Goal: Task Accomplishment & Management: Manage account settings

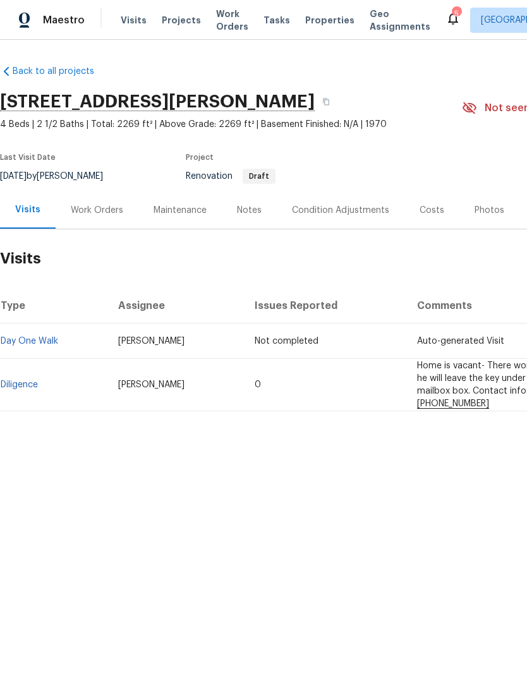
click at [107, 209] on div "Work Orders" at bounding box center [97, 210] width 52 height 13
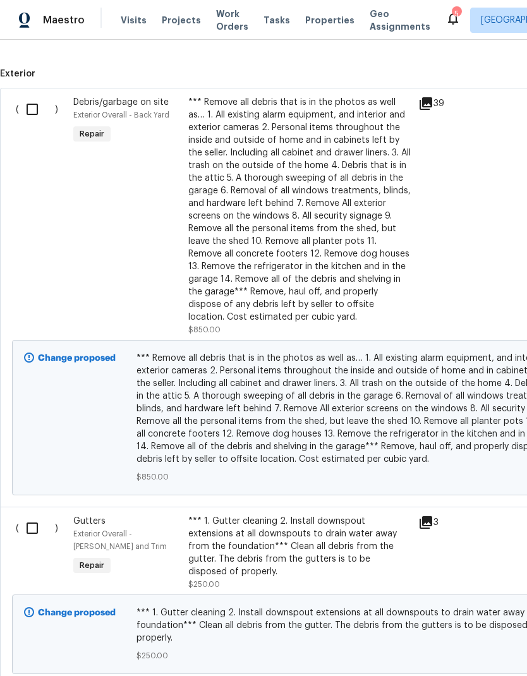
scroll to position [332, 0]
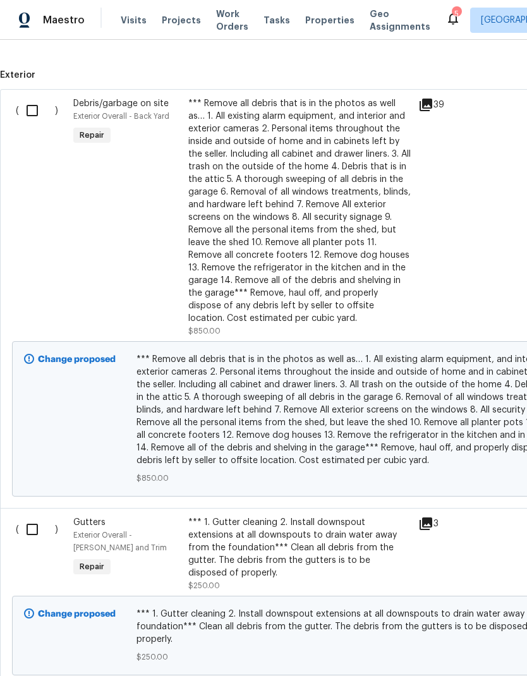
click at [33, 107] on input "checkbox" at bounding box center [37, 110] width 36 height 27
checkbox input "true"
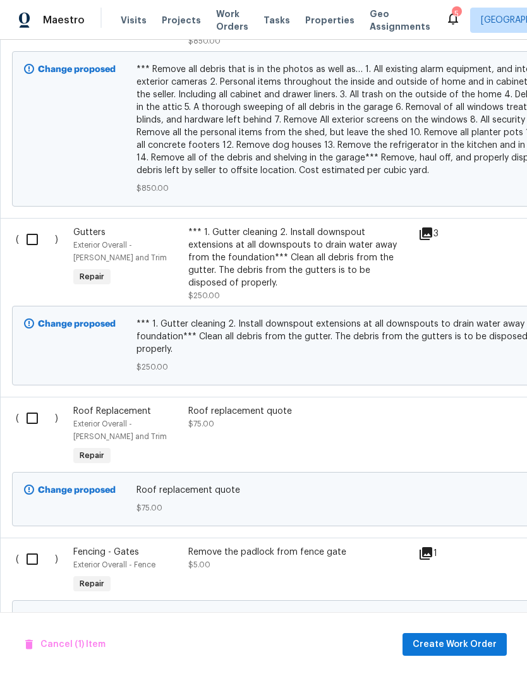
scroll to position [623, 0]
click at [36, 237] on input "checkbox" at bounding box center [37, 238] width 36 height 27
checkbox input "true"
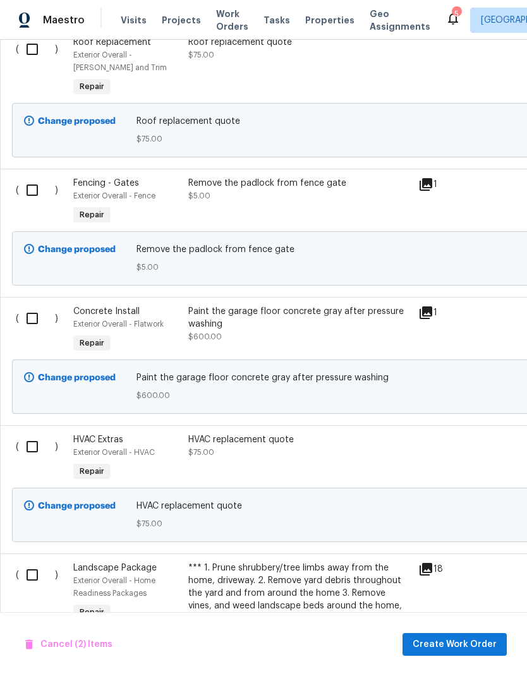
scroll to position [994, 0]
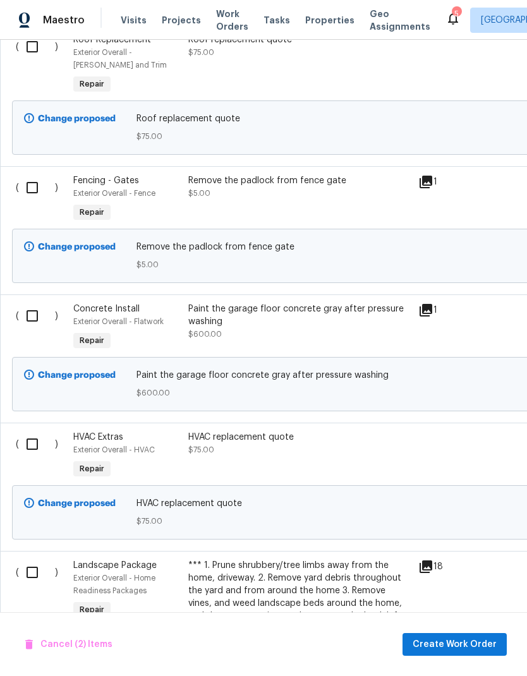
click at [35, 174] on input "checkbox" at bounding box center [37, 187] width 36 height 27
checkbox input "true"
click at [36, 303] on input "checkbox" at bounding box center [37, 316] width 36 height 27
checkbox input "true"
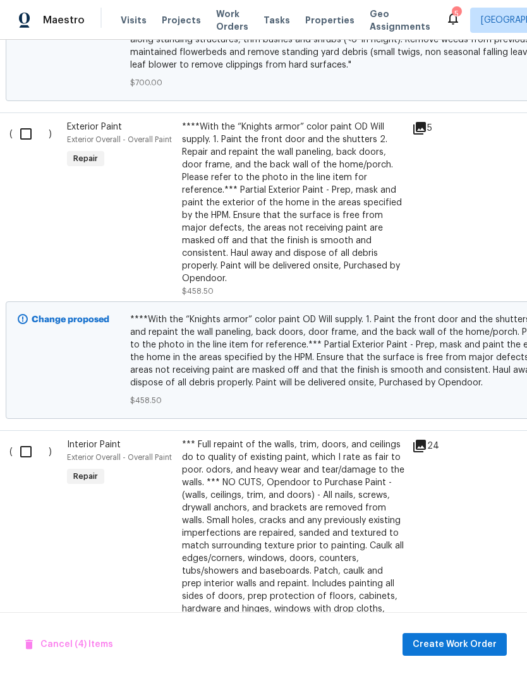
scroll to position [1888, 7]
click at [30, 121] on input "checkbox" at bounding box center [30, 134] width 36 height 27
checkbox input "true"
click at [30, 438] on input "checkbox" at bounding box center [30, 451] width 36 height 27
checkbox input "true"
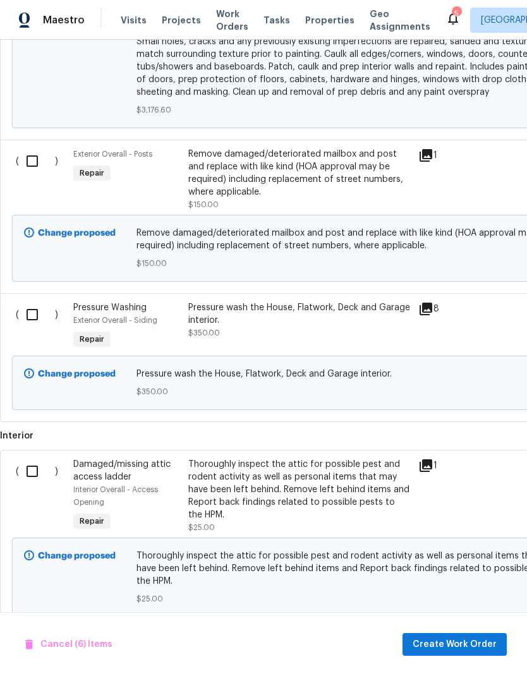
scroll to position [2560, 0]
click at [35, 148] on input "checkbox" at bounding box center [37, 161] width 36 height 27
checkbox input "true"
click at [33, 301] on input "checkbox" at bounding box center [37, 314] width 36 height 27
checkbox input "true"
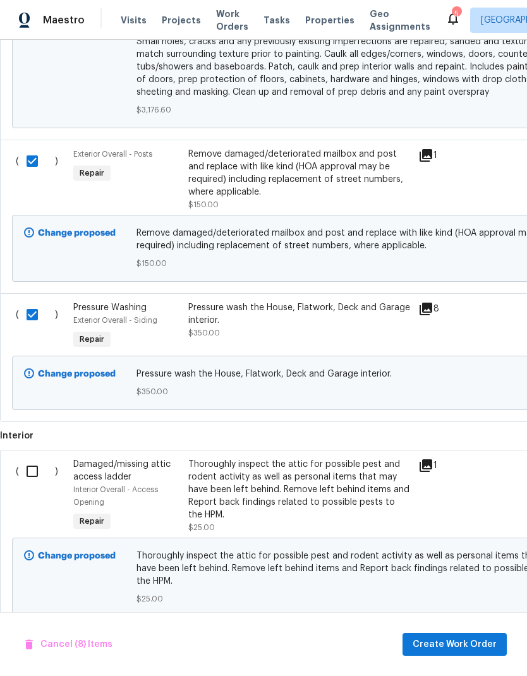
click at [36, 458] on input "checkbox" at bounding box center [37, 471] width 36 height 27
checkbox input "true"
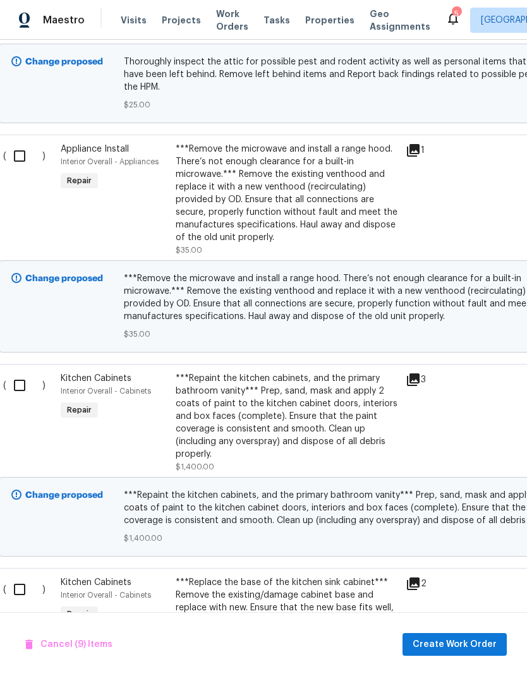
scroll to position [3054, 13]
click at [23, 143] on input "checkbox" at bounding box center [24, 156] width 36 height 27
checkbox input "true"
click at [23, 372] on input "checkbox" at bounding box center [24, 385] width 36 height 27
checkbox input "true"
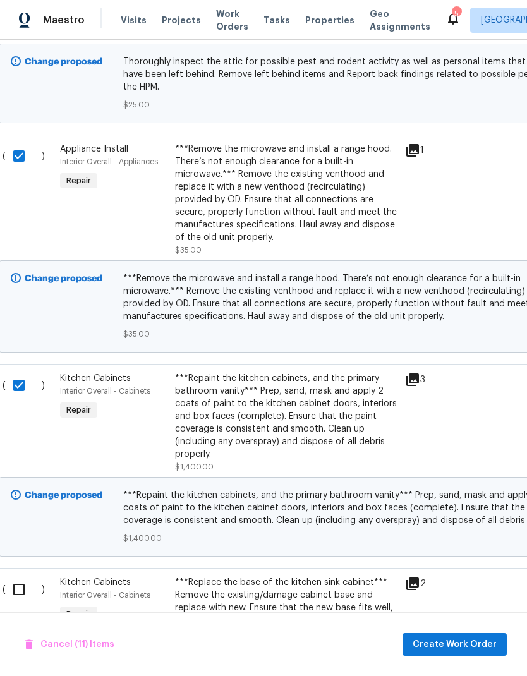
click at [26, 576] on input "checkbox" at bounding box center [24, 589] width 36 height 27
checkbox input "true"
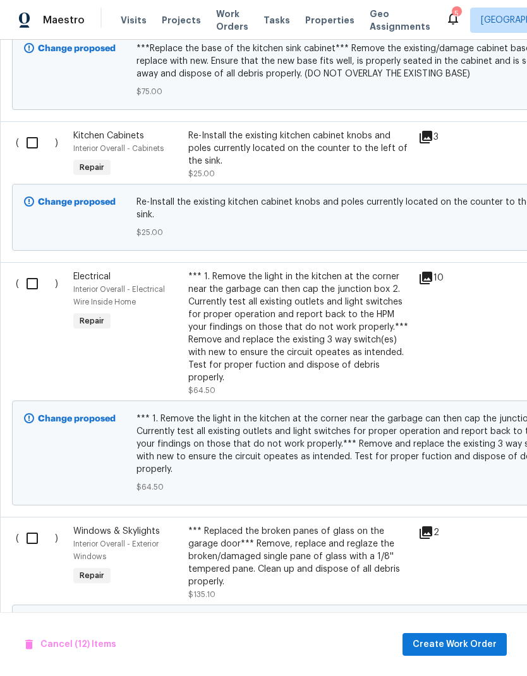
scroll to position [3692, 0]
click at [33, 129] on input "checkbox" at bounding box center [37, 142] width 36 height 27
checkbox input "true"
click at [33, 270] on input "checkbox" at bounding box center [37, 283] width 36 height 27
checkbox input "true"
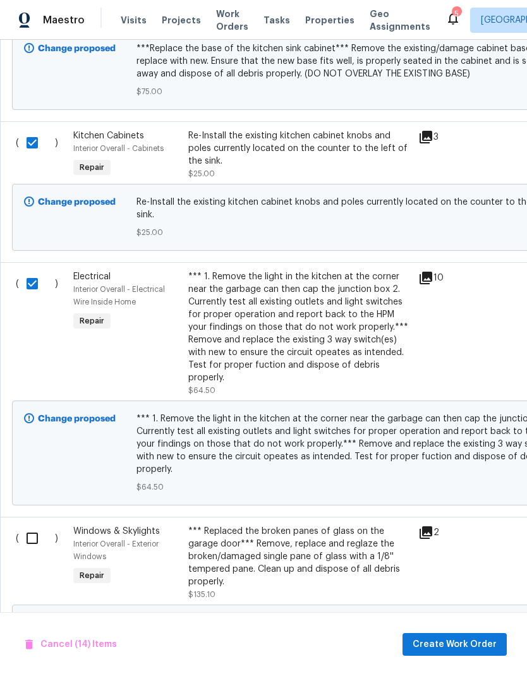
click at [34, 525] on input "checkbox" at bounding box center [37, 538] width 36 height 27
checkbox input "true"
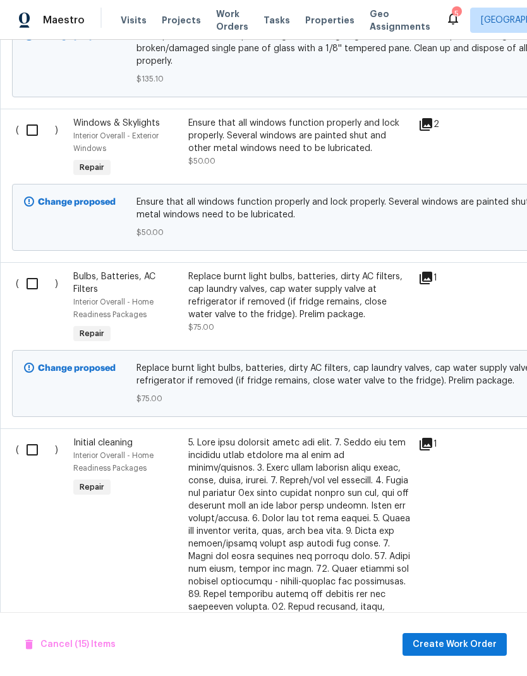
scroll to position [4278, 0]
click at [35, 117] on input "checkbox" at bounding box center [37, 130] width 36 height 27
checkbox input "true"
click at [38, 270] on input "checkbox" at bounding box center [37, 283] width 36 height 27
checkbox input "true"
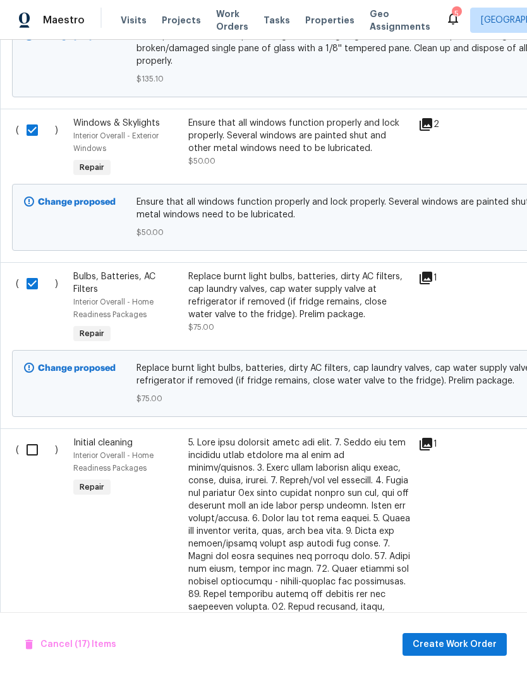
click at [39, 436] on input "checkbox" at bounding box center [37, 449] width 36 height 27
checkbox input "true"
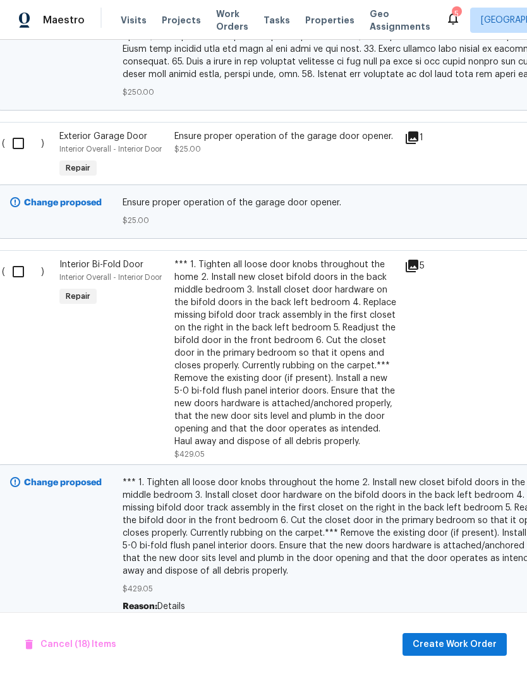
scroll to position [5153, 9]
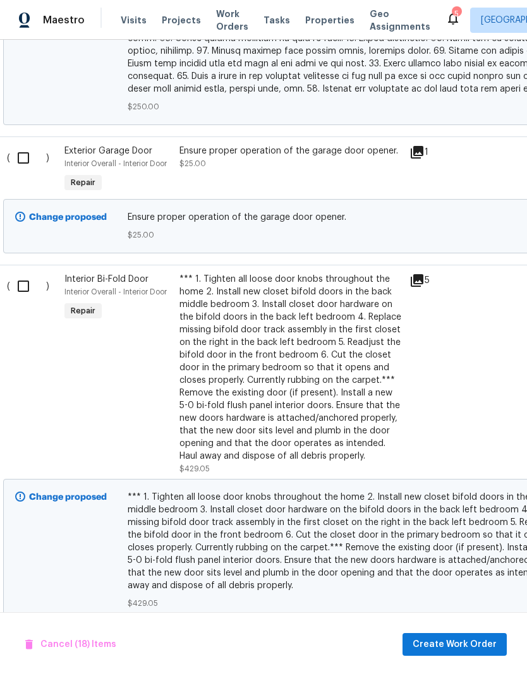
click at [26, 145] on input "checkbox" at bounding box center [28, 158] width 36 height 27
checkbox input "true"
click at [30, 273] on input "checkbox" at bounding box center [28, 286] width 36 height 27
checkbox input "true"
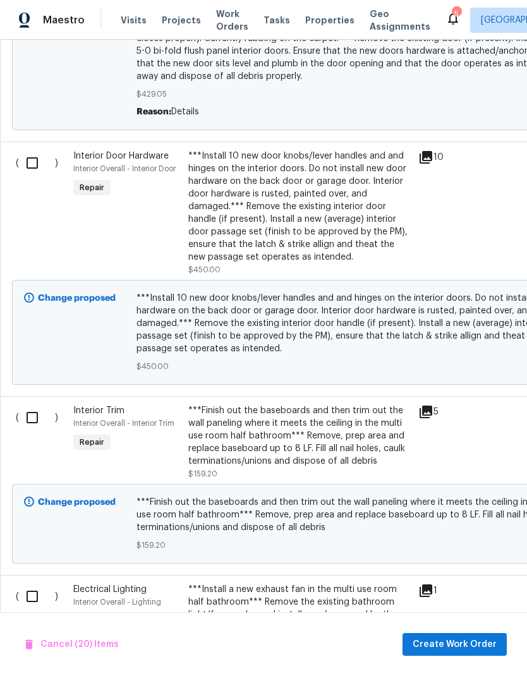
scroll to position [5663, 0]
click at [39, 149] on input "checkbox" at bounding box center [37, 162] width 36 height 27
checkbox input "true"
click at [35, 404] on input "checkbox" at bounding box center [37, 417] width 36 height 27
checkbox input "true"
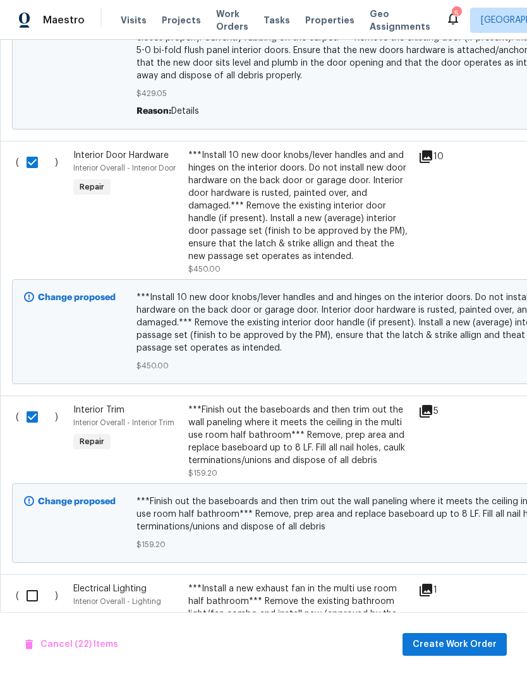
click at [39, 582] on input "checkbox" at bounding box center [37, 595] width 36 height 27
checkbox input "true"
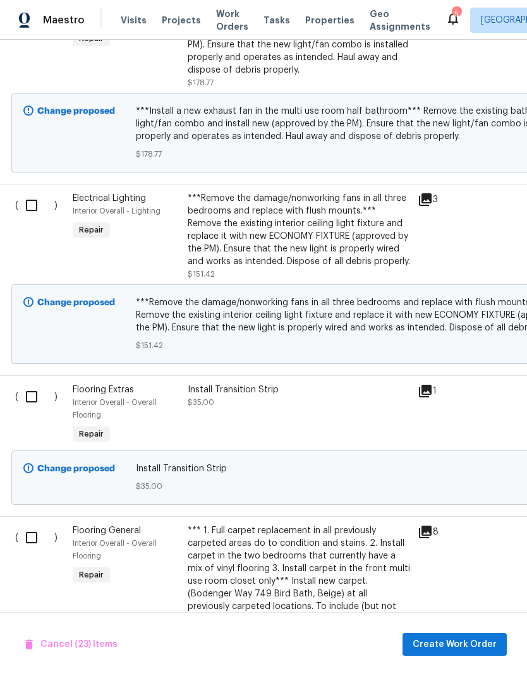
scroll to position [6265, 1]
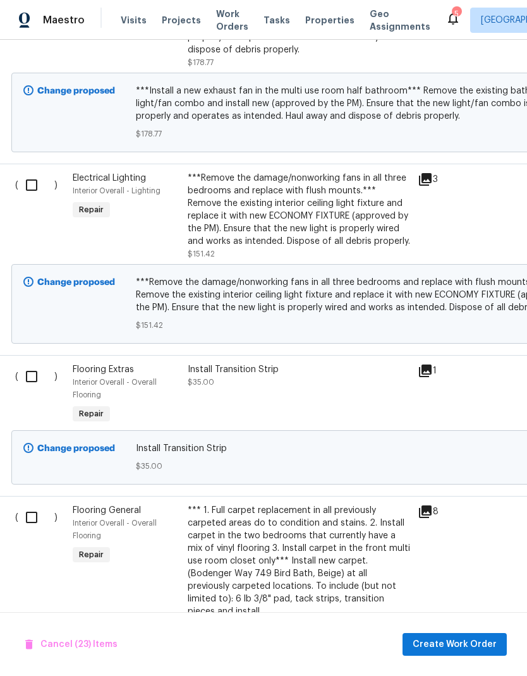
click at [35, 172] on input "checkbox" at bounding box center [36, 185] width 36 height 27
checkbox input "true"
click at [36, 363] on input "checkbox" at bounding box center [36, 376] width 36 height 27
checkbox input "true"
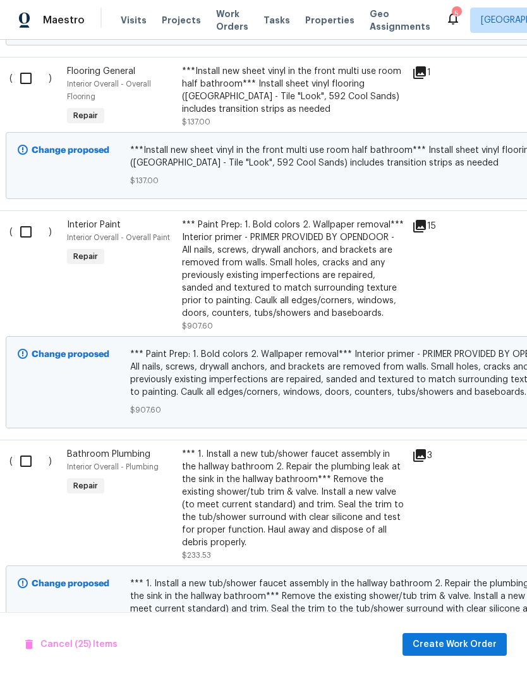
scroll to position [6946, 7]
click at [30, 219] on input "checkbox" at bounding box center [30, 232] width 36 height 27
checkbox input "true"
click at [28, 448] on input "checkbox" at bounding box center [30, 461] width 36 height 27
checkbox input "true"
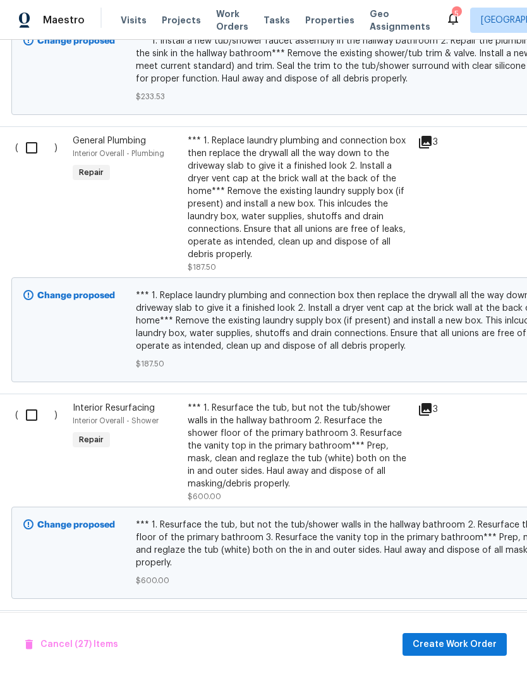
scroll to position [7489, 1]
click at [34, 134] on input "checkbox" at bounding box center [36, 147] width 36 height 27
checkbox input "true"
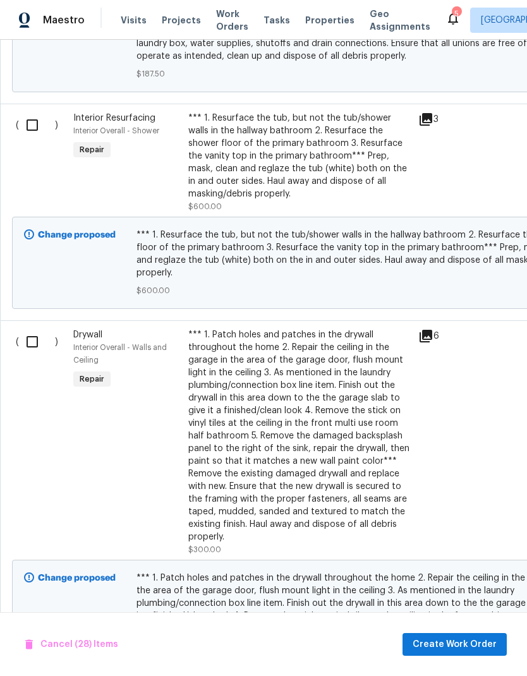
scroll to position [7778, 0]
click at [32, 329] on input "checkbox" at bounding box center [37, 342] width 36 height 27
checkbox input "true"
click at [491, 644] on span "Create Work Order" at bounding box center [454, 645] width 84 height 16
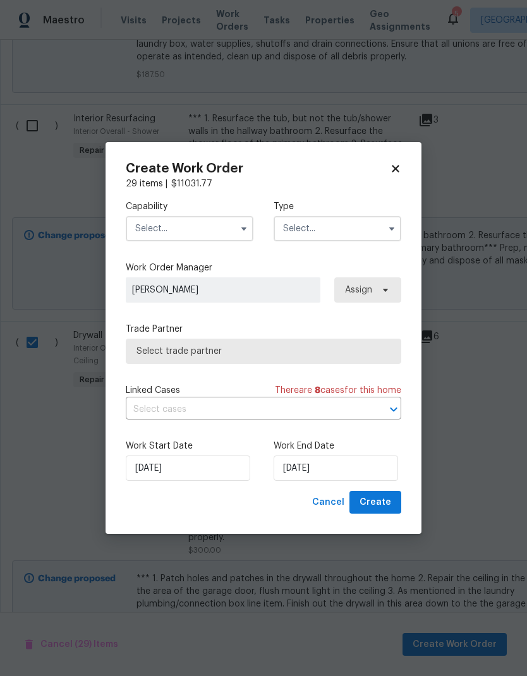
click at [217, 225] on input "text" at bounding box center [190, 228] width 128 height 25
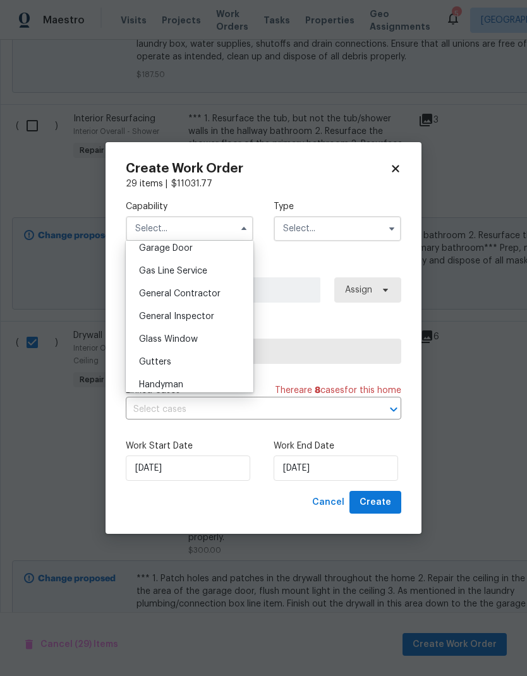
scroll to position [555, 0]
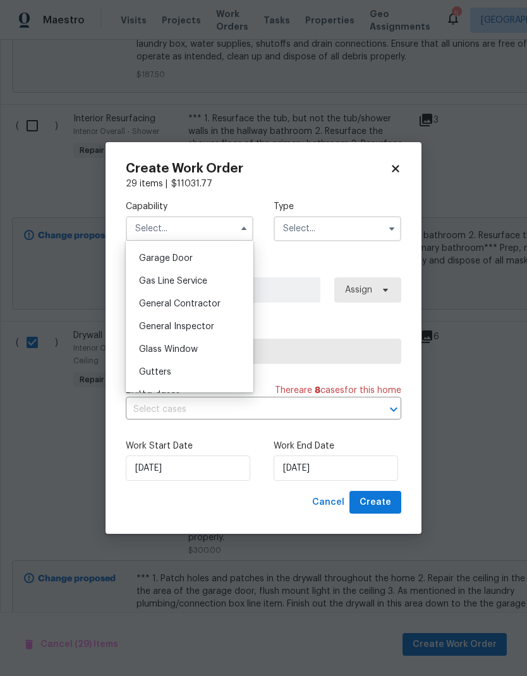
click at [208, 299] on span "General Contractor" at bounding box center [179, 303] width 81 height 9
type input "General Contractor"
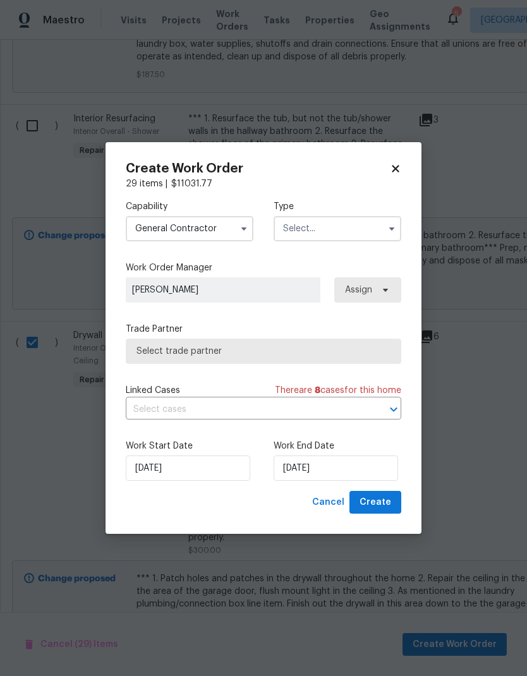
click at [364, 231] on input "text" at bounding box center [337, 228] width 128 height 25
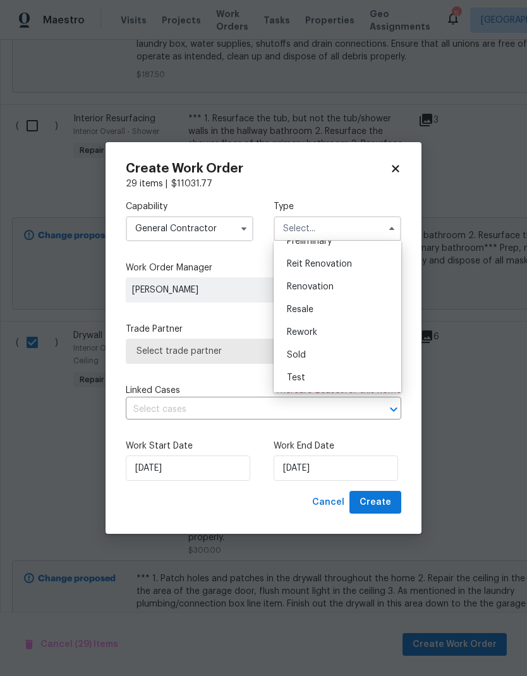
scroll to position [287, 0]
click at [342, 292] on div "Renovation" at bounding box center [337, 286] width 121 height 23
type input "Renovation"
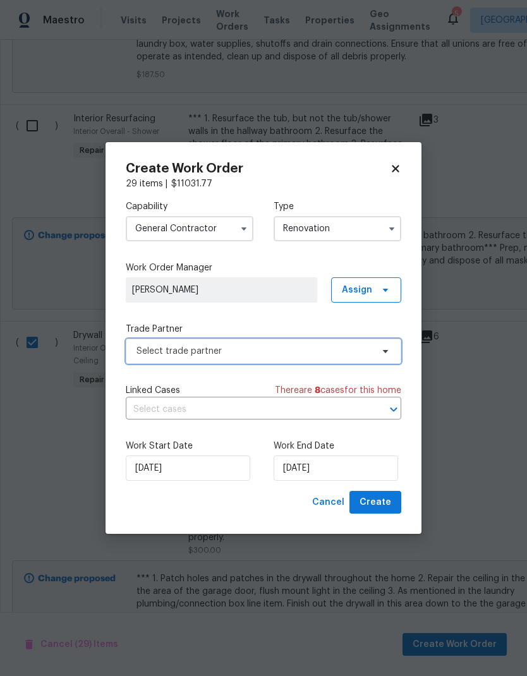
click at [287, 349] on span "Select trade partner" at bounding box center [254, 351] width 236 height 13
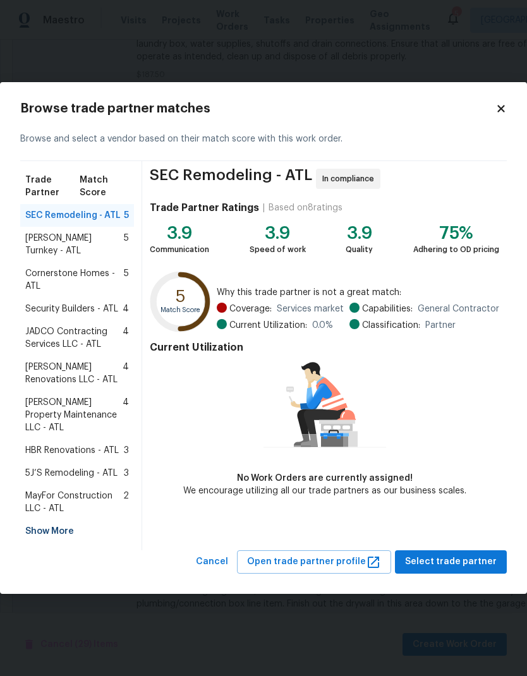
click at [69, 520] on div "Show More" at bounding box center [77, 531] width 114 height 23
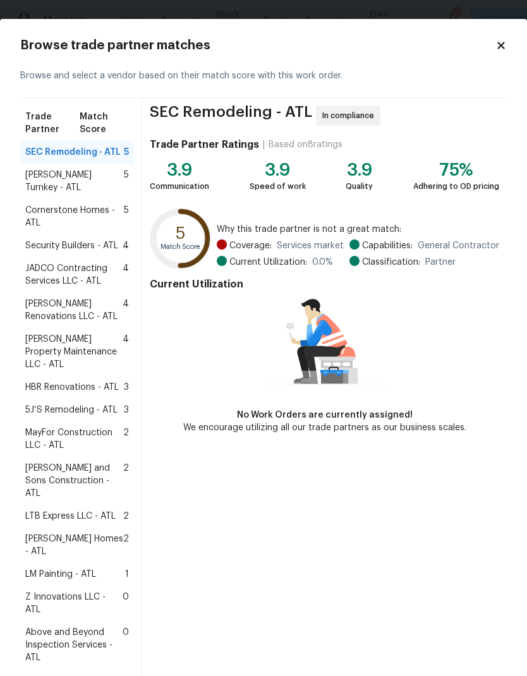
click at [118, 591] on span "Z Innovations LLC - ATL" at bounding box center [73, 603] width 97 height 25
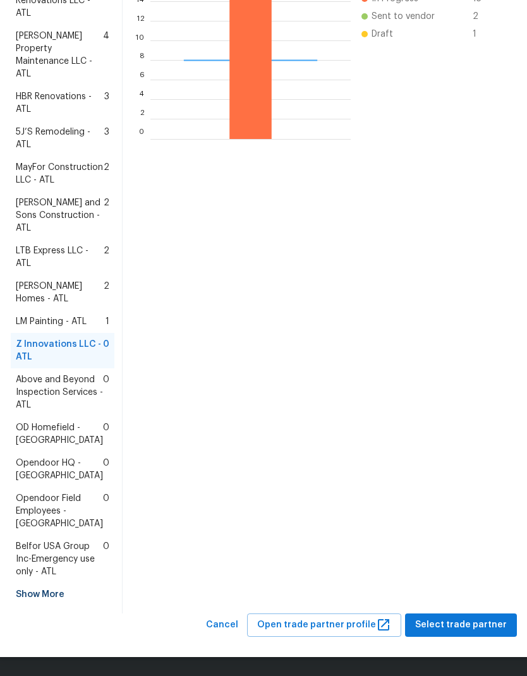
scroll to position [429, 0]
click at [481, 624] on span "Select trade partner" at bounding box center [461, 625] width 92 height 16
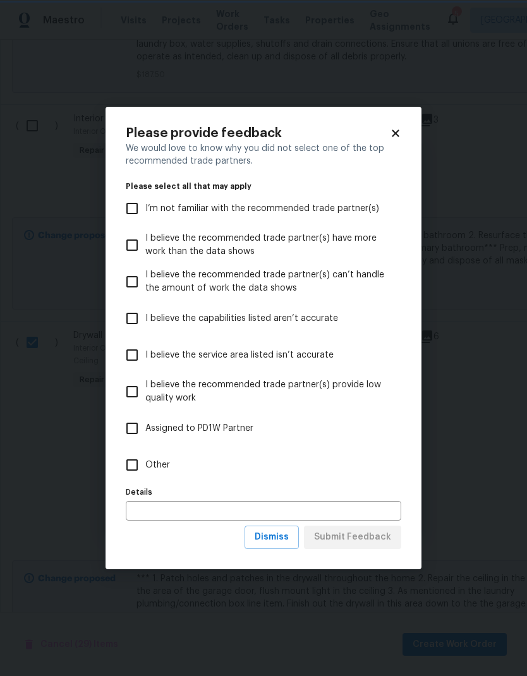
scroll to position [0, 0]
click at [139, 467] on input "Other" at bounding box center [132, 465] width 27 height 27
checkbox input "true"
click at [173, 518] on input "text" at bounding box center [263, 511] width 275 height 20
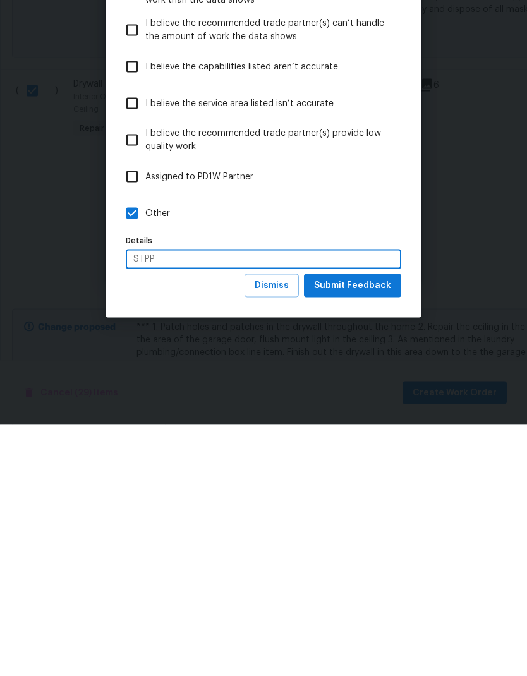
type input "STPP"
click at [385, 529] on span "Submit Feedback" at bounding box center [352, 537] width 77 height 16
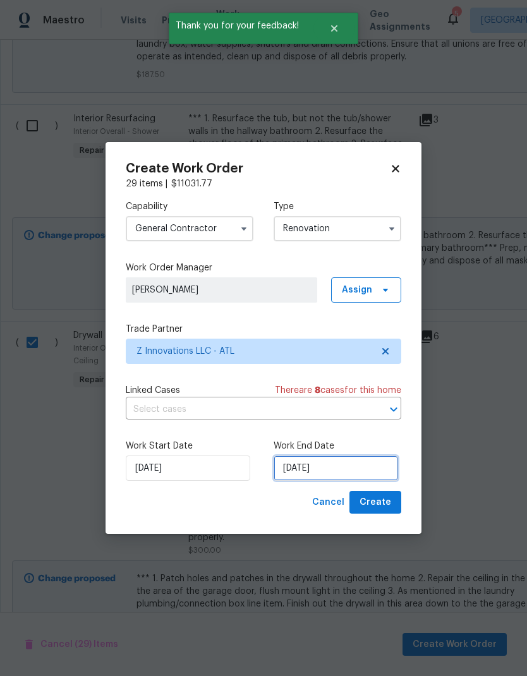
click at [351, 472] on input "9/2/2025" at bounding box center [335, 467] width 124 height 25
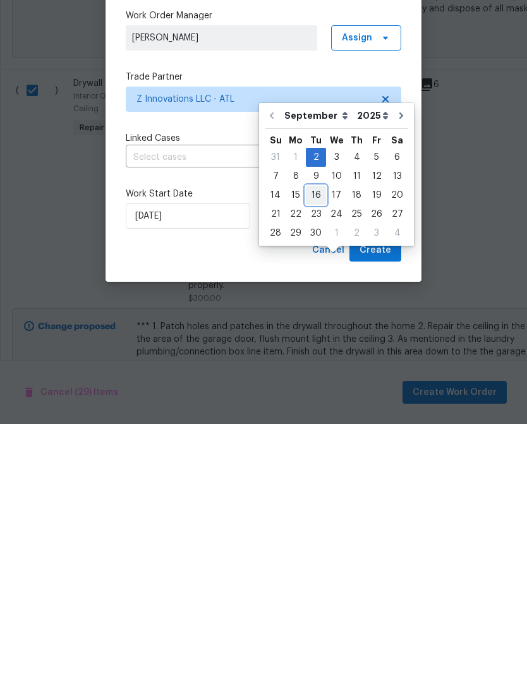
click at [314, 438] on div "16" at bounding box center [316, 447] width 20 height 18
type input "9/16/2025"
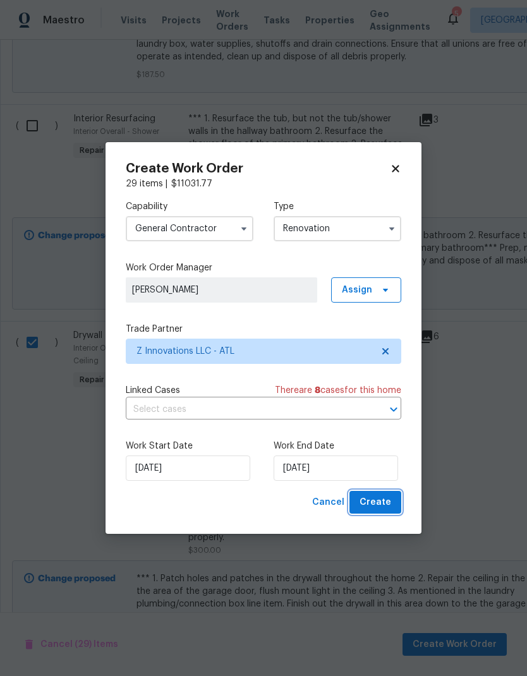
click at [387, 503] on span "Create" at bounding box center [375, 503] width 32 height 16
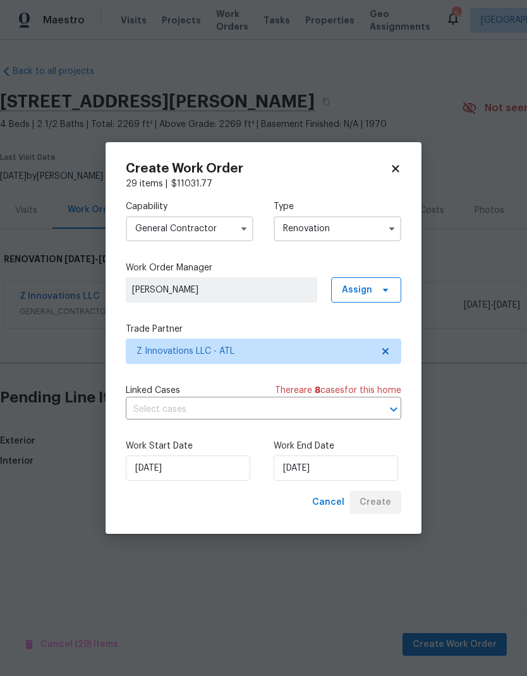
scroll to position [0, 0]
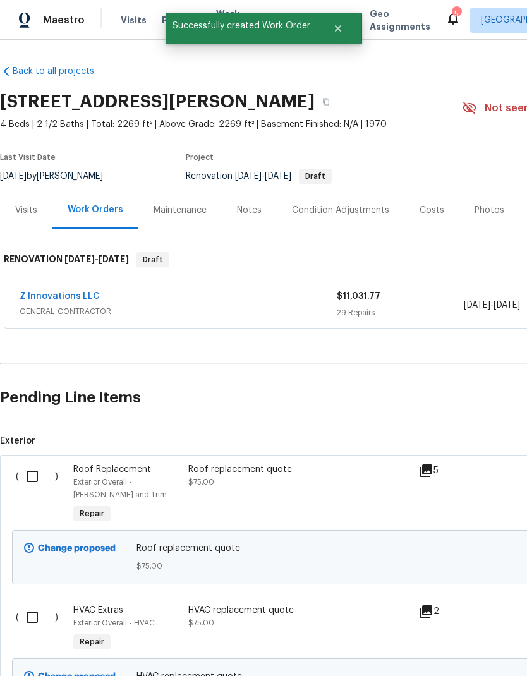
click at [38, 468] on input "checkbox" at bounding box center [37, 476] width 36 height 27
checkbox input "true"
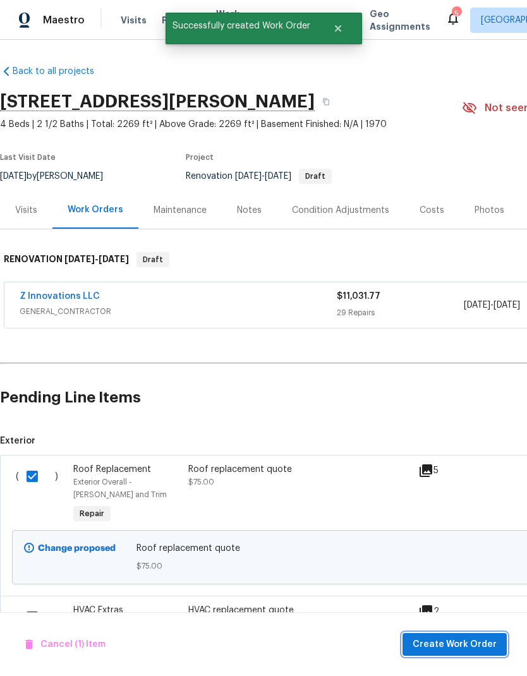
click at [470, 641] on span "Create Work Order" at bounding box center [454, 645] width 84 height 16
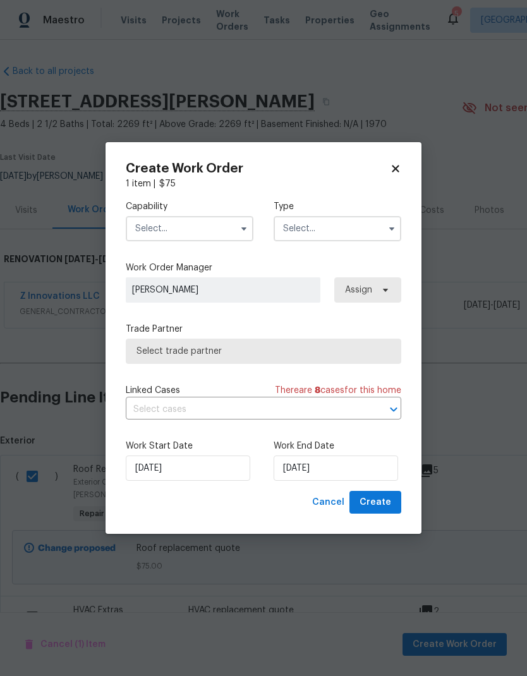
click at [243, 228] on icon "button" at bounding box center [243, 228] width 5 height 3
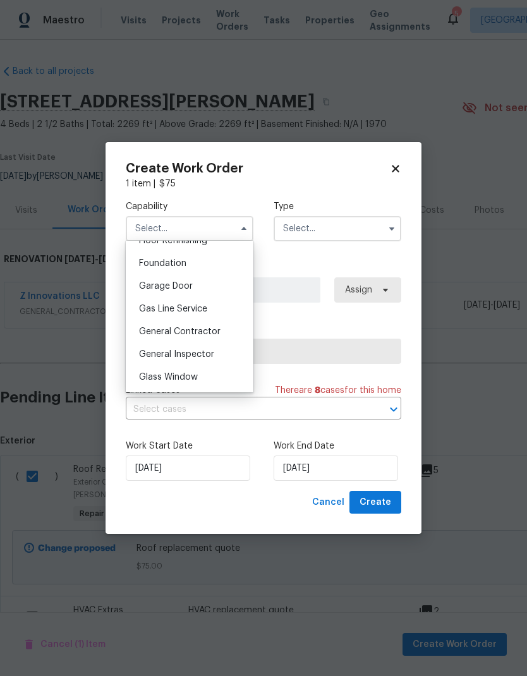
scroll to position [532, 0]
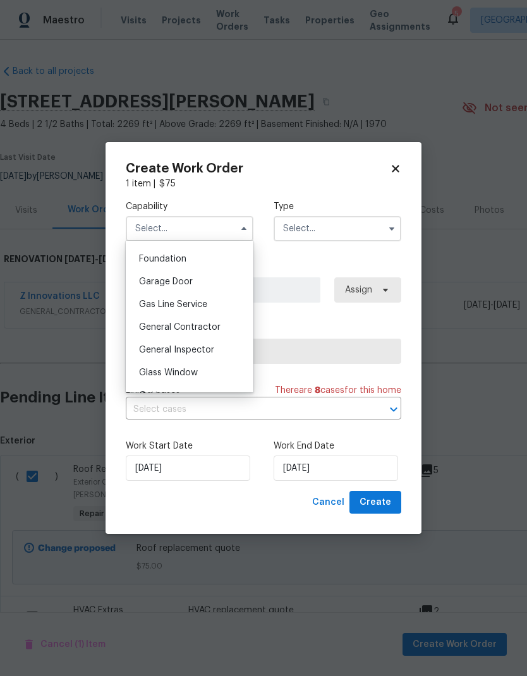
click at [213, 325] on span "General Contractor" at bounding box center [179, 327] width 81 height 9
type input "General Contractor"
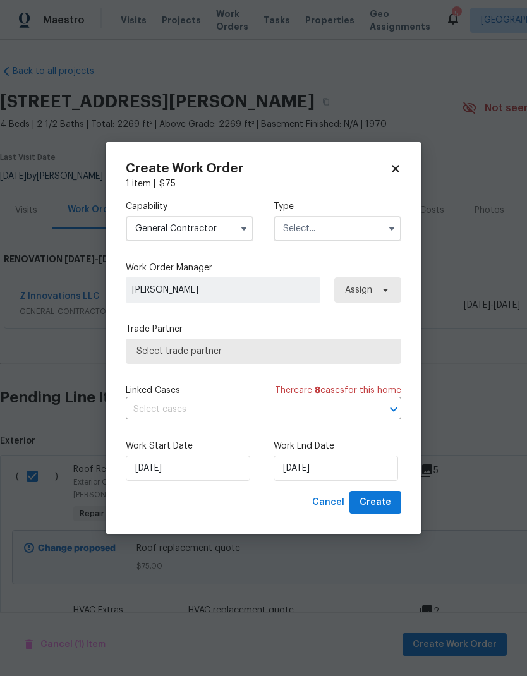
click at [333, 229] on input "text" at bounding box center [337, 228] width 128 height 25
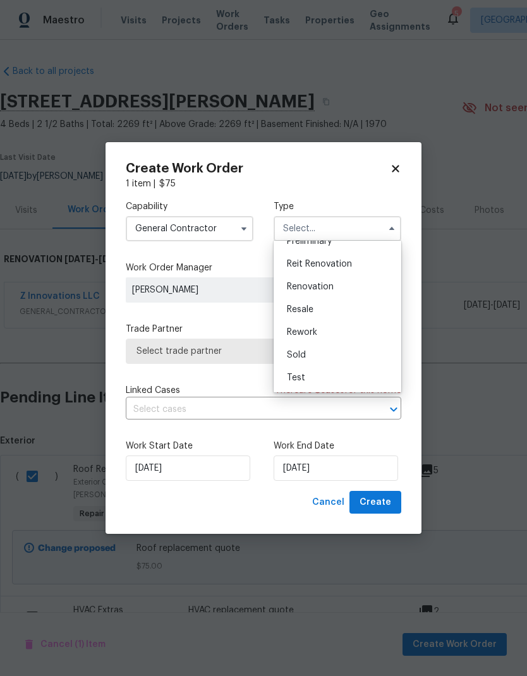
scroll to position [287, 0]
click at [329, 289] on span "Renovation" at bounding box center [310, 286] width 47 height 9
type input "Renovation"
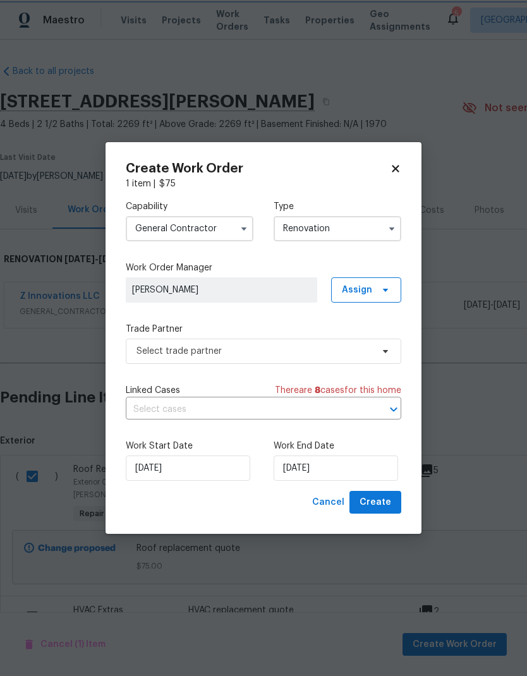
scroll to position [0, 0]
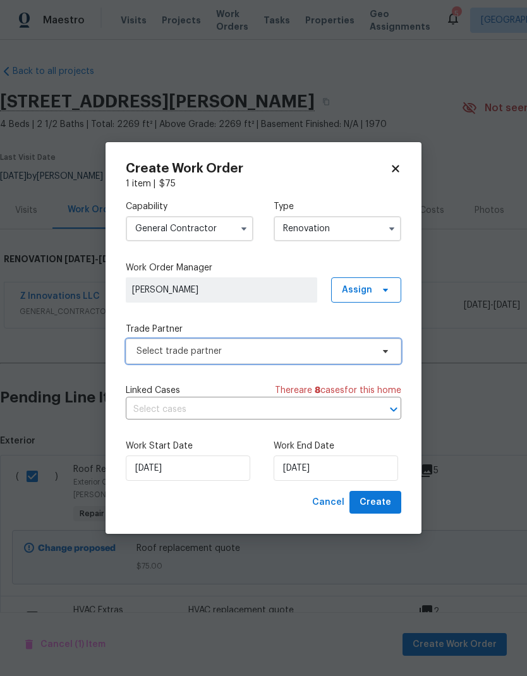
click at [385, 354] on icon at bounding box center [385, 351] width 10 height 10
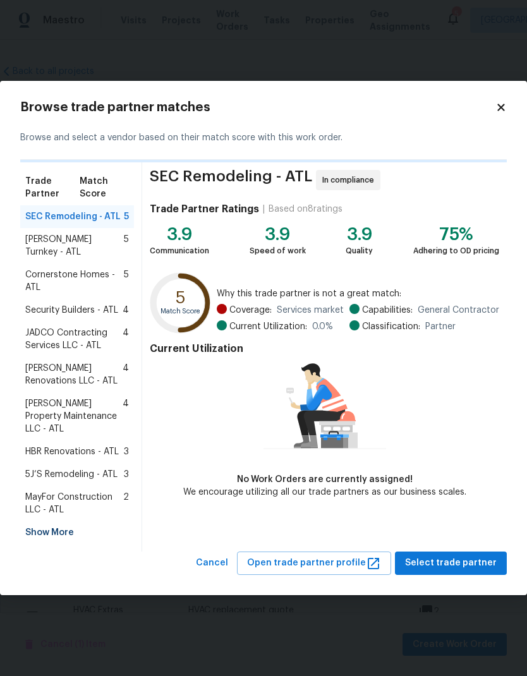
click at [68, 521] on div "Show More" at bounding box center [77, 532] width 114 height 23
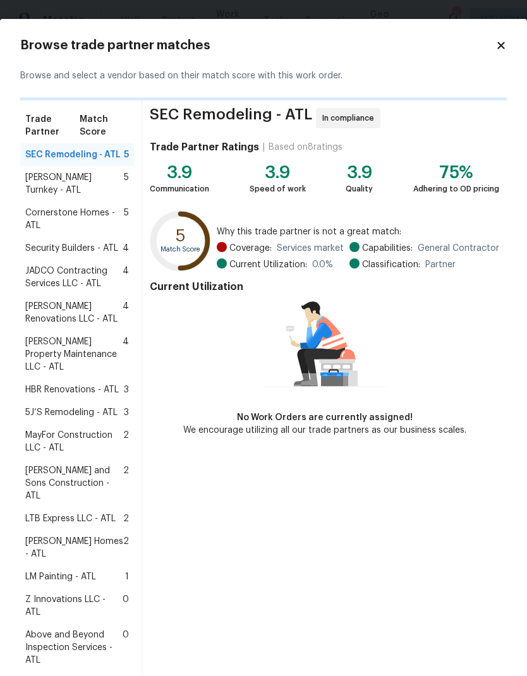
click at [104, 593] on span "Z Innovations LLC - ATL" at bounding box center [73, 605] width 97 height 25
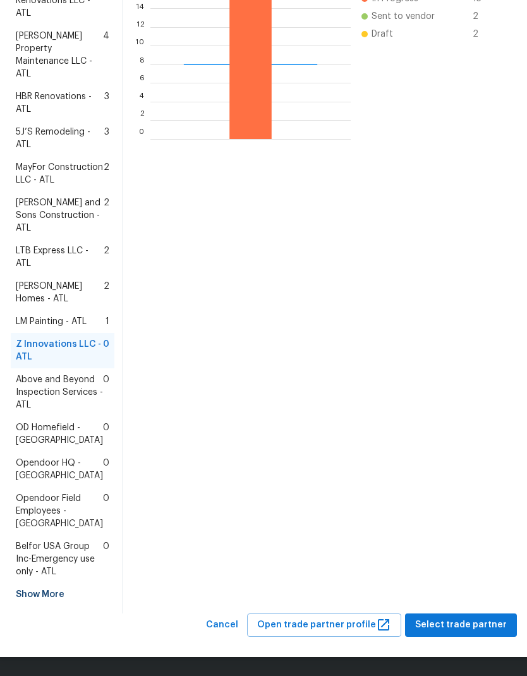
scroll to position [431, 0]
click at [477, 627] on span "Select trade partner" at bounding box center [461, 625] width 92 height 16
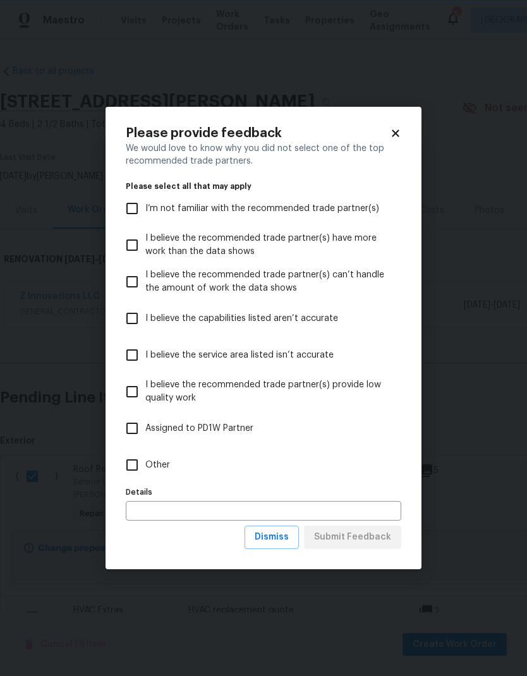
scroll to position [0, 0]
click at [132, 466] on input "Other" at bounding box center [132, 465] width 27 height 27
checkbox input "true"
click at [380, 546] on button "Submit Feedback" at bounding box center [352, 536] width 97 height 23
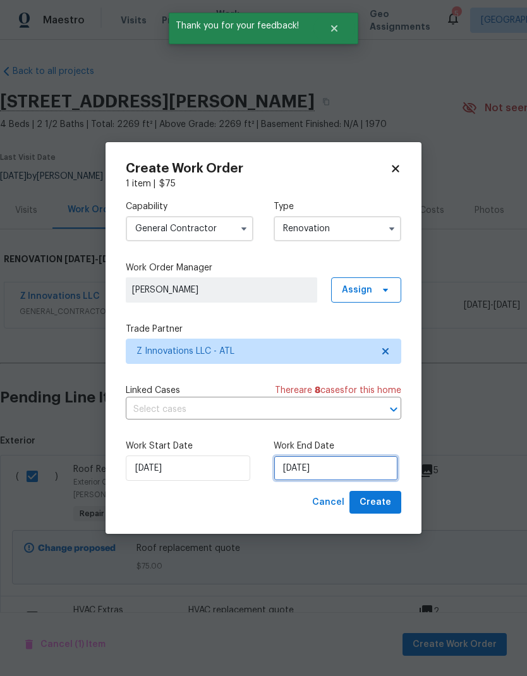
click at [361, 469] on input "9/2/2025" at bounding box center [335, 467] width 124 height 25
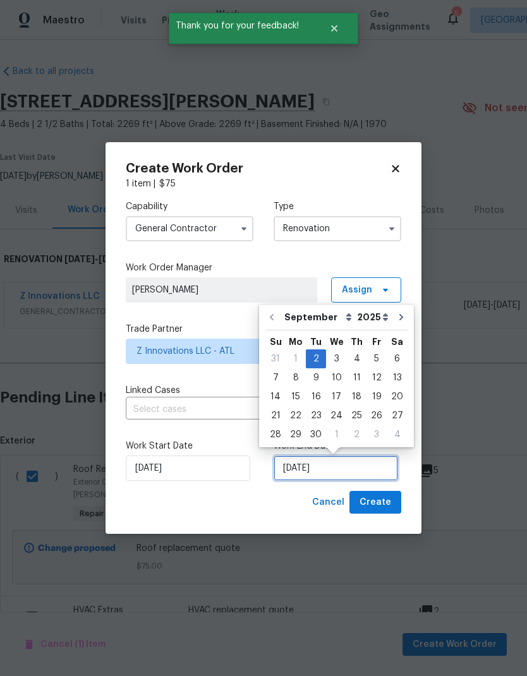
scroll to position [5, 0]
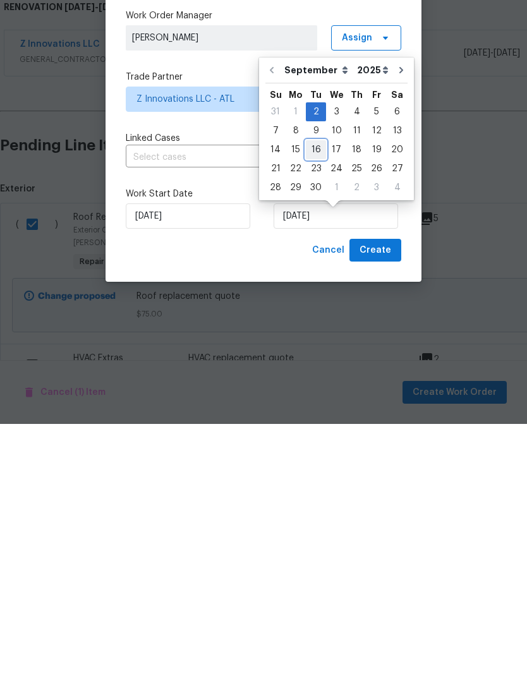
click at [313, 393] on div "16" at bounding box center [316, 402] width 20 height 18
type input "9/16/2025"
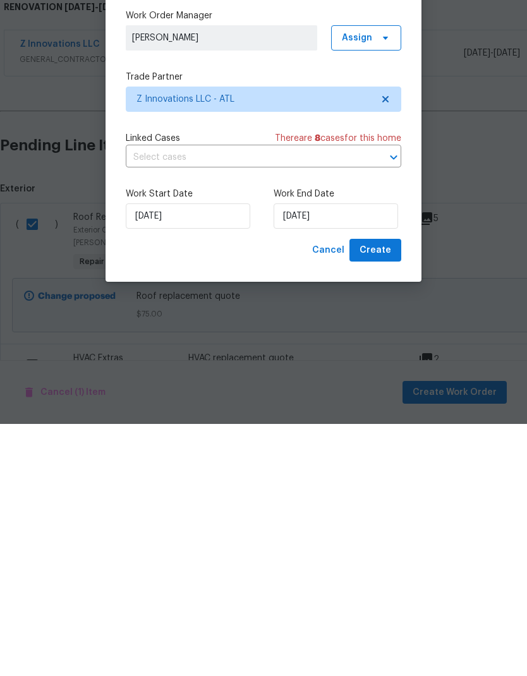
scroll to position [51, 0]
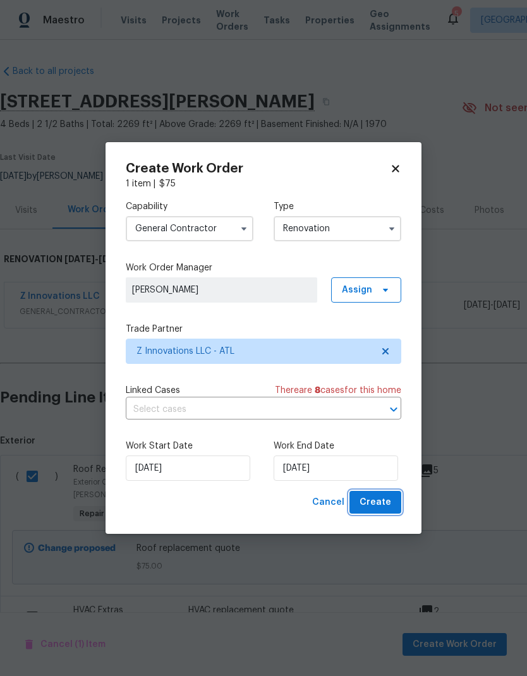
click at [387, 509] on span "Create" at bounding box center [375, 503] width 32 height 16
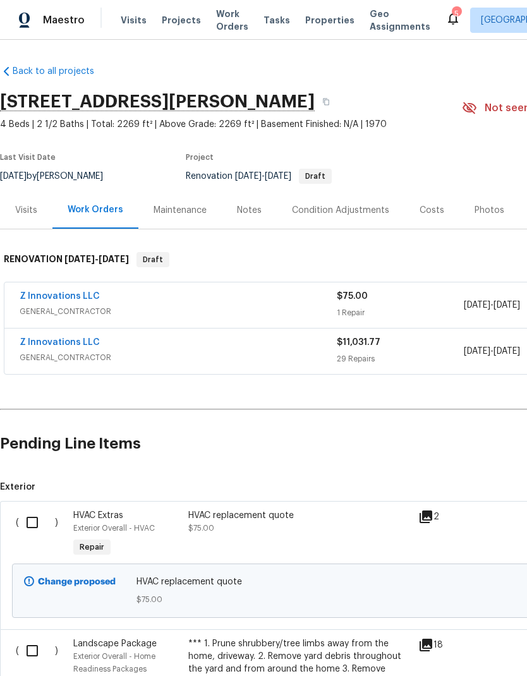
click at [37, 509] on input "checkbox" at bounding box center [37, 522] width 36 height 27
checkbox input "true"
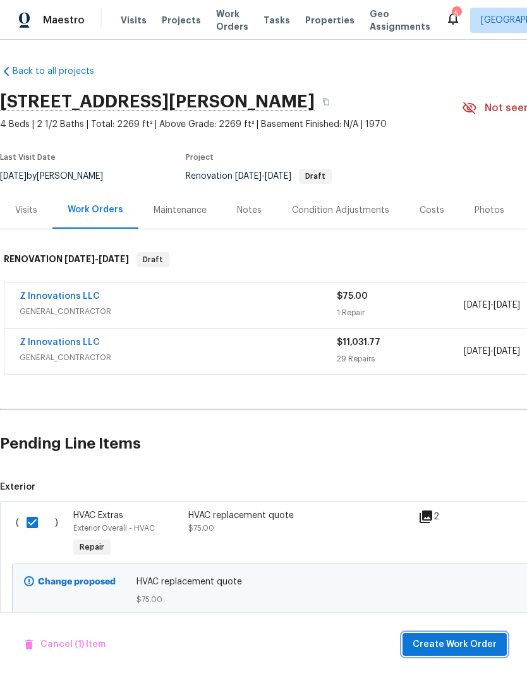
click at [487, 645] on span "Create Work Order" at bounding box center [454, 645] width 84 height 16
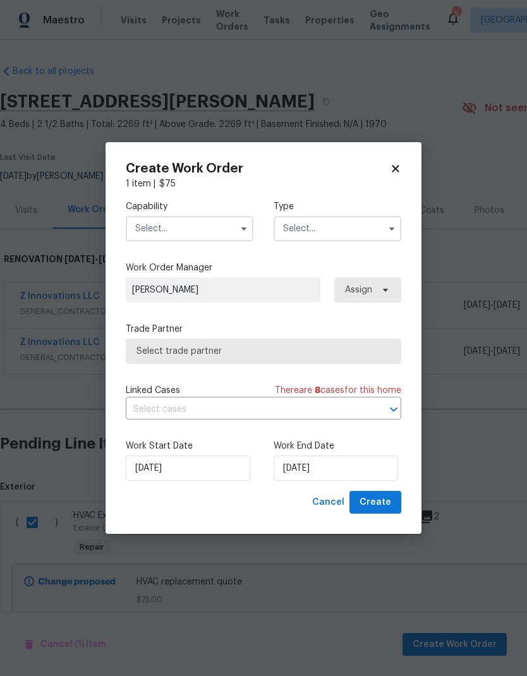
click at [225, 225] on input "text" at bounding box center [190, 228] width 128 height 25
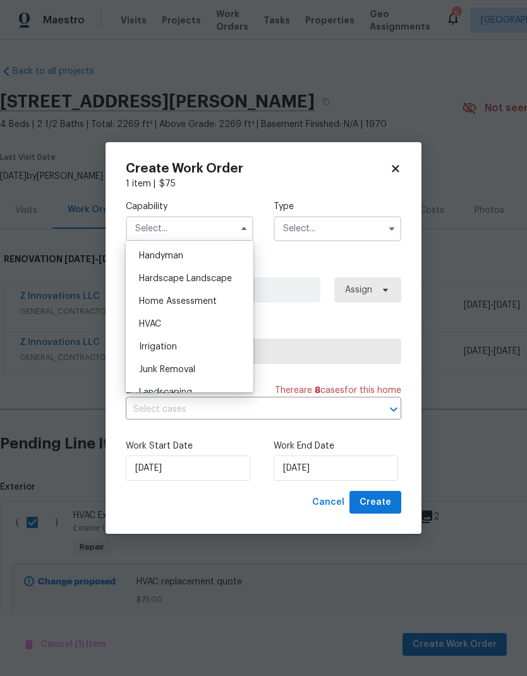
scroll to position [706, 0]
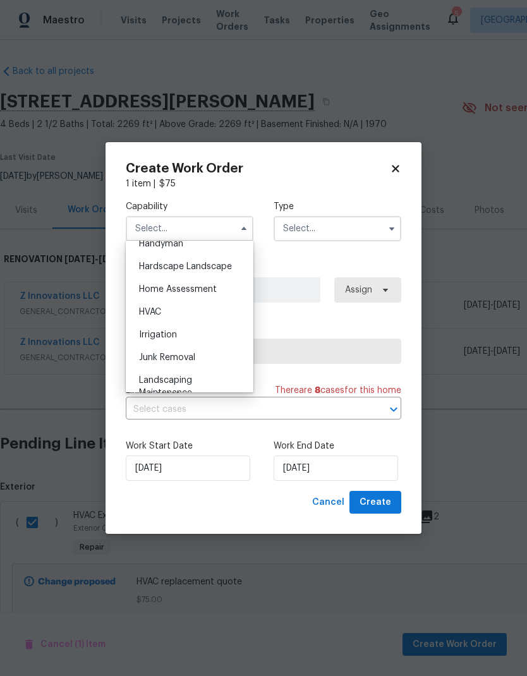
click at [193, 315] on div "HVAC" at bounding box center [189, 312] width 121 height 23
type input "HVAC"
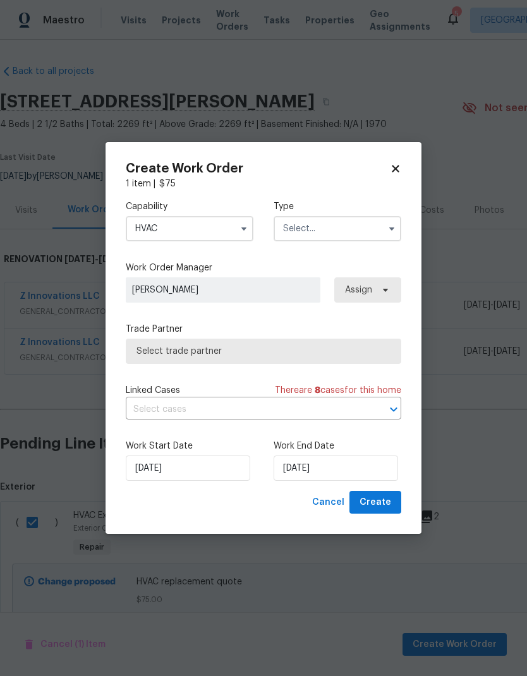
click at [353, 231] on input "text" at bounding box center [337, 228] width 128 height 25
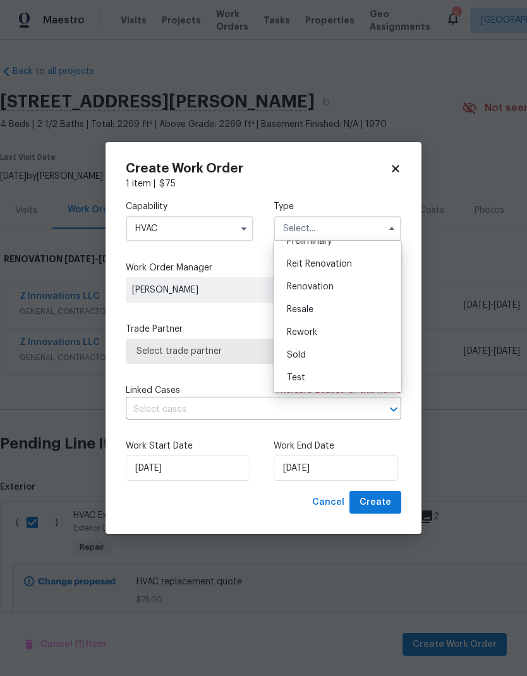
scroll to position [287, 0]
click at [339, 287] on div "Renovation" at bounding box center [337, 286] width 121 height 23
type input "Renovation"
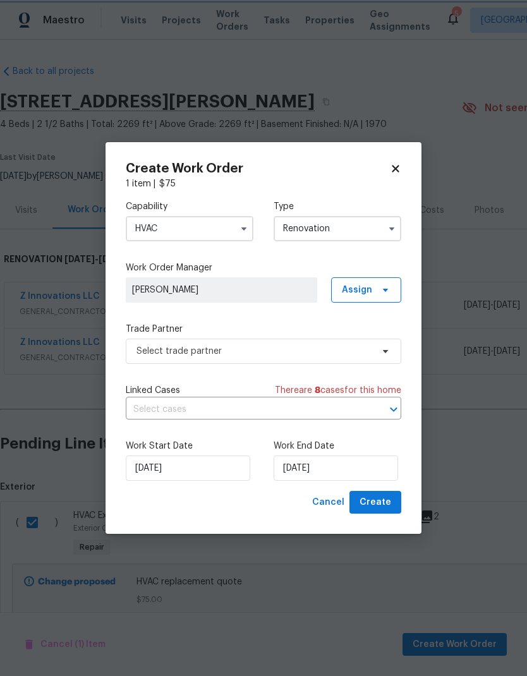
scroll to position [0, 0]
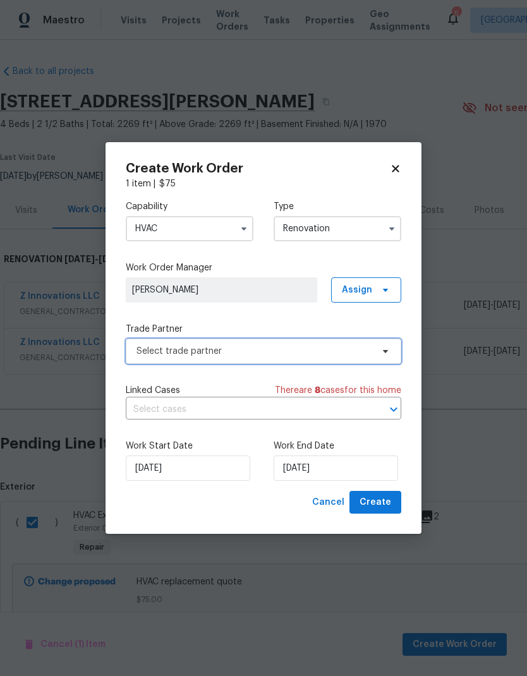
click at [361, 346] on span "Select trade partner" at bounding box center [254, 351] width 236 height 13
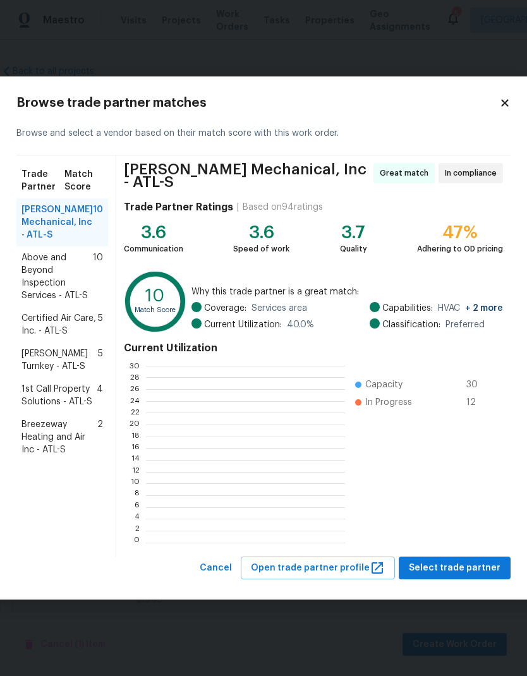
scroll to position [1, 1]
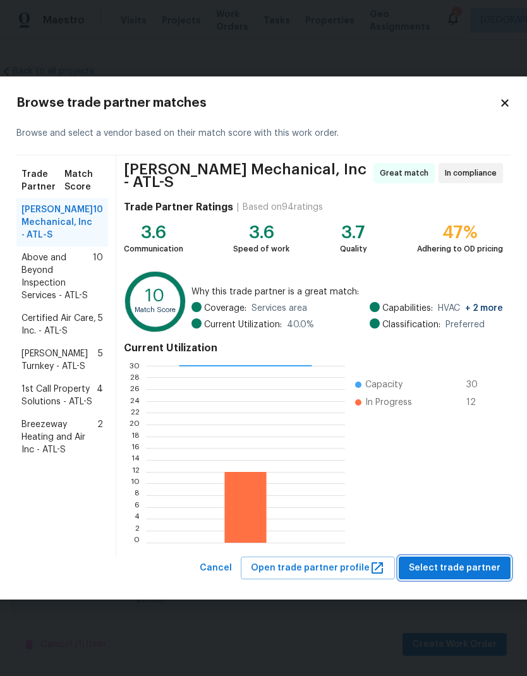
click at [490, 564] on span "Select trade partner" at bounding box center [455, 568] width 92 height 16
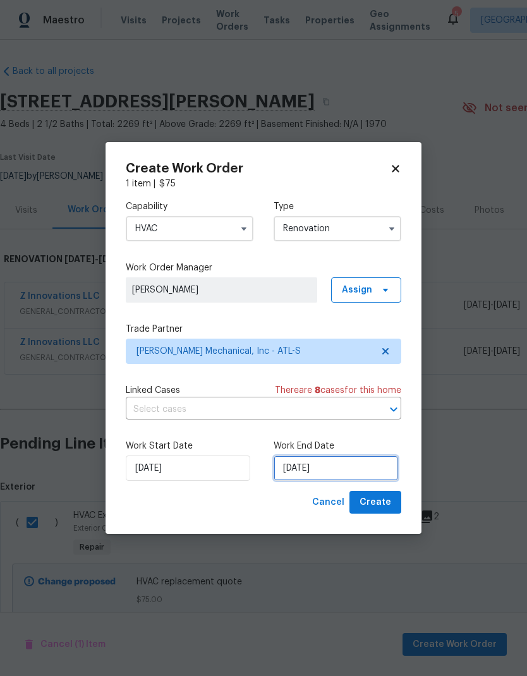
click at [357, 473] on input "9/2/2025" at bounding box center [335, 467] width 124 height 25
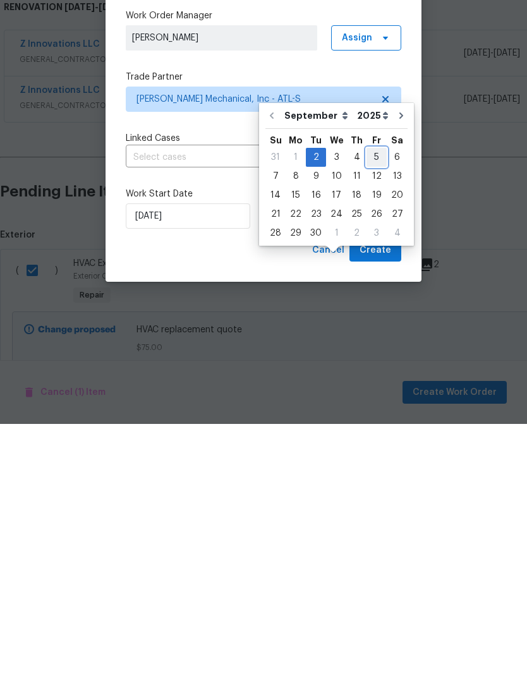
click at [376, 400] on div "5" at bounding box center [376, 409] width 20 height 18
type input "9/5/2025"
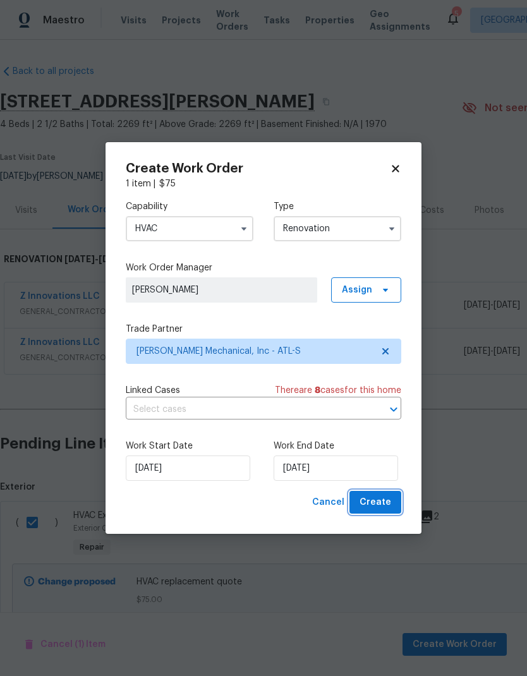
click at [386, 510] on span "Create" at bounding box center [375, 503] width 32 height 16
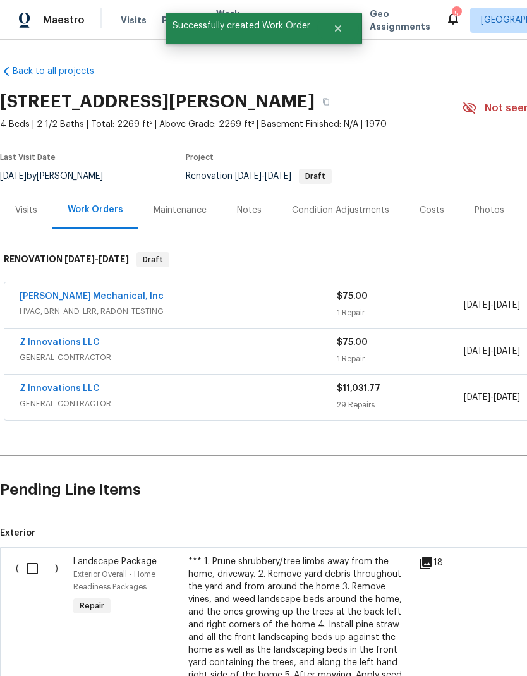
click at [37, 555] on input "checkbox" at bounding box center [37, 568] width 36 height 27
checkbox input "true"
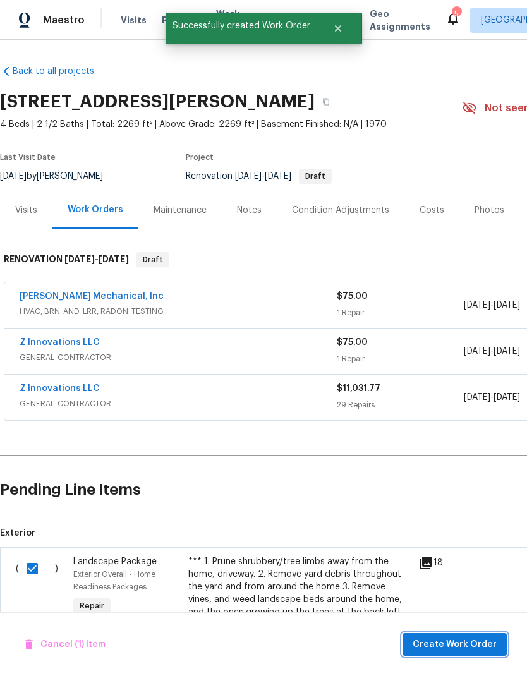
click at [459, 645] on span "Create Work Order" at bounding box center [454, 645] width 84 height 16
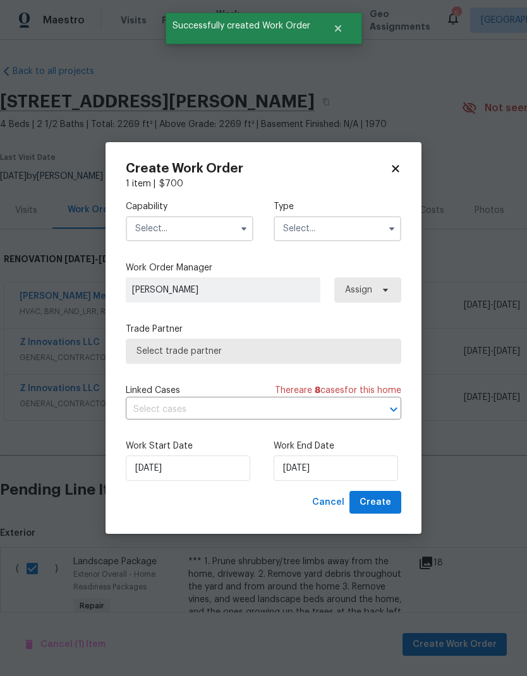
click at [232, 225] on input "text" at bounding box center [190, 228] width 128 height 25
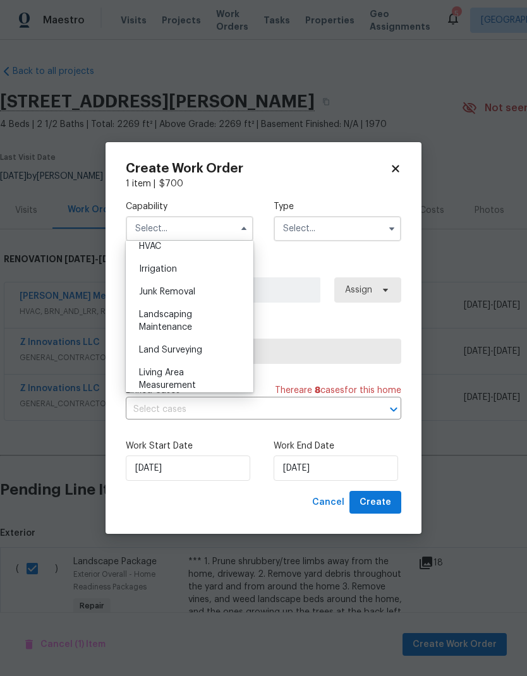
scroll to position [771, 0]
click at [190, 318] on span "Landscaping Maintenance" at bounding box center [165, 321] width 53 height 21
type input "Landscaping Maintenance"
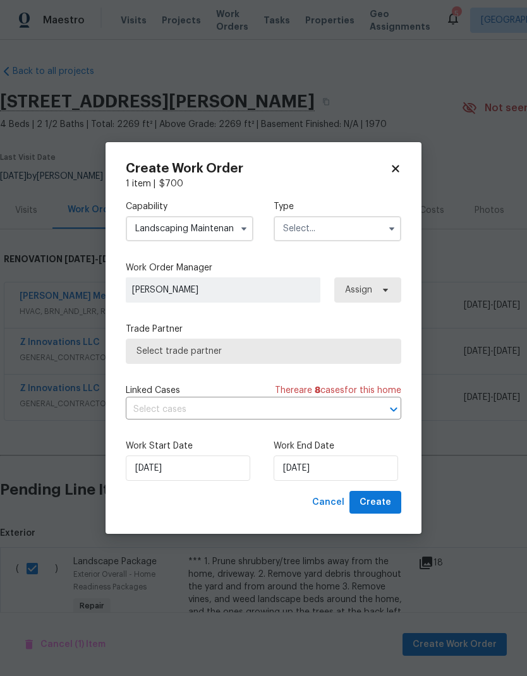
click at [362, 224] on input "text" at bounding box center [337, 228] width 128 height 25
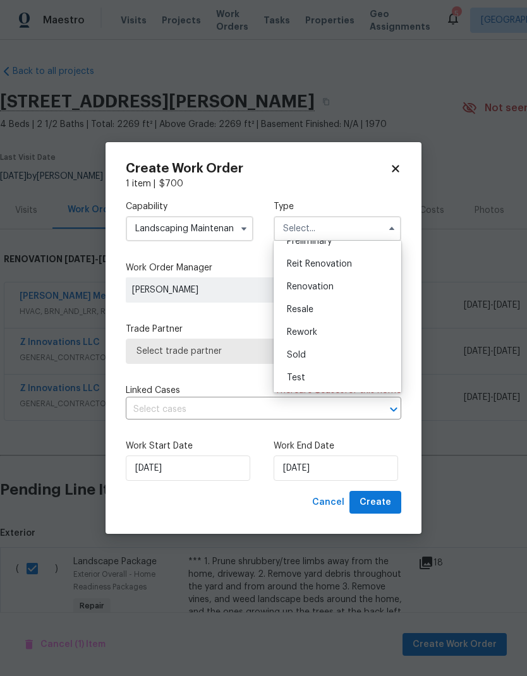
scroll to position [287, 0]
click at [337, 289] on div "Renovation" at bounding box center [337, 286] width 121 height 23
type input "Renovation"
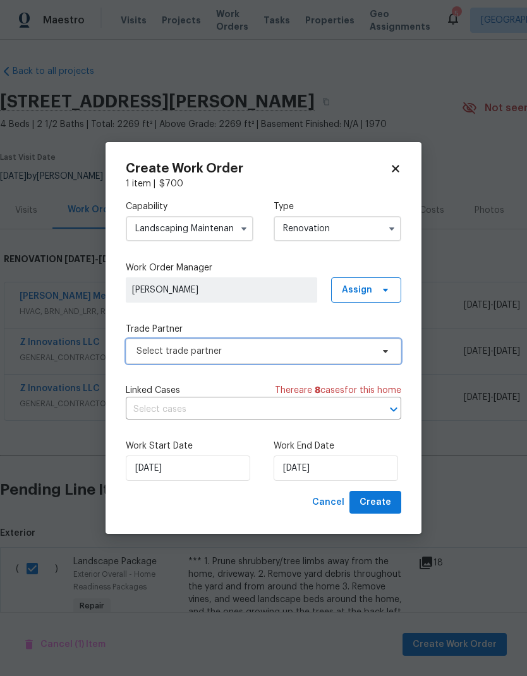
click at [297, 351] on span "Select trade partner" at bounding box center [254, 351] width 236 height 13
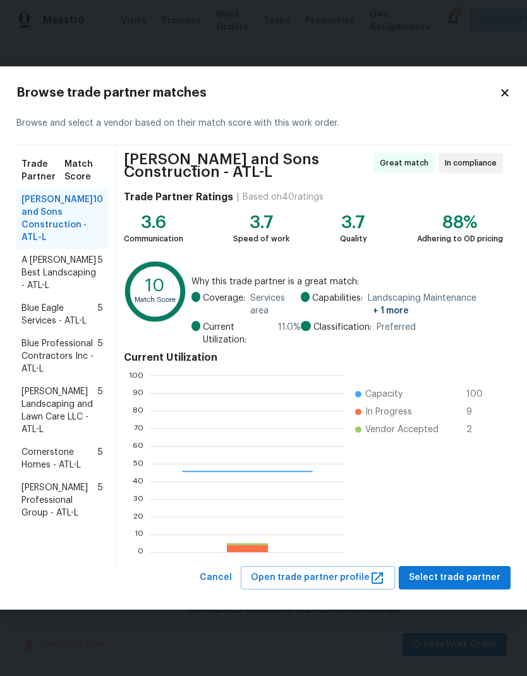
scroll to position [177, 195]
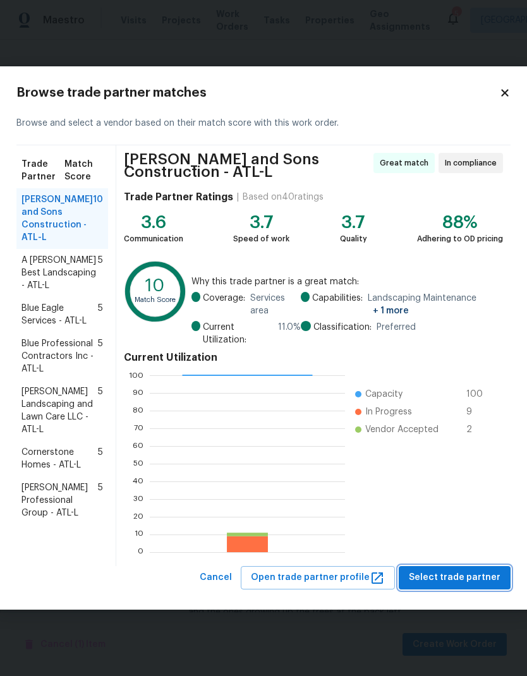
click at [486, 580] on span "Select trade partner" at bounding box center [455, 578] width 92 height 16
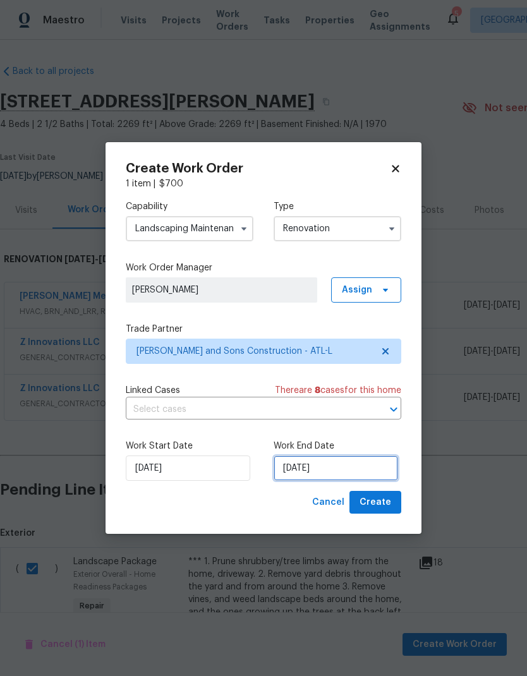
click at [330, 471] on input "9/2/2025" at bounding box center [335, 467] width 124 height 25
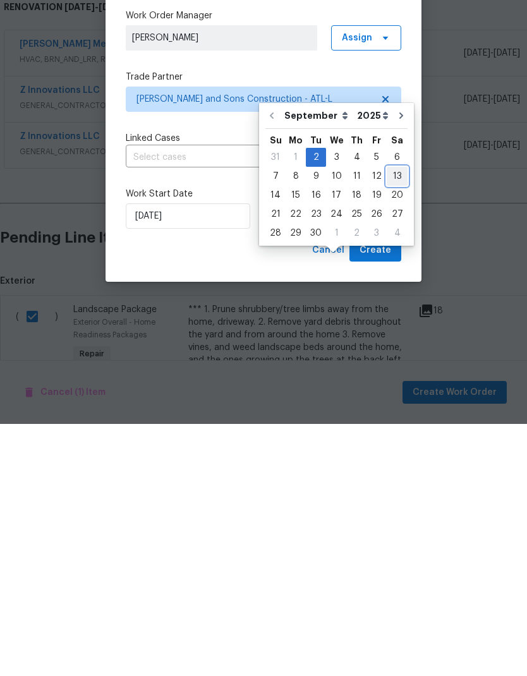
click at [390, 419] on div "13" at bounding box center [397, 428] width 21 height 18
type input "9/13/2025"
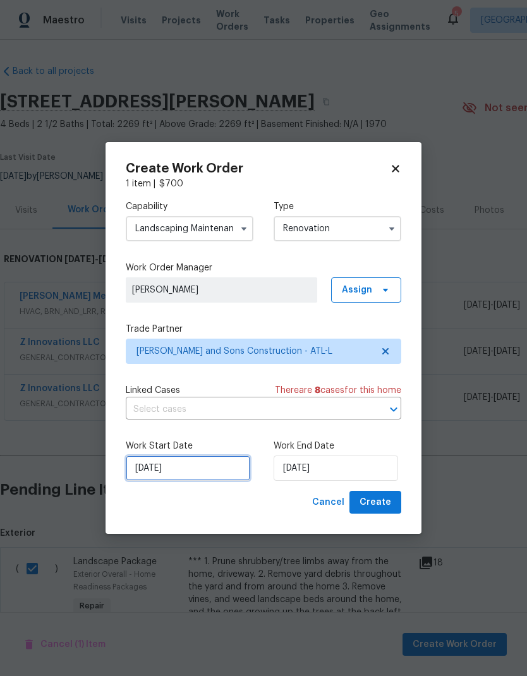
click at [209, 473] on input "9/2/2025" at bounding box center [188, 467] width 124 height 25
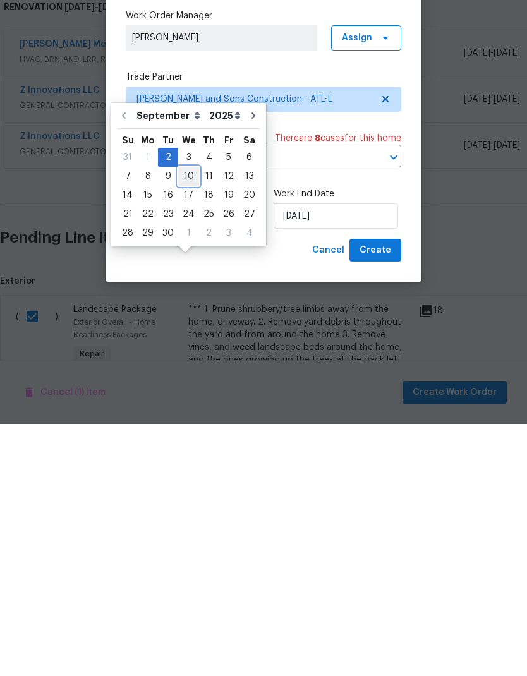
click at [190, 419] on div "10" at bounding box center [188, 428] width 21 height 18
type input "9/10/2025"
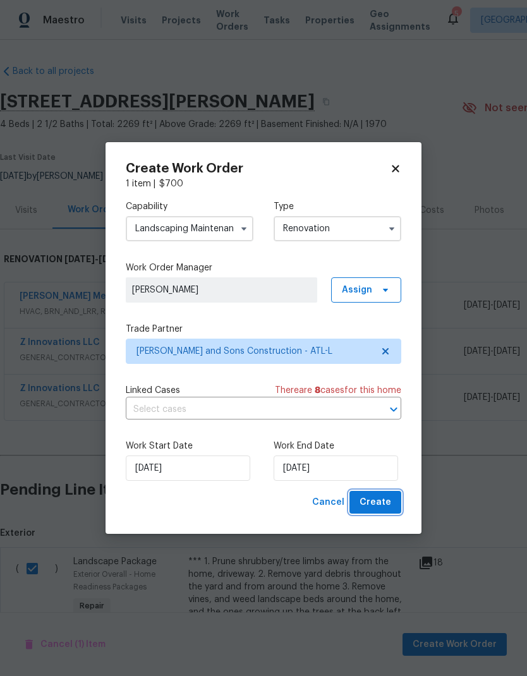
click at [383, 507] on span "Create" at bounding box center [375, 503] width 32 height 16
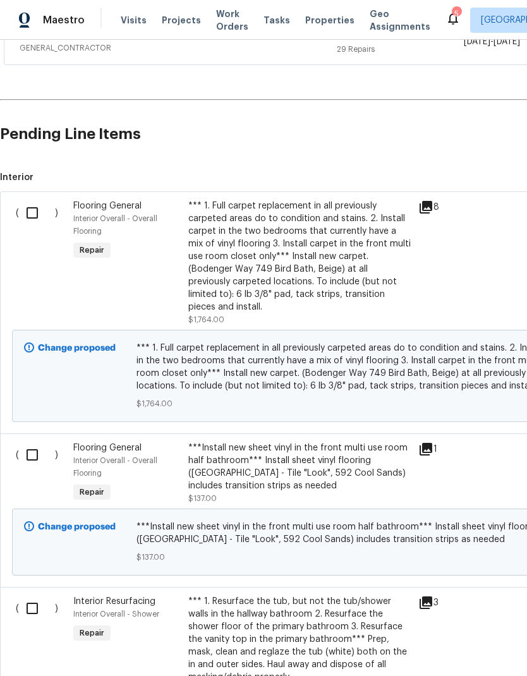
scroll to position [402, 0]
click at [34, 199] on input "checkbox" at bounding box center [37, 212] width 36 height 27
checkbox input "true"
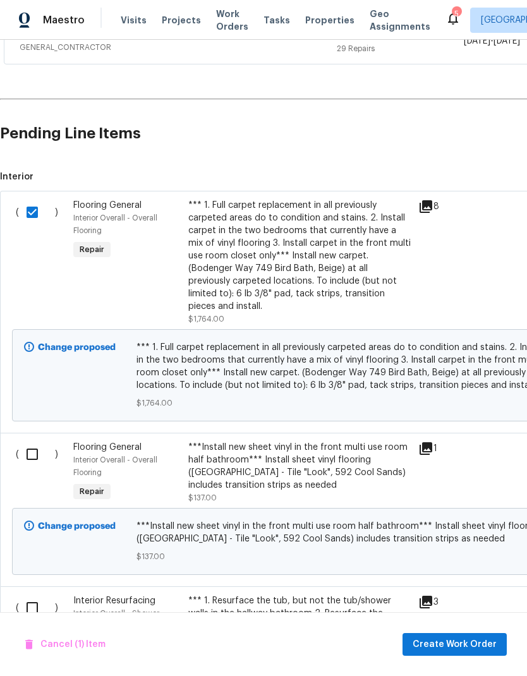
click at [40, 441] on input "checkbox" at bounding box center [37, 454] width 36 height 27
checkbox input "true"
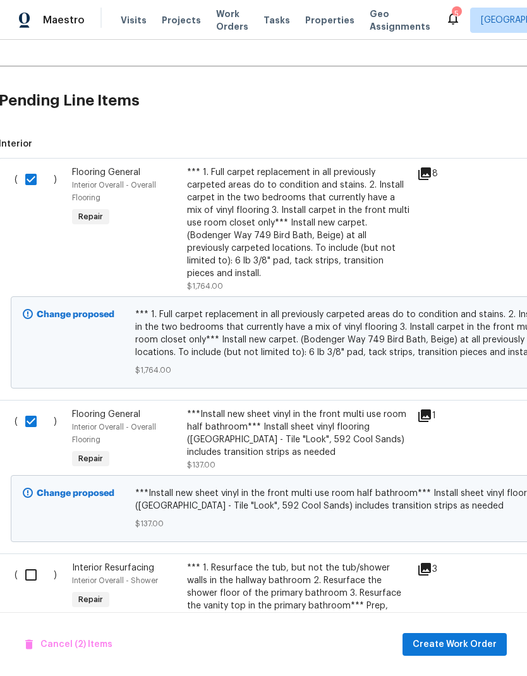
scroll to position [435, 1]
click at [486, 650] on span "Create Work Order" at bounding box center [454, 645] width 84 height 16
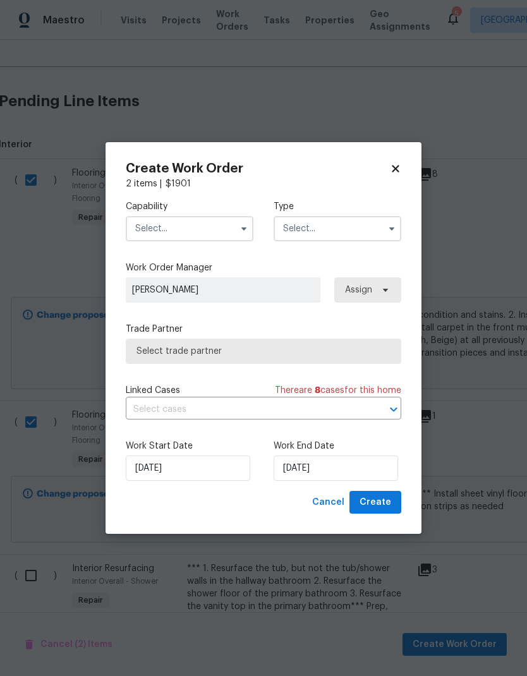
click at [242, 228] on icon "button" at bounding box center [243, 228] width 5 height 3
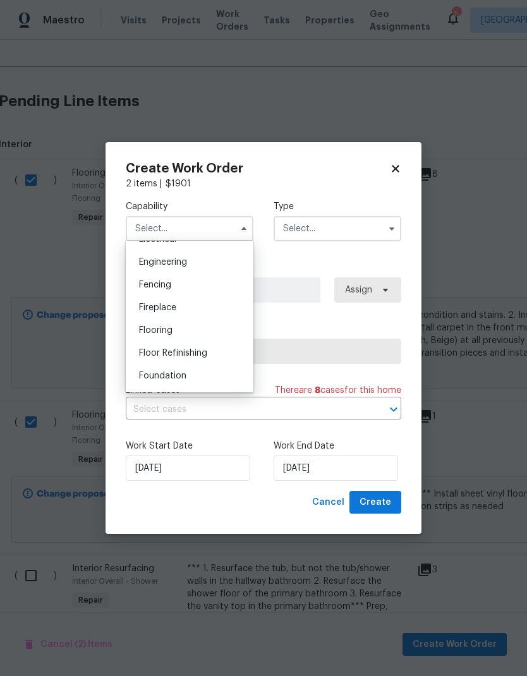
scroll to position [447, 0]
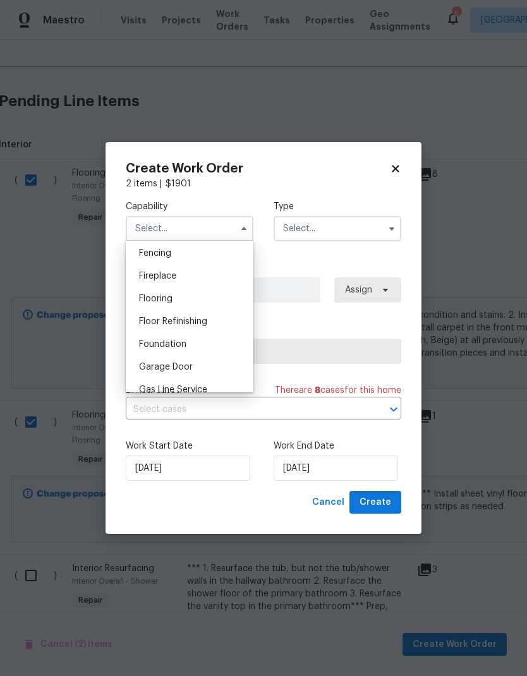
click at [220, 301] on div "Flooring" at bounding box center [189, 298] width 121 height 23
type input "Flooring"
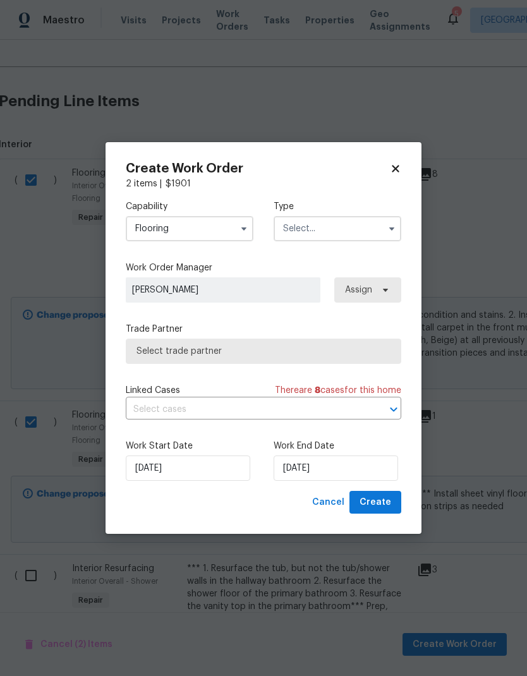
click at [357, 234] on input "text" at bounding box center [337, 228] width 128 height 25
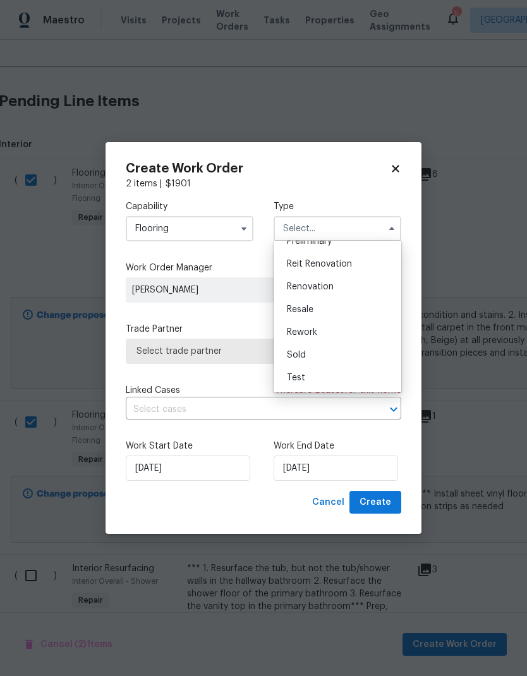
scroll to position [287, 0]
click at [335, 292] on div "Renovation" at bounding box center [337, 286] width 121 height 23
type input "Renovation"
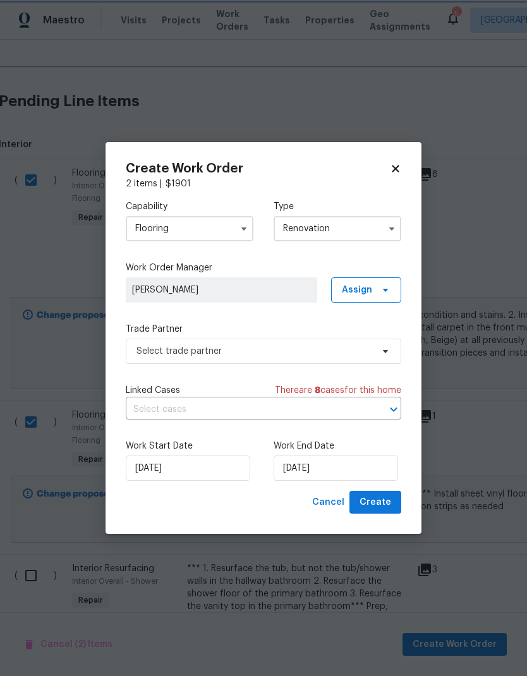
scroll to position [0, 0]
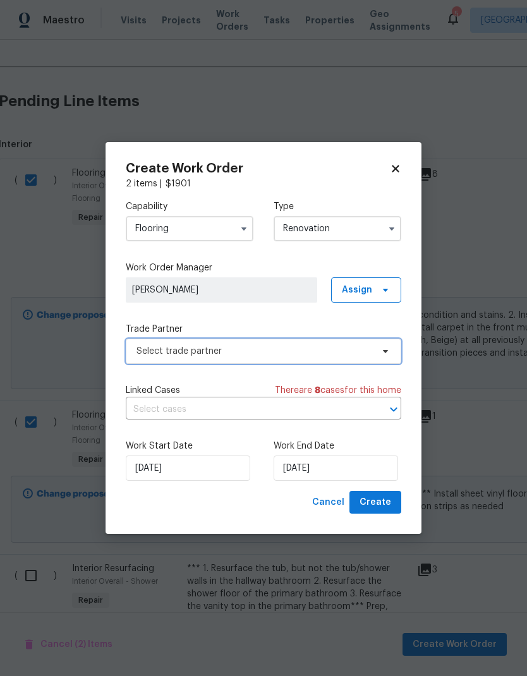
click at [385, 354] on icon at bounding box center [385, 351] width 10 height 10
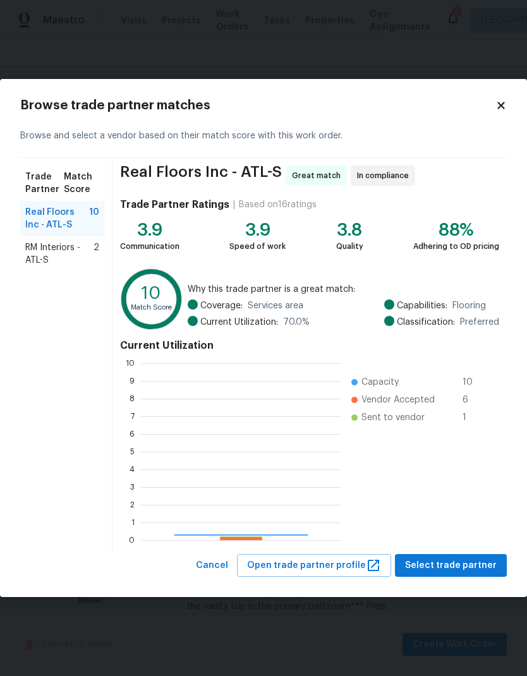
scroll to position [177, 200]
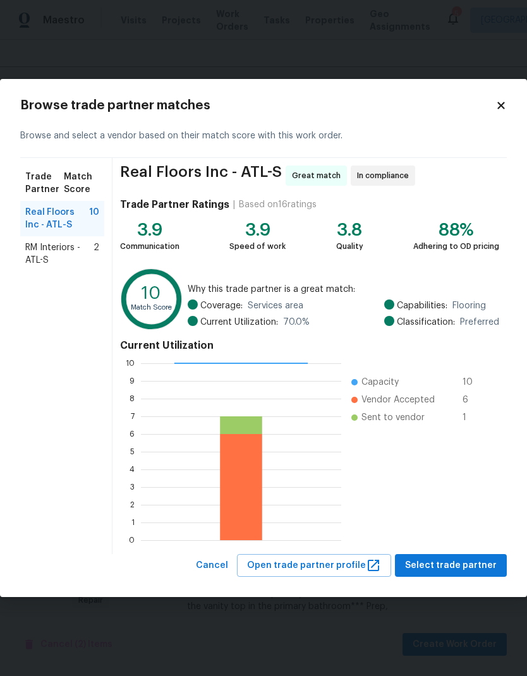
click at [75, 253] on span "RM Interiors - ATL-S" at bounding box center [59, 253] width 68 height 25
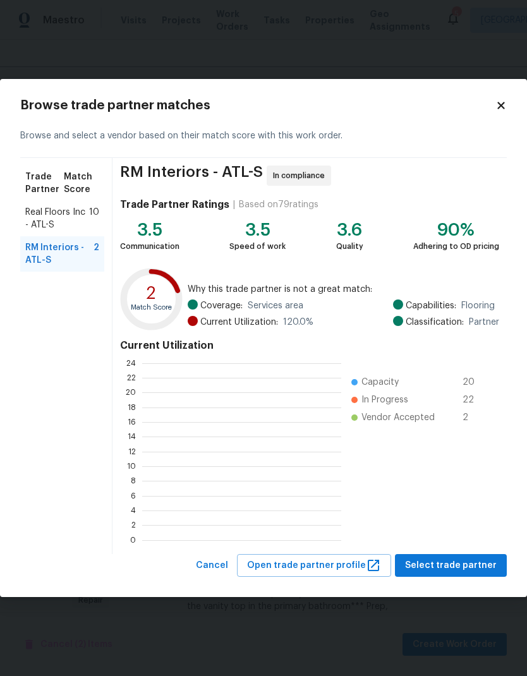
scroll to position [177, 199]
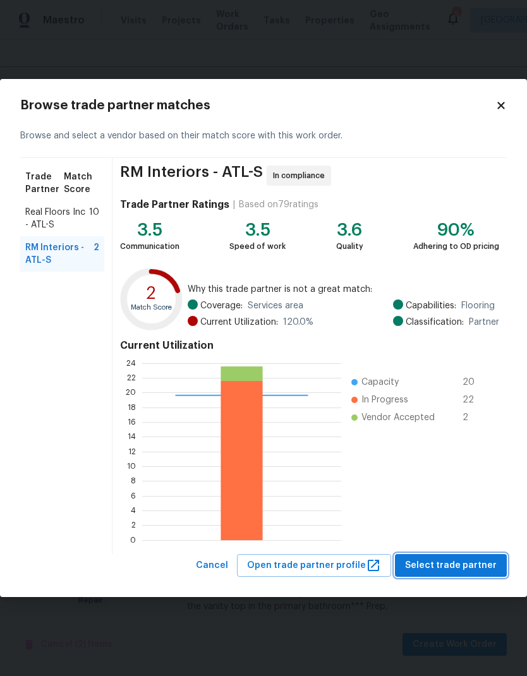
click at [486, 562] on span "Select trade partner" at bounding box center [451, 566] width 92 height 16
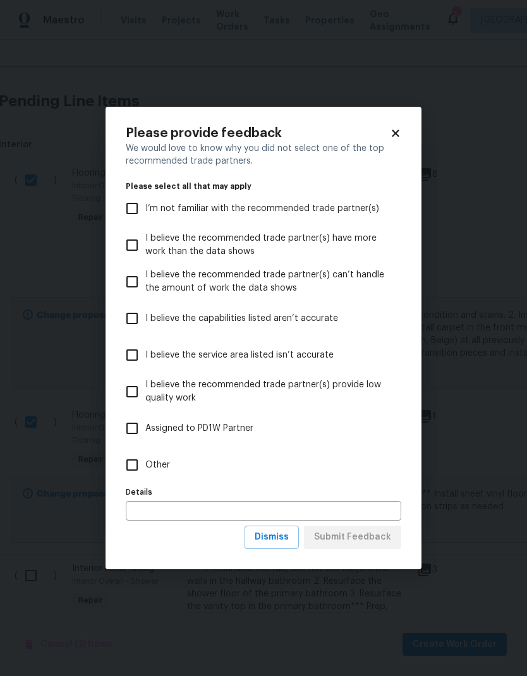
click at [138, 465] on input "Other" at bounding box center [132, 465] width 27 height 27
checkbox input "true"
click at [385, 541] on span "Submit Feedback" at bounding box center [352, 537] width 77 height 16
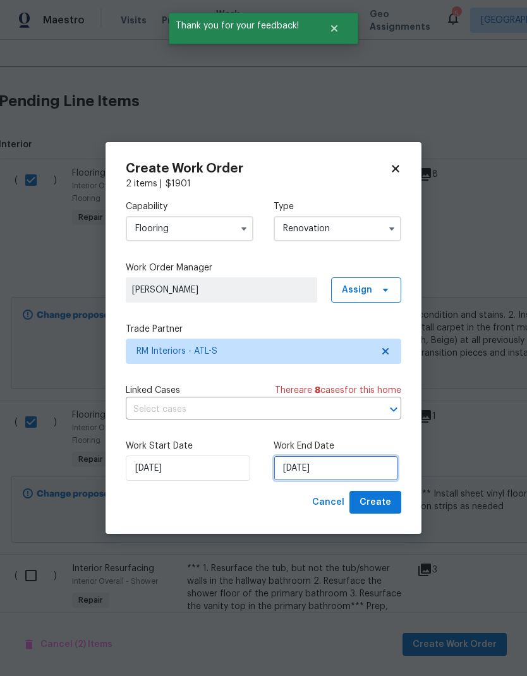
click at [351, 470] on input "9/2/2025" at bounding box center [335, 467] width 124 height 25
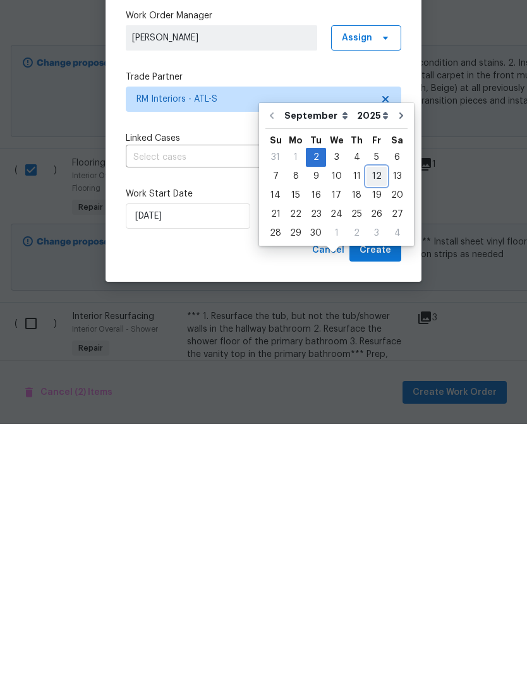
click at [378, 419] on div "12" at bounding box center [376, 428] width 20 height 18
type input "9/12/2025"
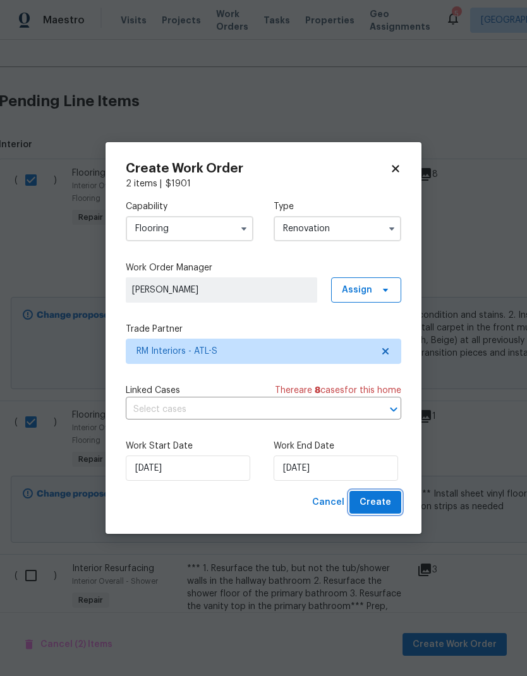
click at [392, 509] on button "Create" at bounding box center [375, 502] width 52 height 23
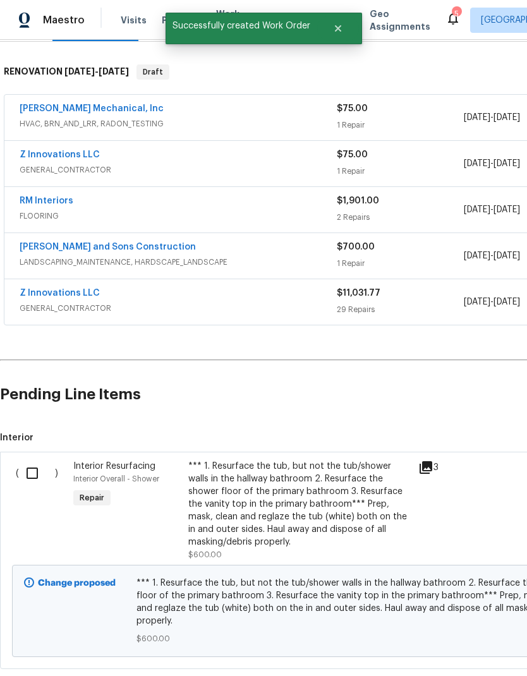
scroll to position [186, 0]
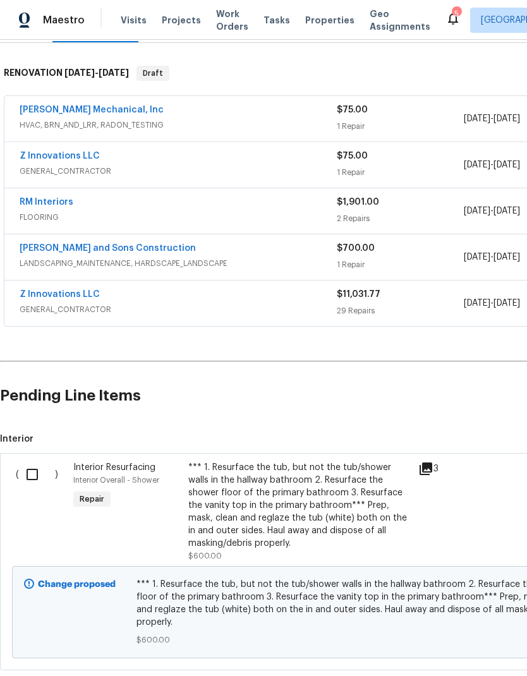
click at [37, 461] on input "checkbox" at bounding box center [37, 474] width 36 height 27
checkbox input "true"
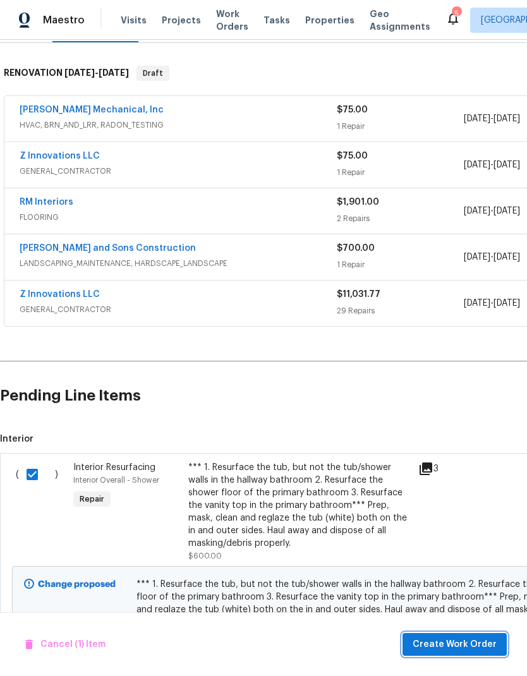
click at [463, 641] on span "Create Work Order" at bounding box center [454, 645] width 84 height 16
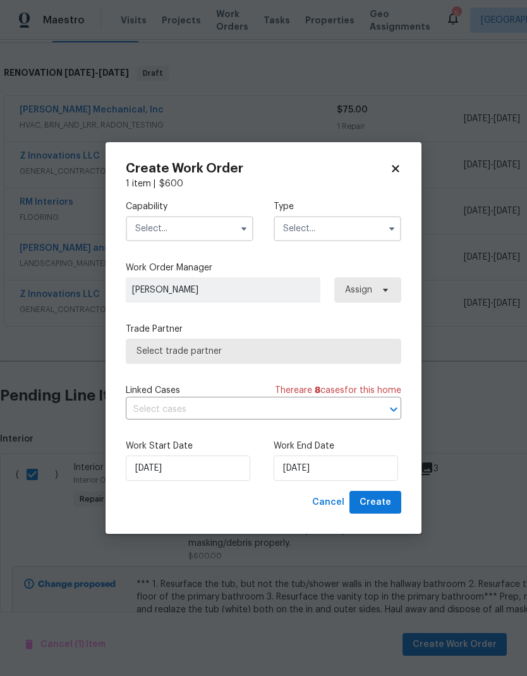
click at [240, 227] on icon "button" at bounding box center [244, 229] width 10 height 10
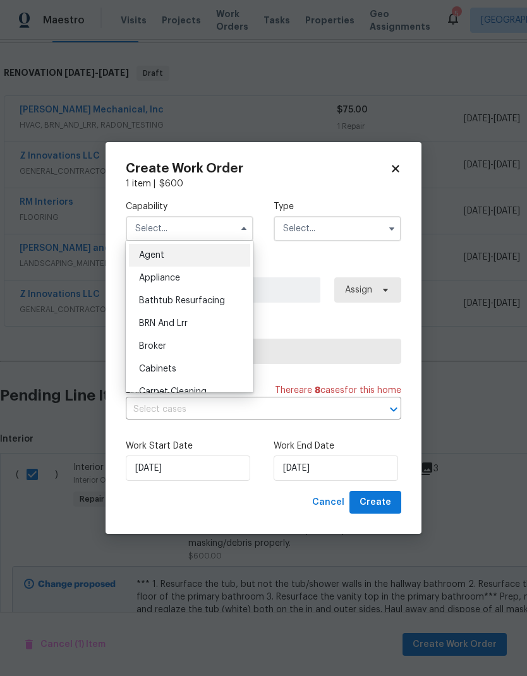
click at [219, 306] on div "Bathtub Resurfacing" at bounding box center [189, 300] width 121 height 23
type input "Bathtub Resurfacing"
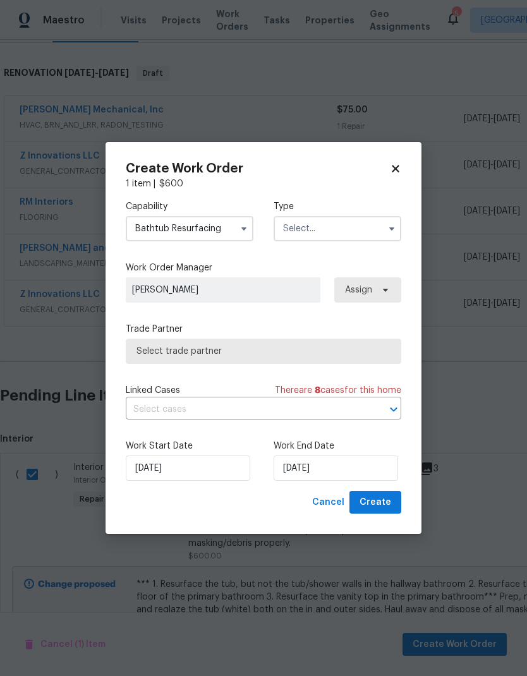
click at [363, 229] on input "text" at bounding box center [337, 228] width 128 height 25
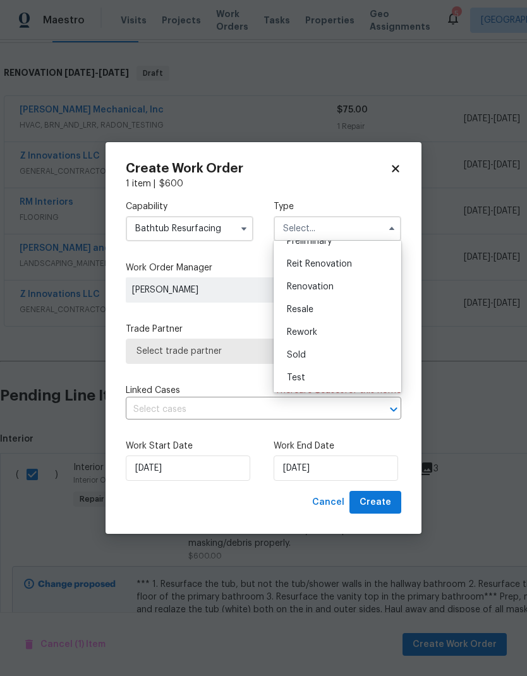
scroll to position [287, 0]
click at [339, 290] on div "Renovation" at bounding box center [337, 286] width 121 height 23
type input "Renovation"
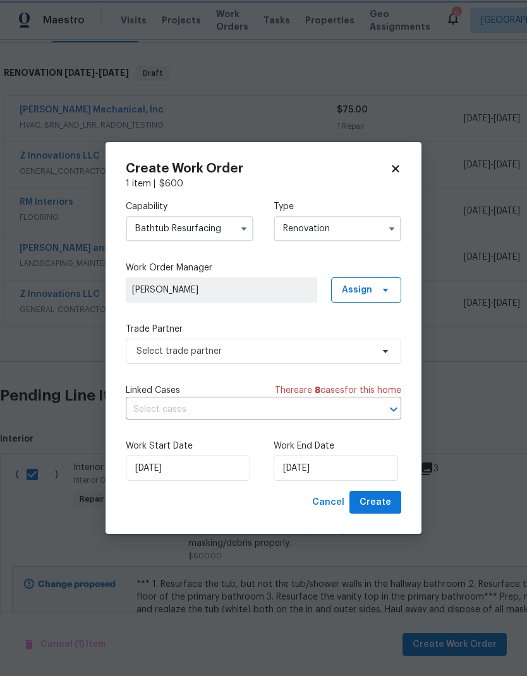
scroll to position [0, 0]
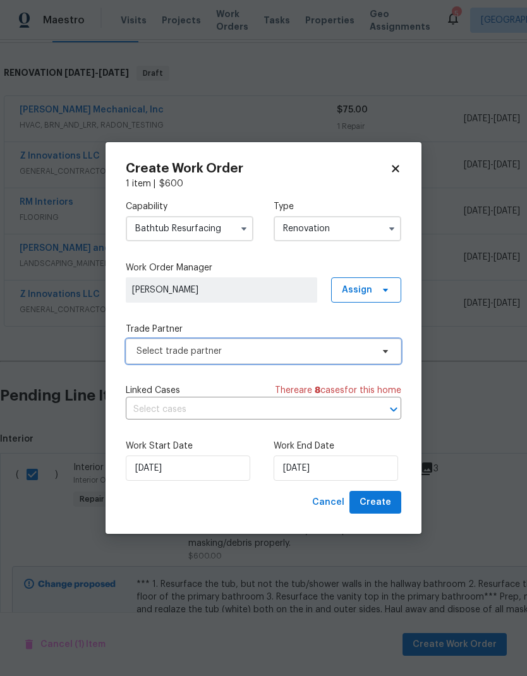
click at [391, 356] on span "Select trade partner" at bounding box center [263, 351] width 275 height 25
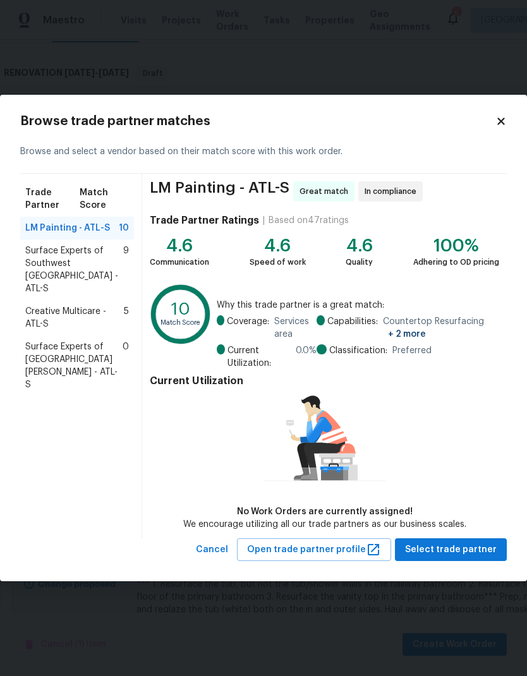
click at [100, 306] on span "Creative Multicare - ATL-S" at bounding box center [74, 317] width 99 height 25
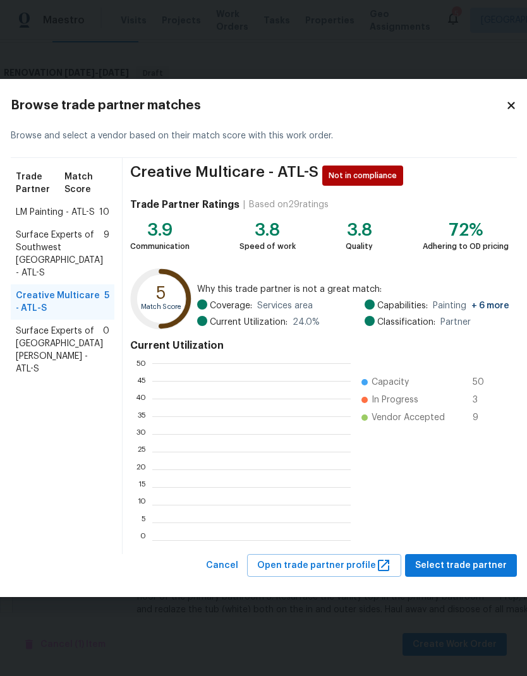
scroll to position [1, 1]
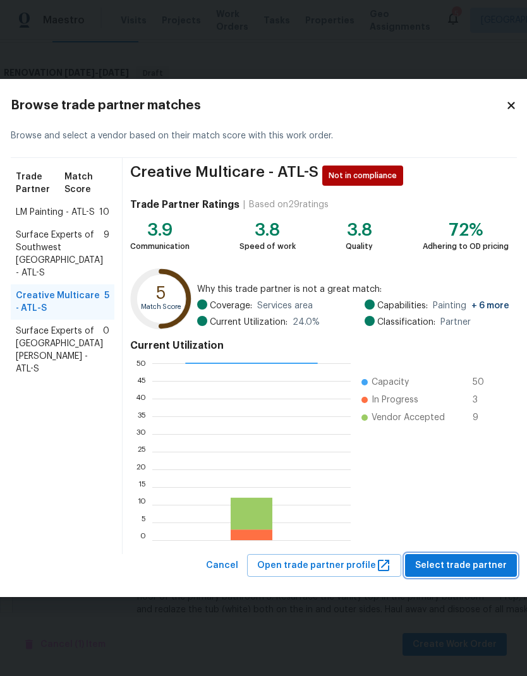
click at [481, 568] on span "Select trade partner" at bounding box center [461, 566] width 92 height 16
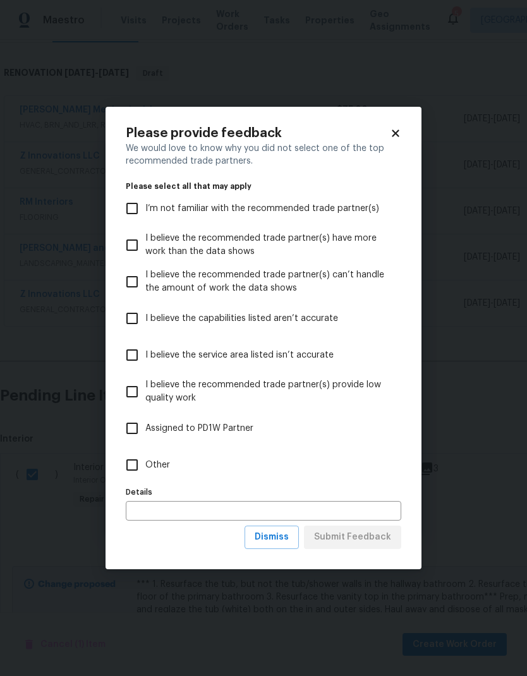
click at [137, 462] on input "Other" at bounding box center [132, 465] width 27 height 27
checkbox input "true"
click at [389, 543] on span "Submit Feedback" at bounding box center [352, 537] width 77 height 16
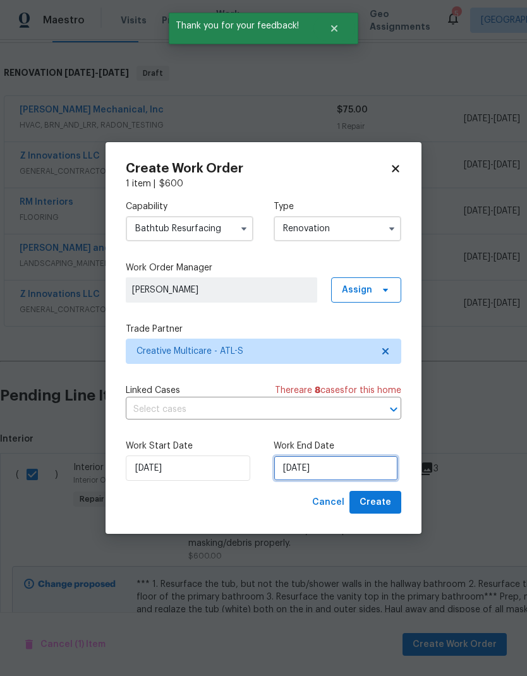
click at [355, 477] on input "9/2/2025" at bounding box center [335, 467] width 124 height 25
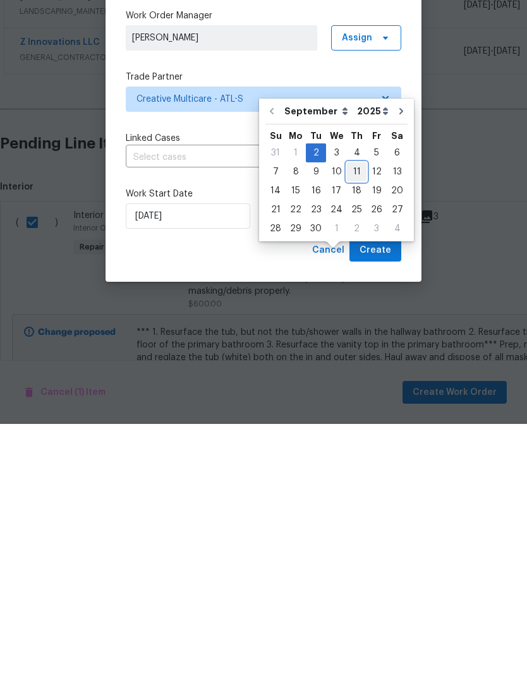
click at [352, 415] on div "11" at bounding box center [357, 424] width 20 height 18
type input "9/11/2025"
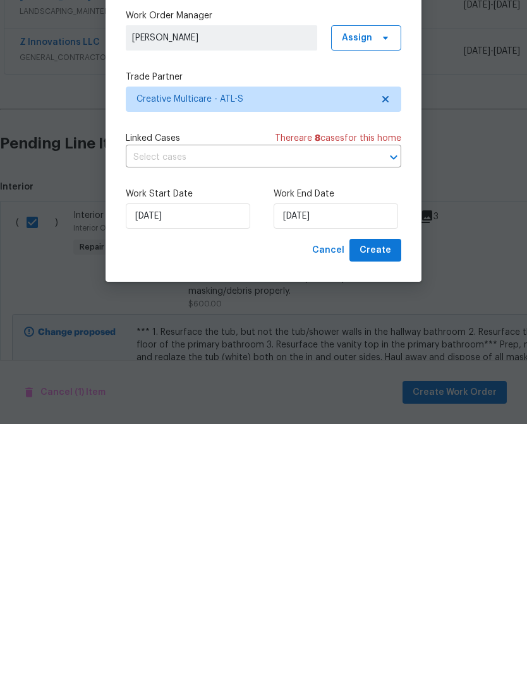
scroll to position [51, 0]
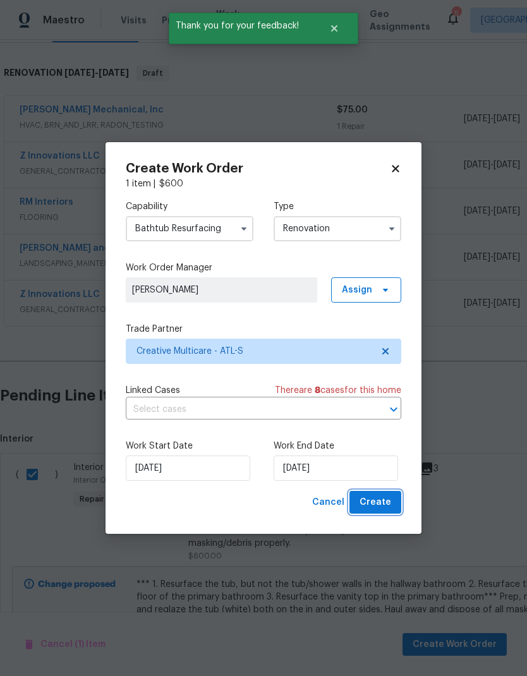
click at [387, 503] on span "Create" at bounding box center [375, 503] width 32 height 16
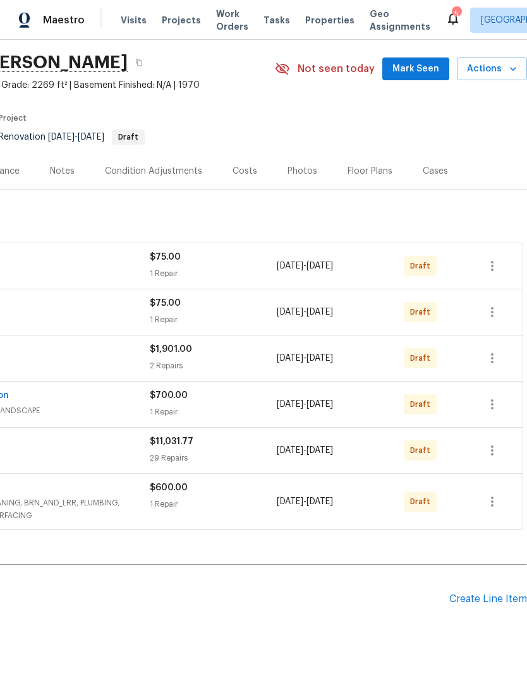
scroll to position [39, 187]
click at [497, 258] on icon "button" at bounding box center [491, 265] width 15 height 15
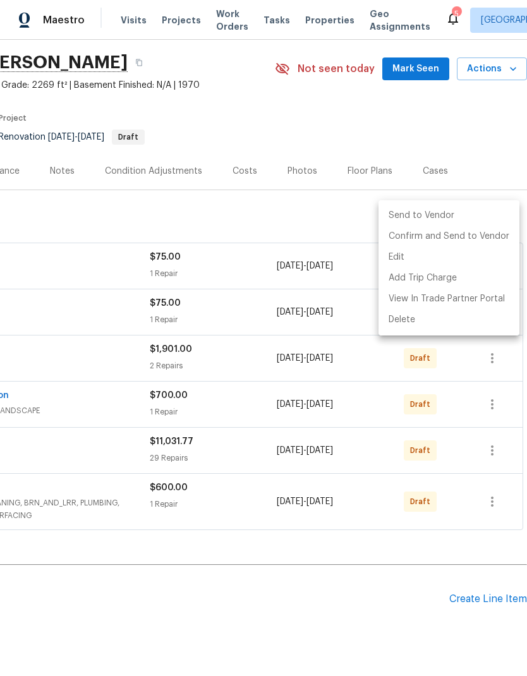
click at [475, 210] on li "Send to Vendor" at bounding box center [448, 215] width 141 height 21
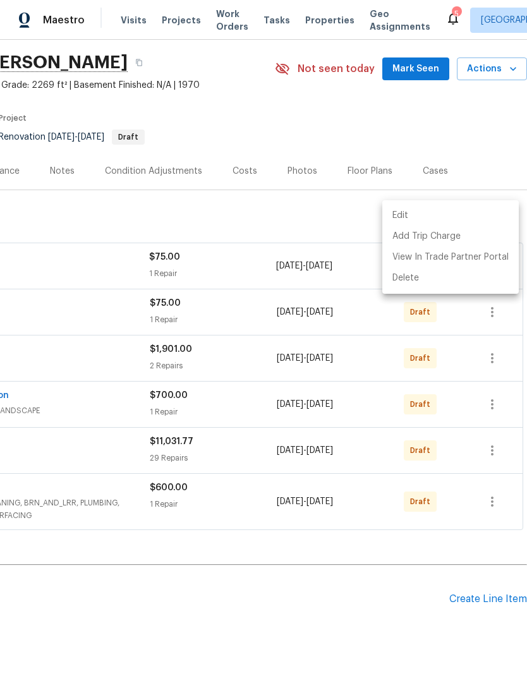
click at [493, 453] on div at bounding box center [263, 338] width 527 height 676
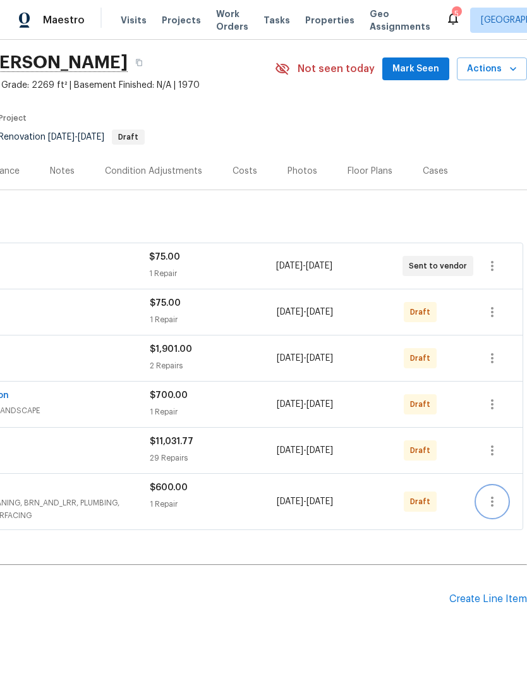
click at [493, 496] on icon "button" at bounding box center [492, 501] width 3 height 10
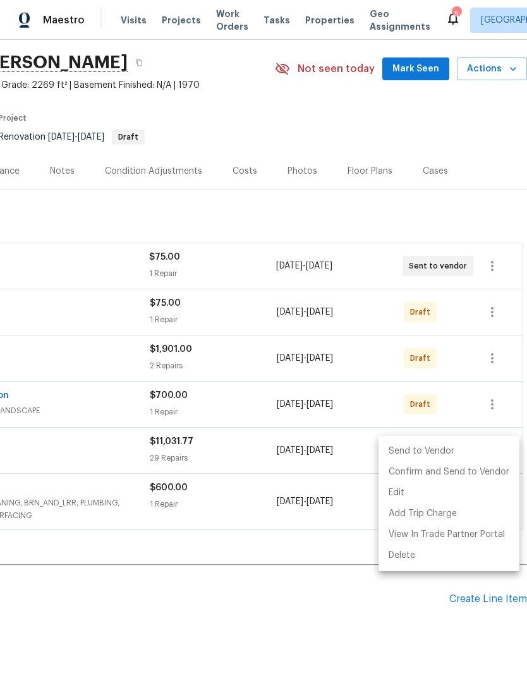
click at [465, 454] on li "Send to Vendor" at bounding box center [448, 451] width 141 height 21
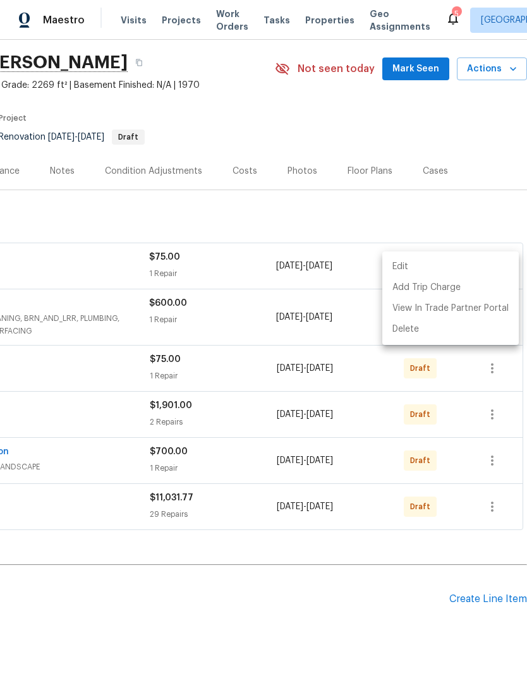
click at [493, 461] on div at bounding box center [263, 338] width 527 height 676
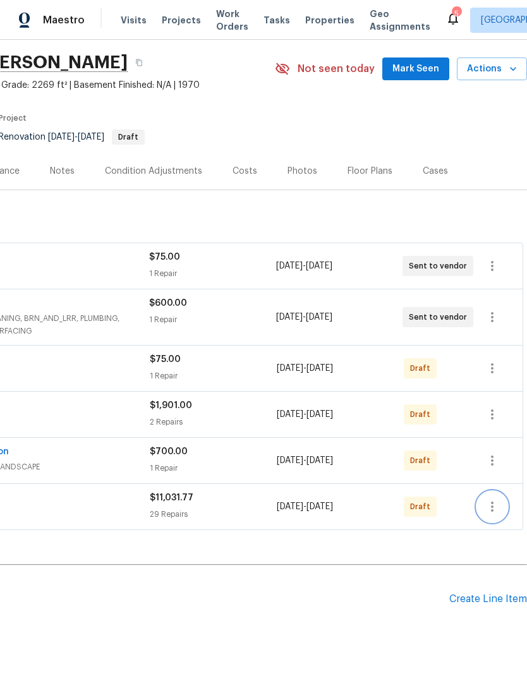
click at [493, 499] on icon "button" at bounding box center [491, 506] width 15 height 15
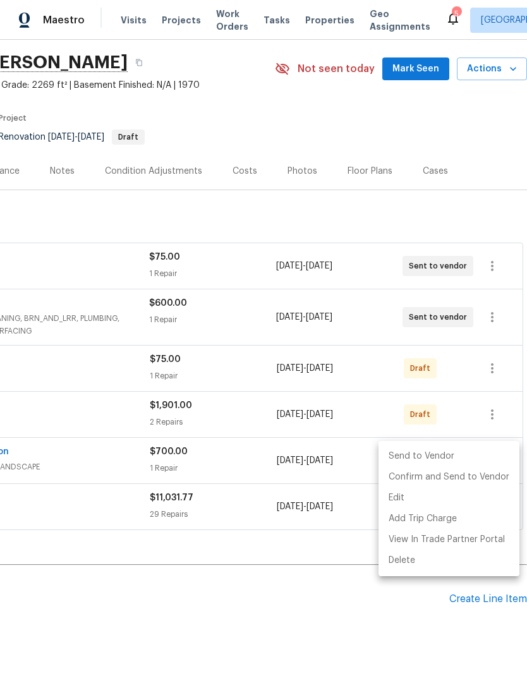
click at [484, 460] on li "Send to Vendor" at bounding box center [448, 456] width 141 height 21
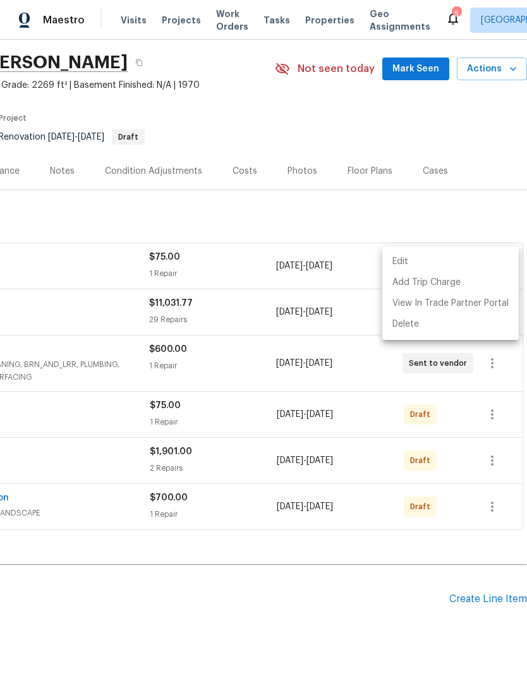
click at [494, 458] on div at bounding box center [263, 338] width 527 height 676
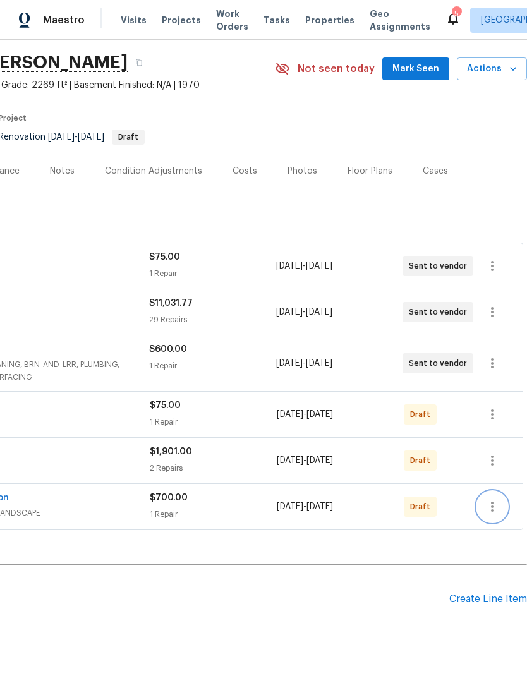
click at [492, 501] on icon "button" at bounding box center [492, 506] width 3 height 10
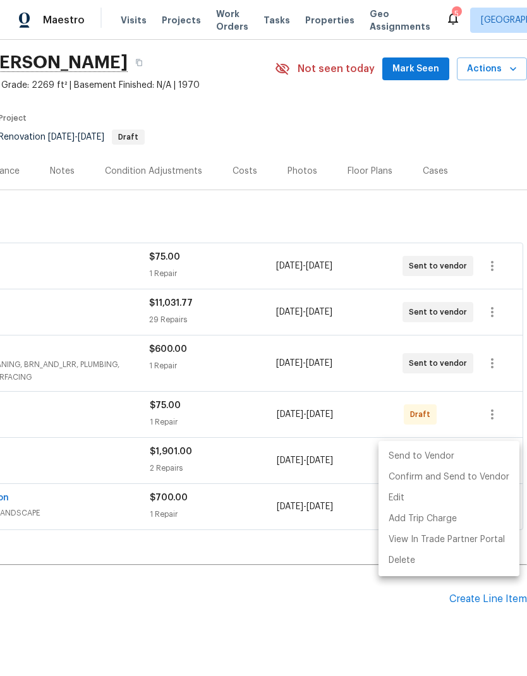
click at [477, 462] on li "Send to Vendor" at bounding box center [448, 456] width 141 height 21
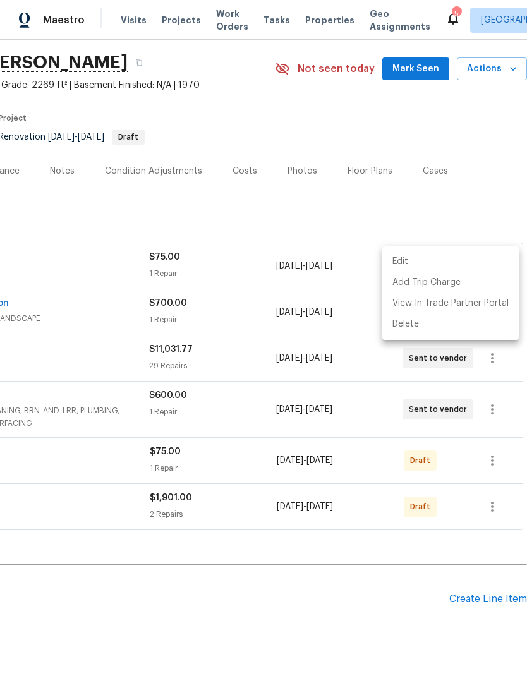
click at [493, 463] on div at bounding box center [263, 338] width 527 height 676
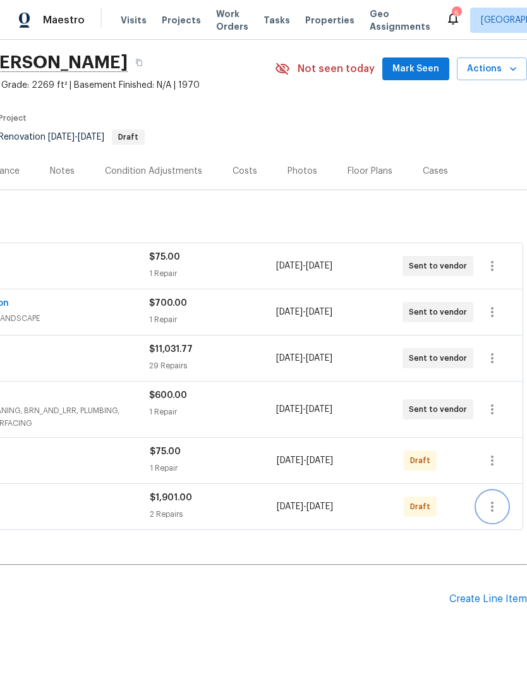
click at [491, 499] on icon "button" at bounding box center [491, 506] width 15 height 15
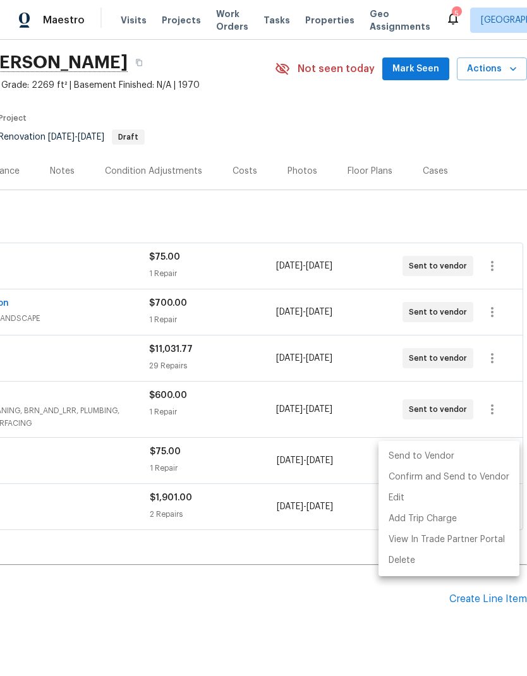
click at [472, 460] on li "Send to Vendor" at bounding box center [448, 456] width 141 height 21
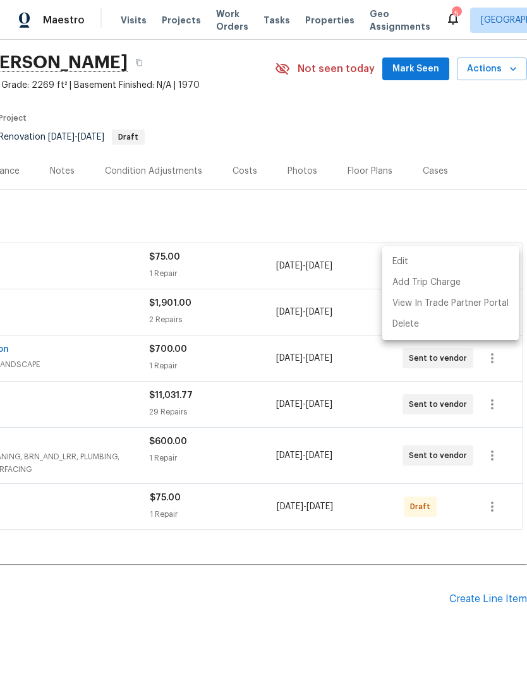
click at [493, 463] on div at bounding box center [263, 338] width 527 height 676
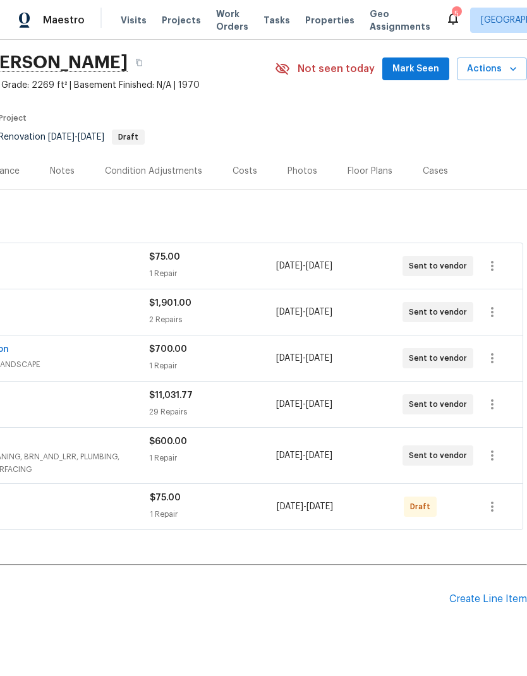
click at [493, 499] on icon "button" at bounding box center [491, 506] width 15 height 15
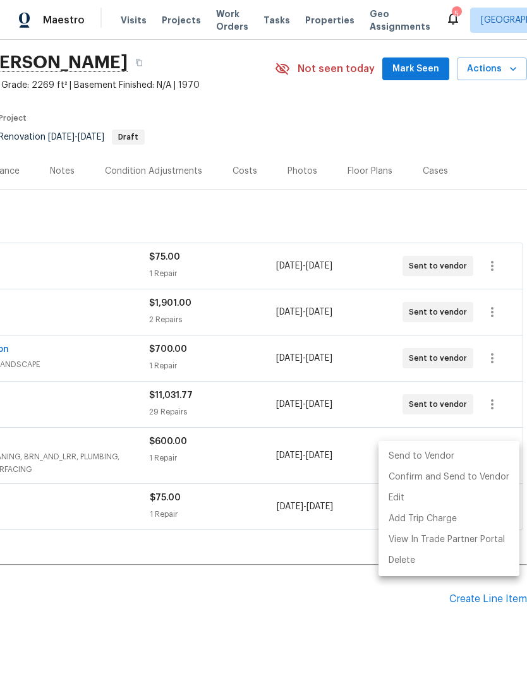
click at [469, 460] on li "Send to Vendor" at bounding box center [448, 456] width 141 height 21
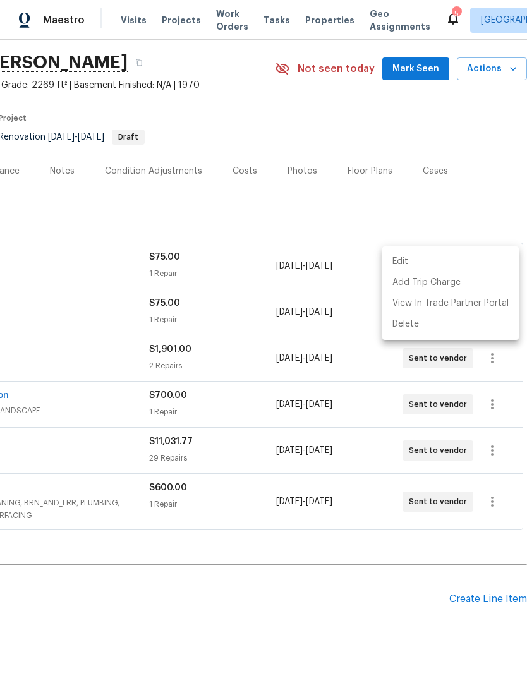
click at [330, 582] on div at bounding box center [263, 338] width 527 height 676
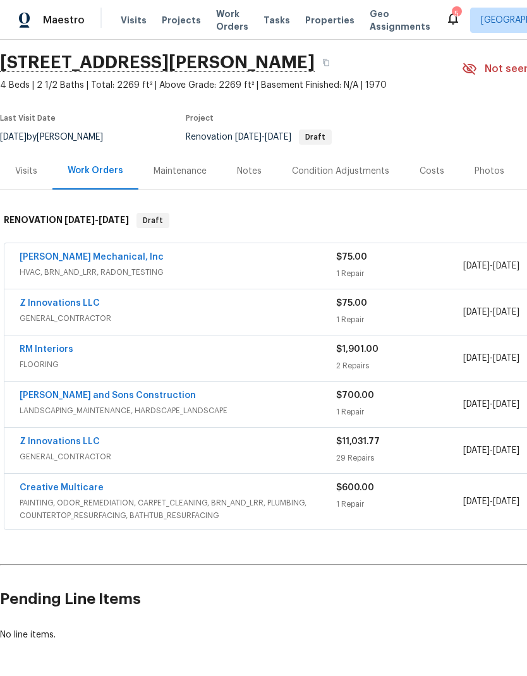
scroll to position [39, 0]
click at [90, 437] on link "Z Innovations LLC" at bounding box center [60, 441] width 80 height 9
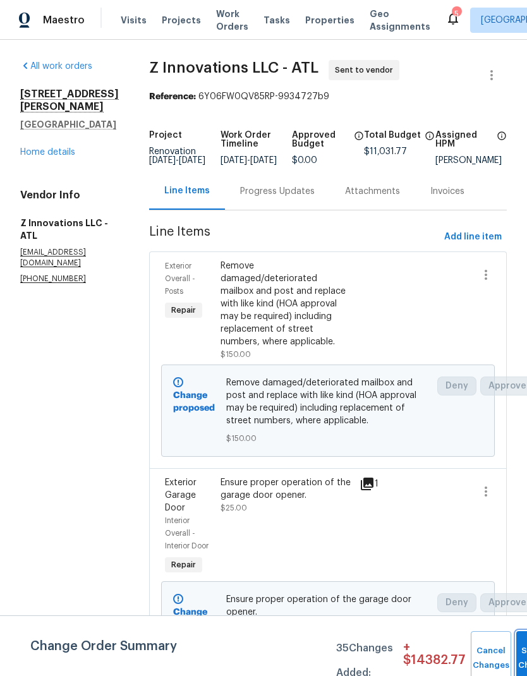
click at [516, 652] on button "Submit Changes" at bounding box center [536, 658] width 40 height 54
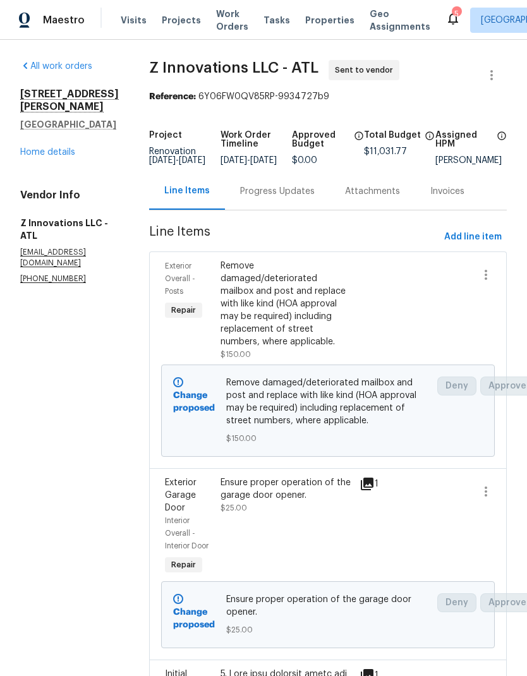
click at [279, 198] on div "Progress Updates" at bounding box center [277, 191] width 75 height 13
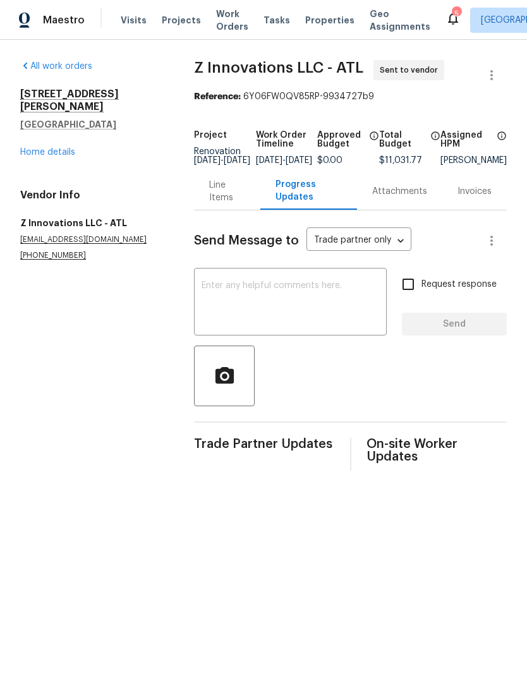
click at [261, 287] on div "x ​" at bounding box center [290, 303] width 193 height 64
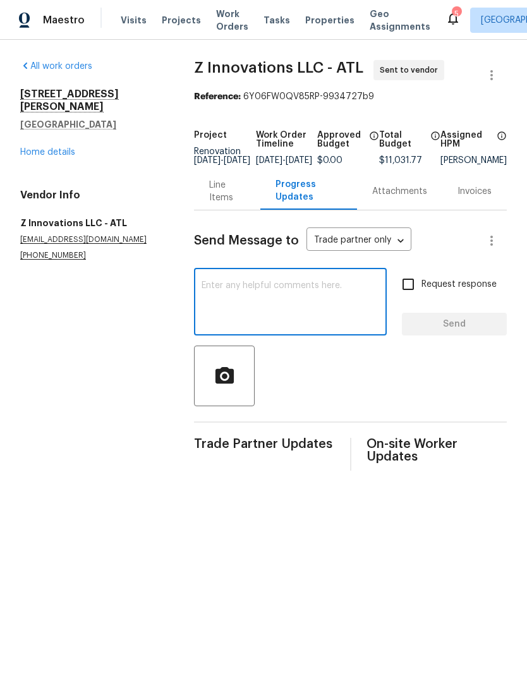
click at [261, 291] on textarea at bounding box center [289, 303] width 177 height 44
paste textarea "1. All the carpet is being replaced in this home. 2. The bedrooms that are curr…"
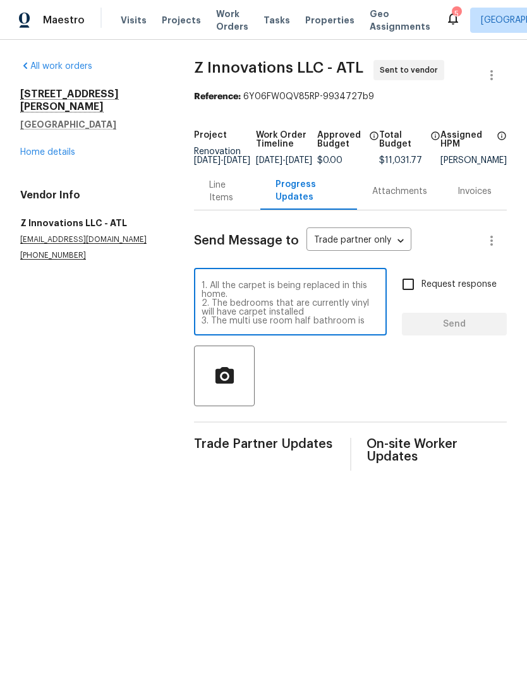
scroll to position [88, 0]
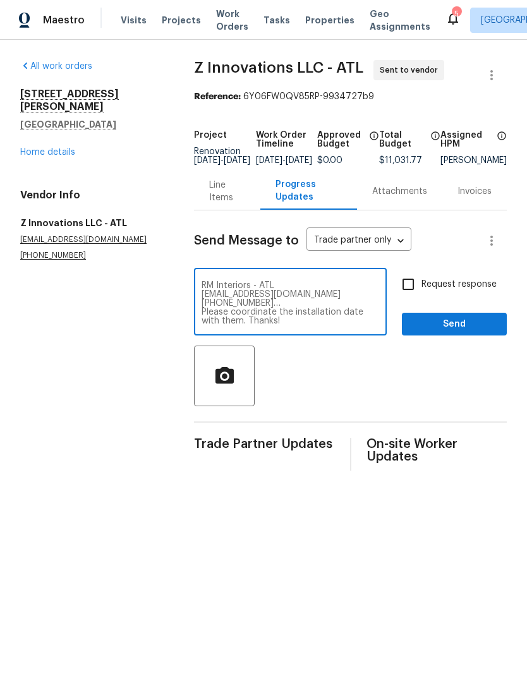
type textarea "1. All the carpet is being replaced in this home. 2. The bedrooms that are curr…"
click at [409, 287] on input "Request response" at bounding box center [408, 284] width 27 height 27
checkbox input "true"
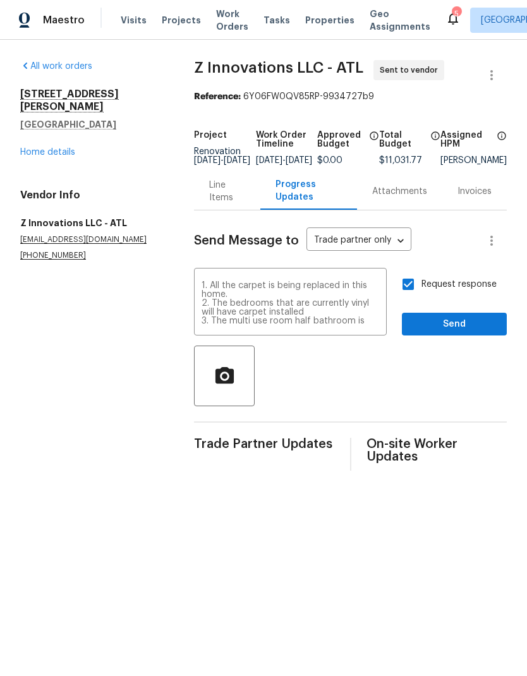
scroll to position [0, 0]
click at [244, 304] on textarea "1. All the carpet is being replaced in this home. 2. The bedrooms that are curr…" at bounding box center [289, 303] width 177 height 44
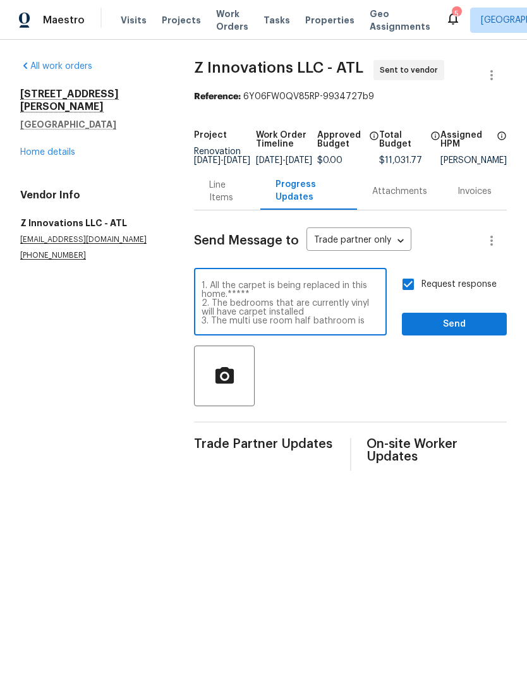
click at [298, 320] on textarea "1. All the carpet is being replaced in this home.***** 2. The bedrooms that are…" at bounding box center [289, 303] width 177 height 44
click at [303, 314] on textarea "1. All the carpet is being replaced in this home.***** 2. The bedrooms that are…" at bounding box center [289, 303] width 177 height 44
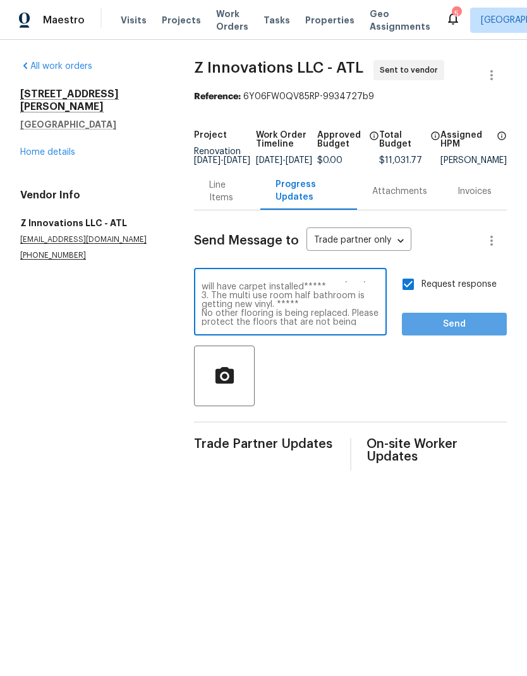
type textarea "1. All the carpet is being replaced in this home.***** 2. The bedrooms that are…"
click at [482, 328] on span "Send" at bounding box center [454, 324] width 85 height 16
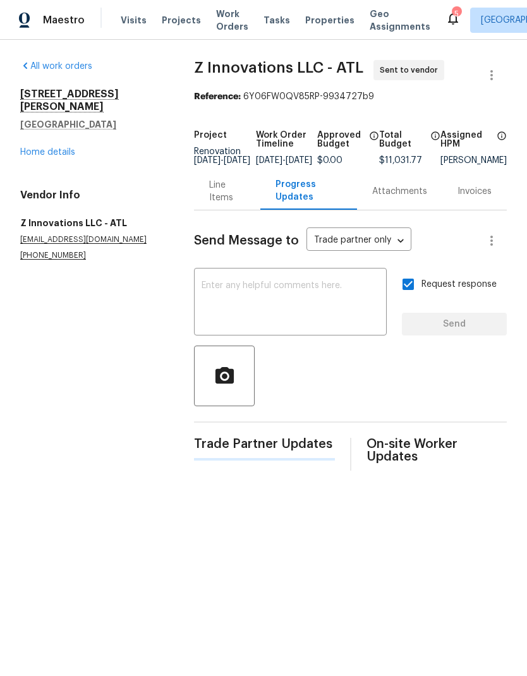
scroll to position [0, 0]
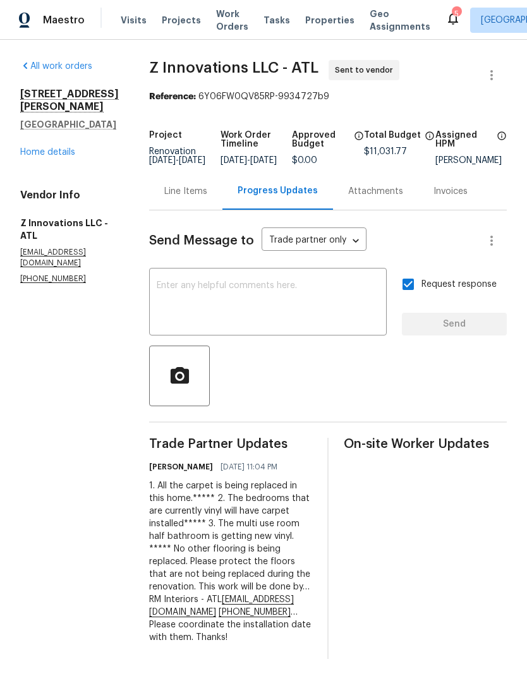
click at [222, 294] on textarea at bounding box center [268, 303] width 222 height 44
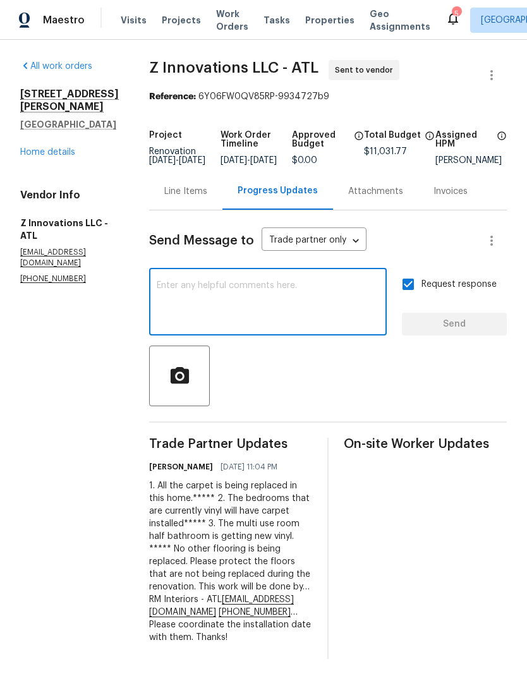
click at [219, 291] on textarea at bounding box center [268, 303] width 222 height 44
paste textarea "The resurfacing work will be done by… Creative Multicare - ATL homeservice@crea…"
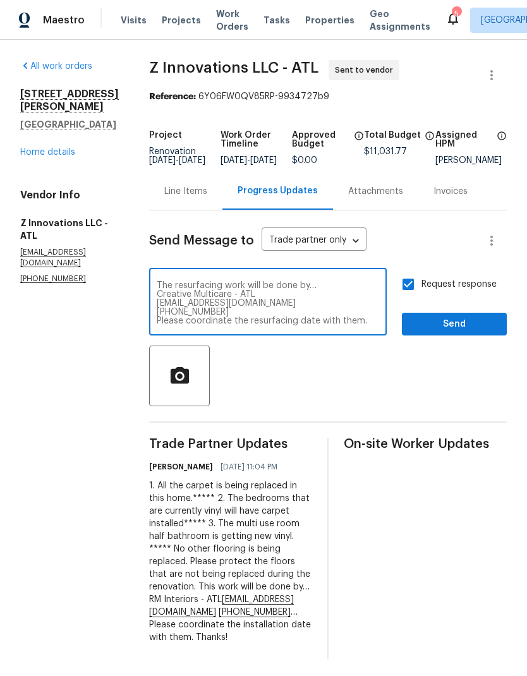
scroll to position [9, 0]
type textarea "The resurfacing work will be done by… Creative Multicare - ATL homeservice@crea…"
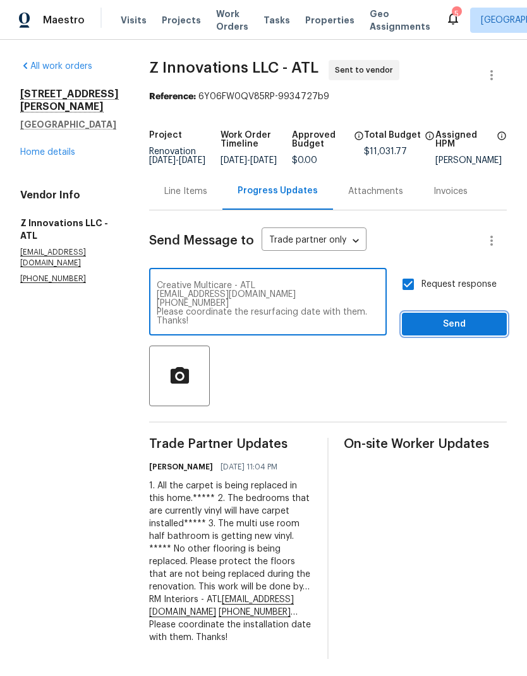
click at [471, 332] on span "Send" at bounding box center [454, 324] width 85 height 16
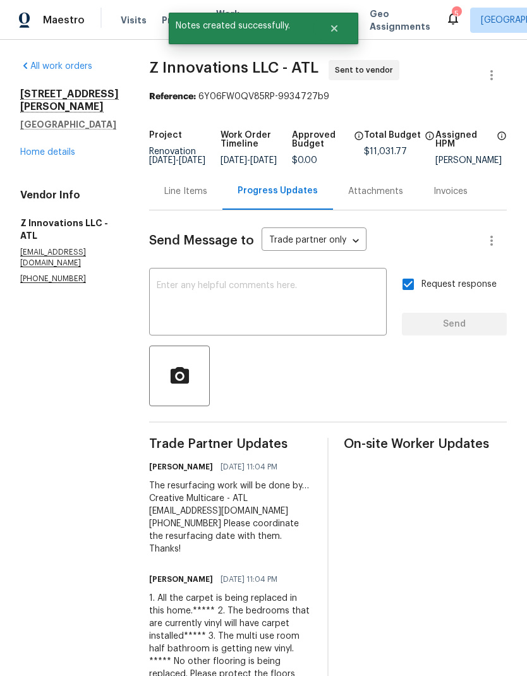
scroll to position [0, 0]
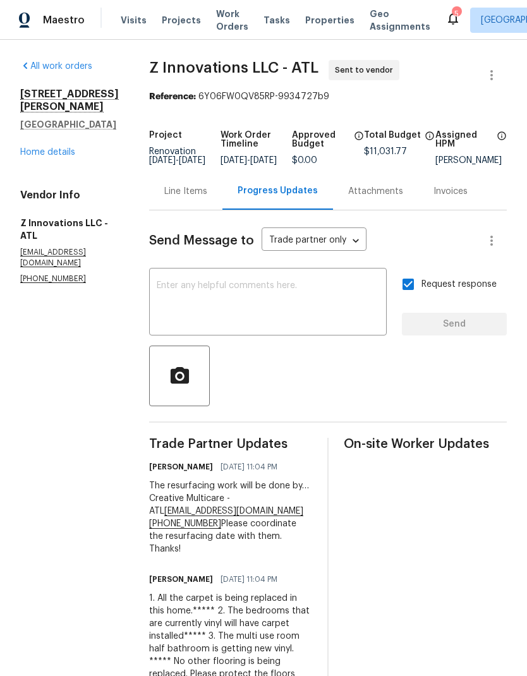
click at [229, 298] on textarea at bounding box center [268, 303] width 222 height 44
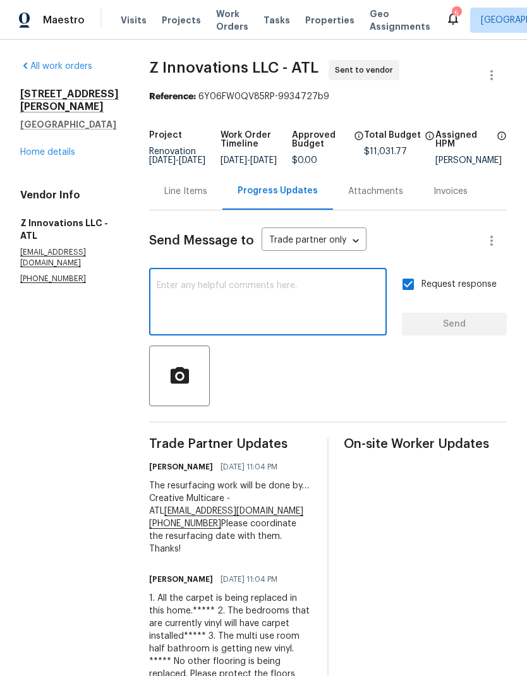
click at [231, 297] on textarea at bounding box center [268, 303] width 222 height 44
paste textarea "Quote Requests: 1. Deep clean/possibly rejuvenate the existing wood laminate fl…"
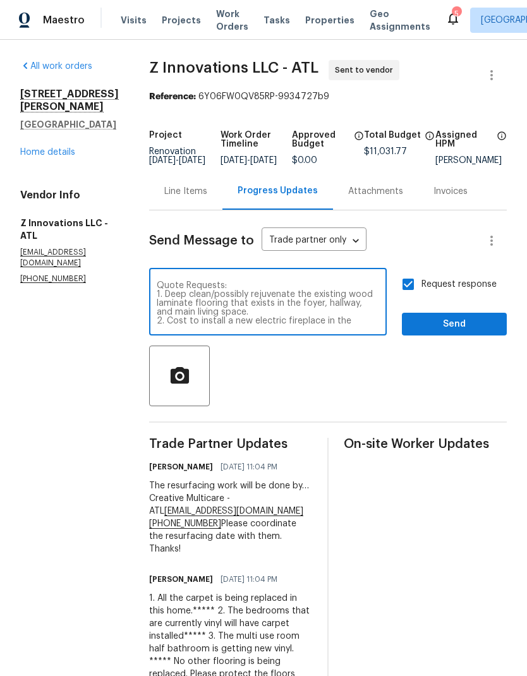
scroll to position [9, 0]
type textarea "Quote Requests: 1. Deep clean/possibly rejuvenate the existing wood laminate fl…"
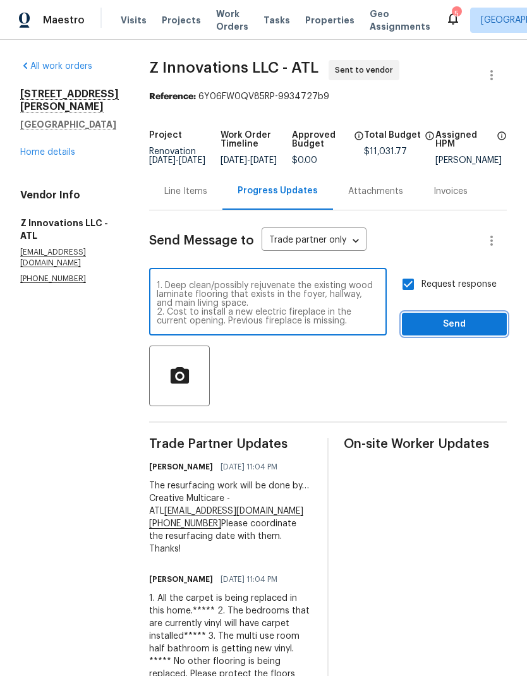
click at [469, 332] on span "Send" at bounding box center [454, 324] width 85 height 16
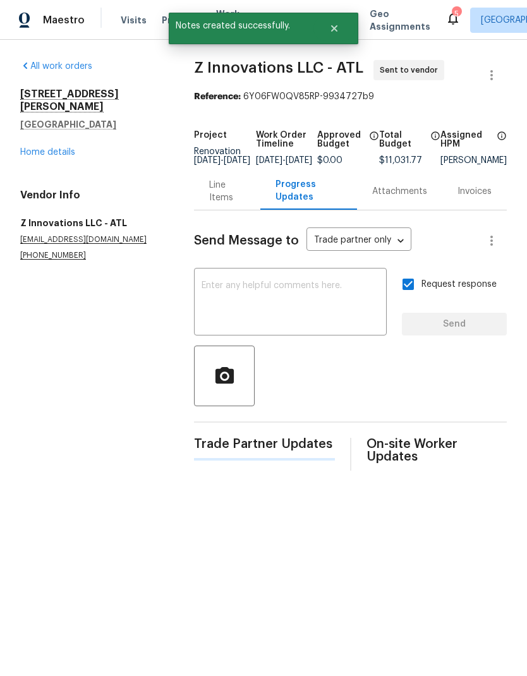
scroll to position [0, 0]
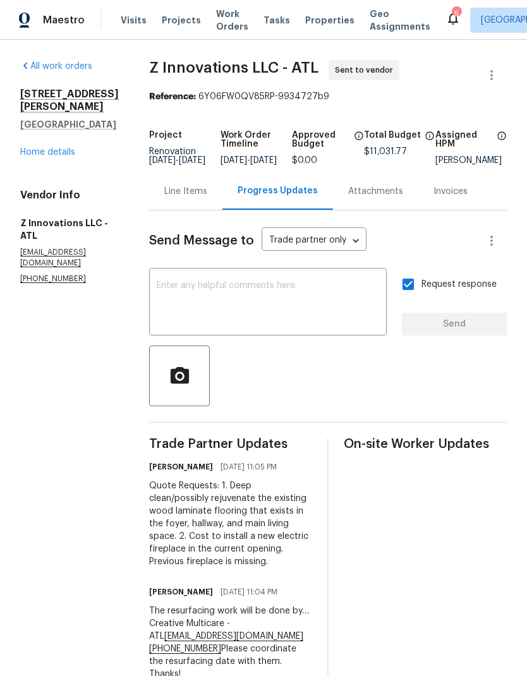
click at [68, 148] on link "Home details" at bounding box center [47, 152] width 55 height 9
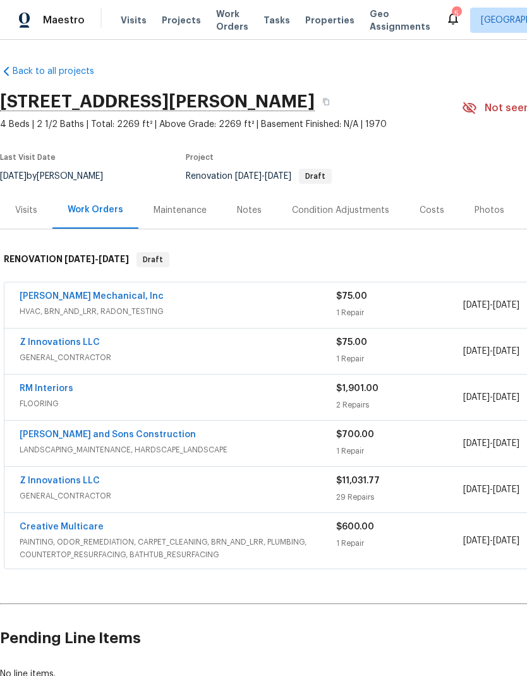
click at [66, 390] on link "RM Interiors" at bounding box center [47, 388] width 54 height 9
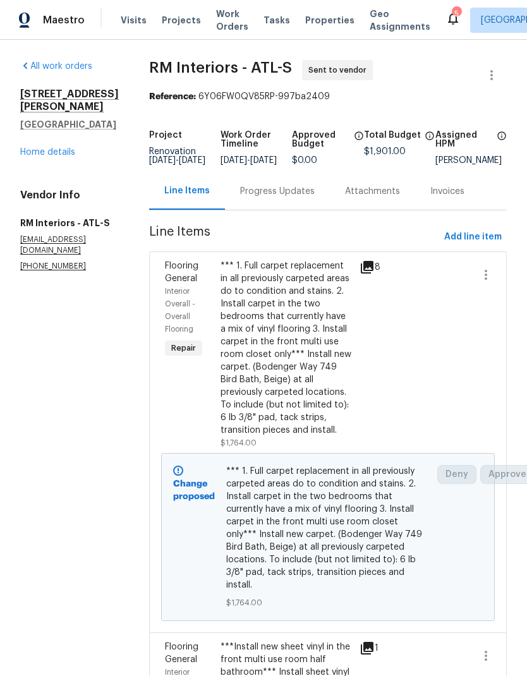
click at [288, 198] on div "Progress Updates" at bounding box center [277, 191] width 75 height 13
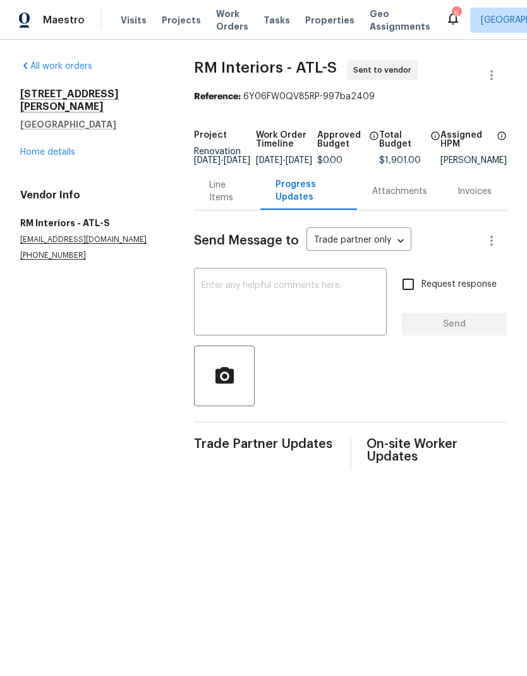
click at [249, 292] on textarea at bounding box center [289, 303] width 177 height 44
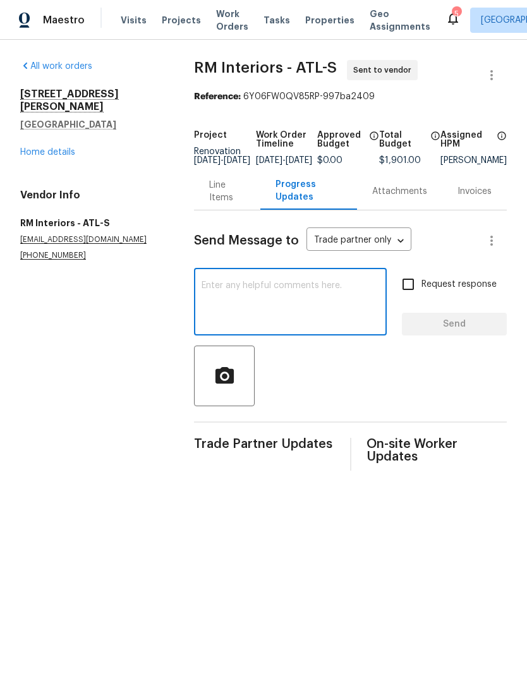
click at [257, 296] on textarea at bounding box center [289, 303] width 177 height 44
paste textarea "The GC assigned to this property is… Z Innovations LLC - ATL reno@zinnovationsg…"
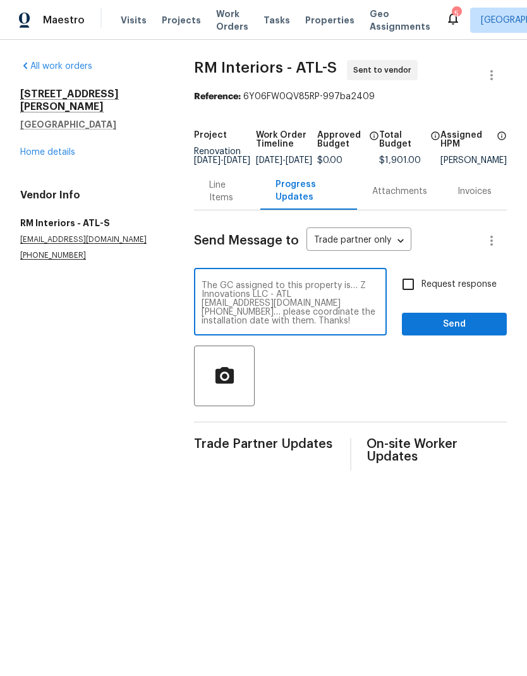
type textarea "The GC assigned to this property is… Z Innovations LLC - ATL reno@zinnovationsg…"
click at [407, 292] on input "Request response" at bounding box center [408, 284] width 27 height 27
checkbox input "true"
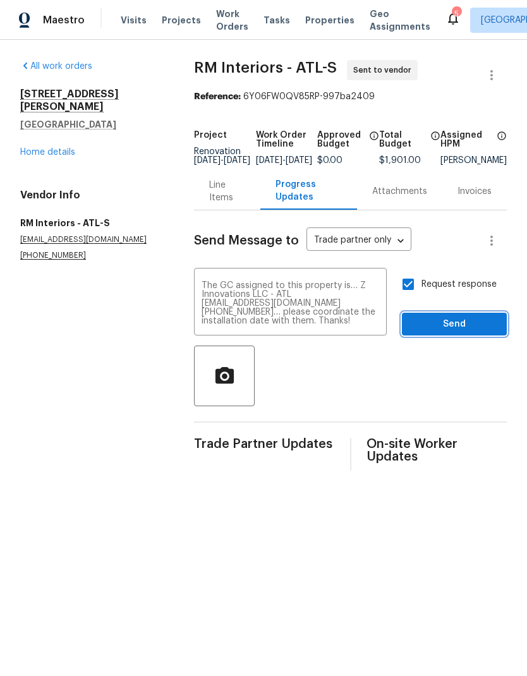
click at [455, 336] on button "Send" at bounding box center [454, 324] width 105 height 23
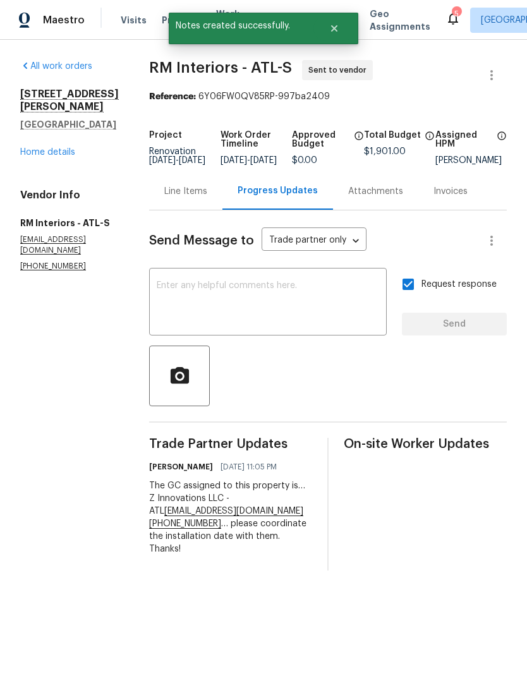
click at [63, 148] on link "Home details" at bounding box center [47, 152] width 55 height 9
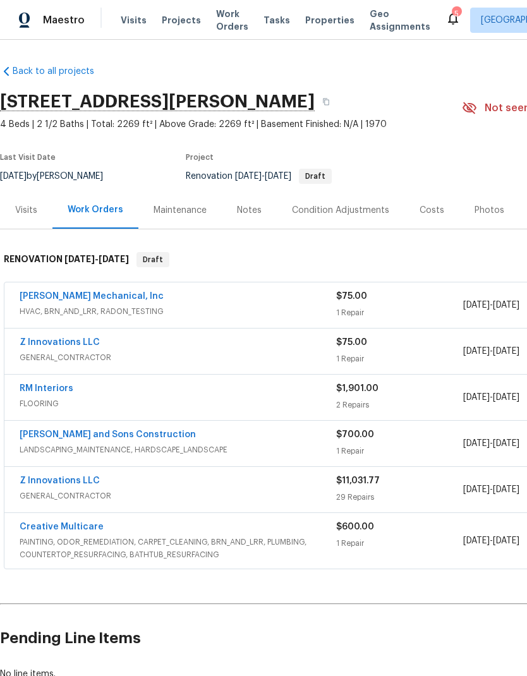
click at [94, 527] on link "Creative Multicare" at bounding box center [62, 526] width 84 height 9
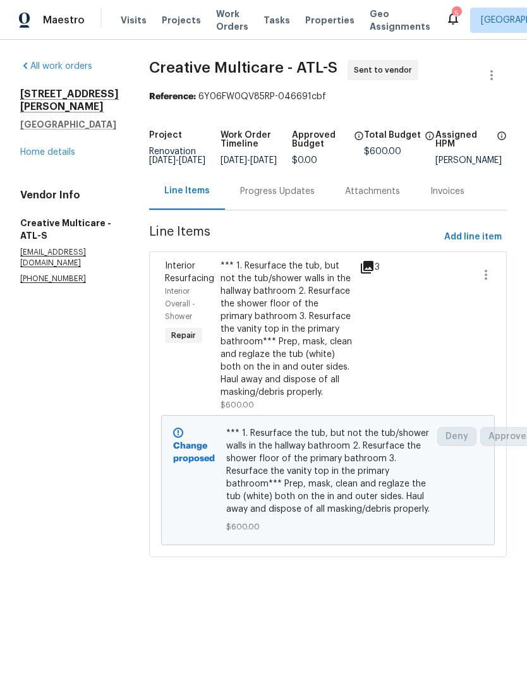
click at [299, 198] on div "Progress Updates" at bounding box center [277, 191] width 75 height 13
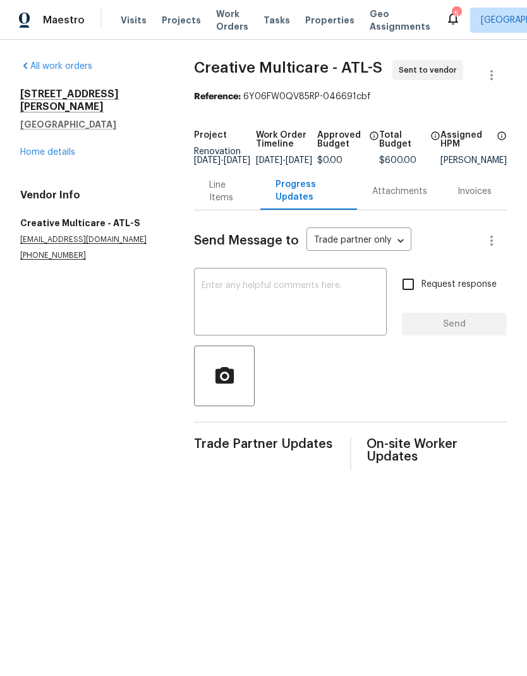
click at [284, 291] on textarea at bounding box center [289, 303] width 177 height 44
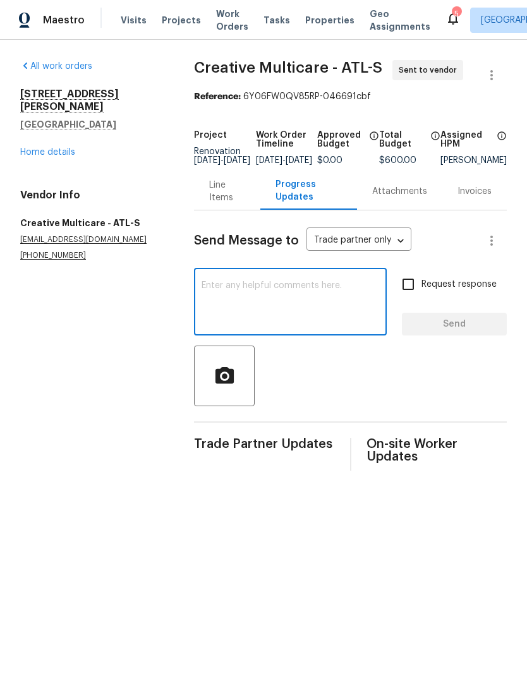
click at [284, 291] on textarea at bounding box center [289, 303] width 177 height 44
paste textarea "The GC assigned to this property is… Z Innovations LLC - ATL reno@zinnovationsg…"
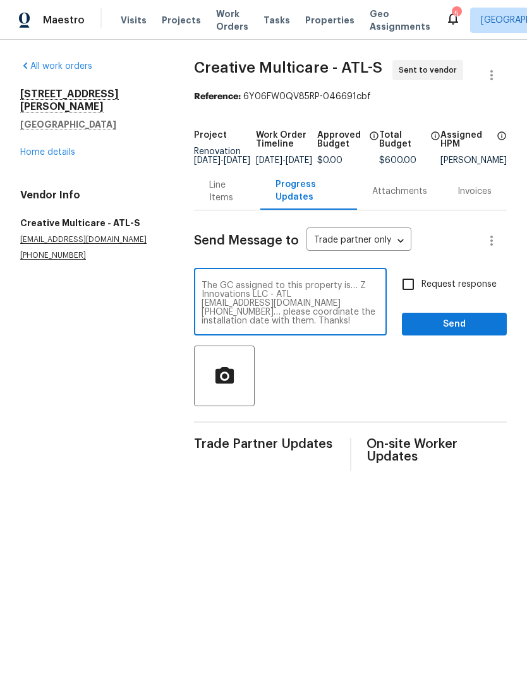
type textarea "The GC assigned to this property is… Z Innovations LLC - ATL reno@zinnovationsg…"
click at [451, 332] on span "Send" at bounding box center [454, 324] width 85 height 16
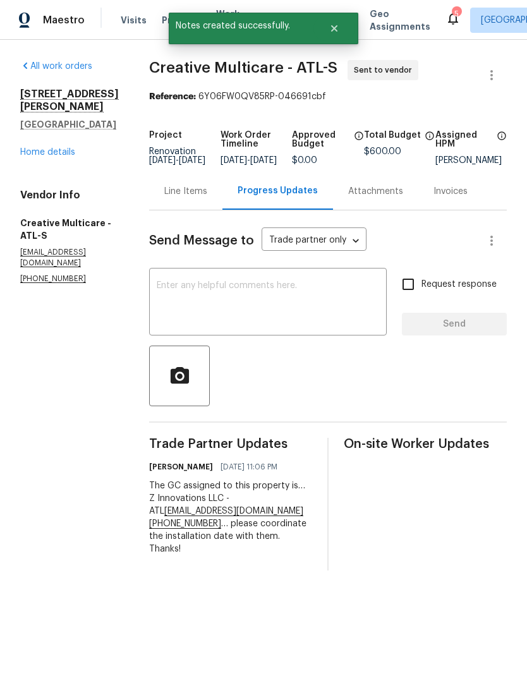
click at [64, 148] on link "Home details" at bounding box center [47, 152] width 55 height 9
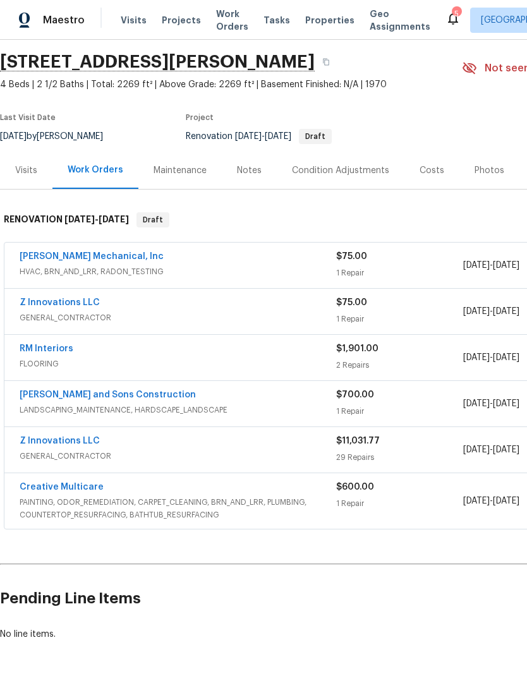
scroll to position [39, 0]
click at [90, 443] on link "Z Innovations LLC" at bounding box center [60, 441] width 80 height 9
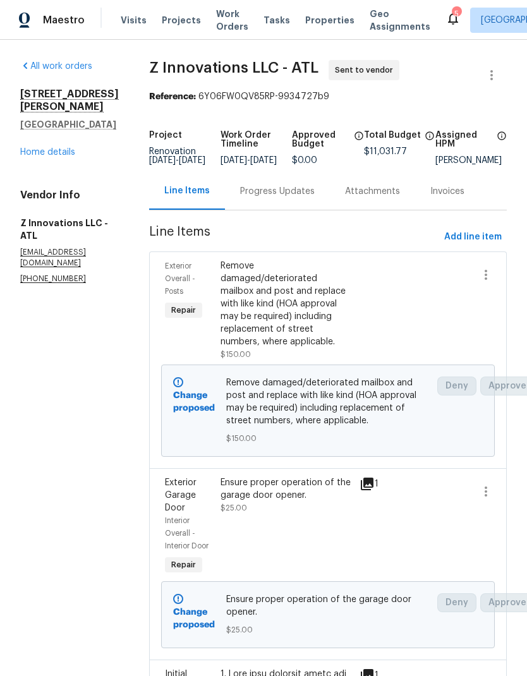
click at [293, 198] on div "Progress Updates" at bounding box center [277, 191] width 75 height 13
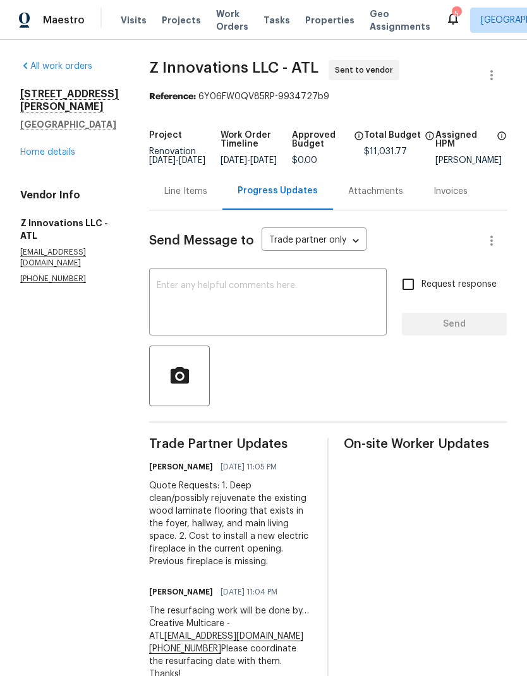
click at [253, 296] on textarea at bounding box center [268, 303] width 222 height 44
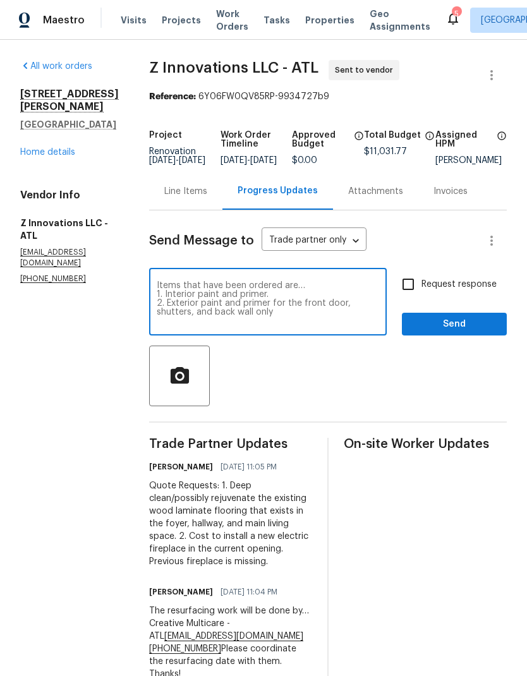
click at [208, 321] on textarea "Items that have been ordered are… 1. Interior paint and primer. 2. Exterior pai…" at bounding box center [268, 303] width 222 height 44
click at [205, 324] on textarea "Items that have been ordered are… 1. Interior paint and primer. 2. Exterior pai…" at bounding box center [268, 303] width 222 height 44
click at [292, 323] on textarea "Items that have been ordered are… 1. Interior paint and primer. 2. Exterior pai…" at bounding box center [268, 303] width 222 height 44
type textarea "Items that have been ordered are… 1. Interior paint and primer. 2. Exterior pai…"
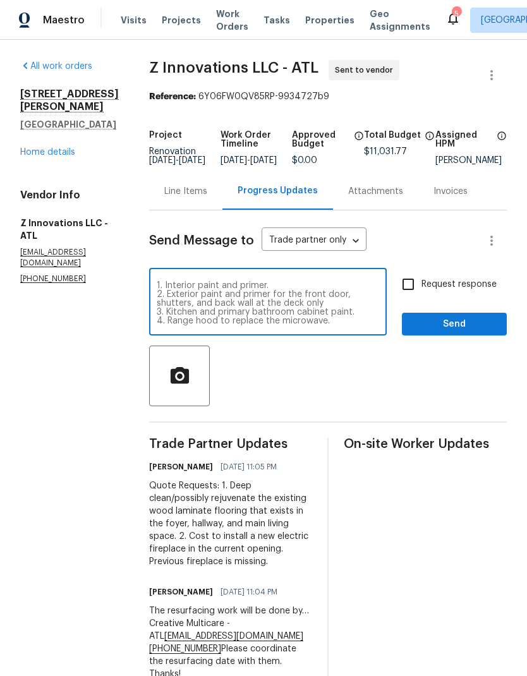
click at [463, 282] on label "Request response" at bounding box center [446, 284] width 102 height 27
click at [421, 282] on input "Request response" at bounding box center [408, 284] width 27 height 27
checkbox input "true"
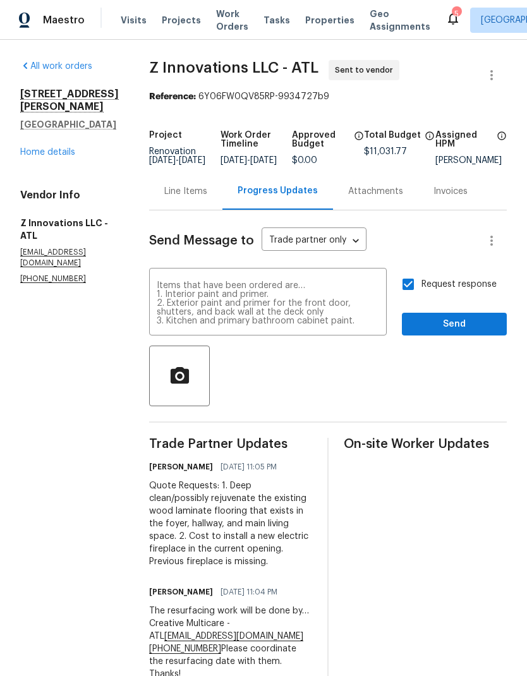
scroll to position [0, 0]
click at [157, 292] on textarea "Items that have been ordered are… 1. Interior paint and primer. 2. Exterior pai…" at bounding box center [268, 303] width 222 height 44
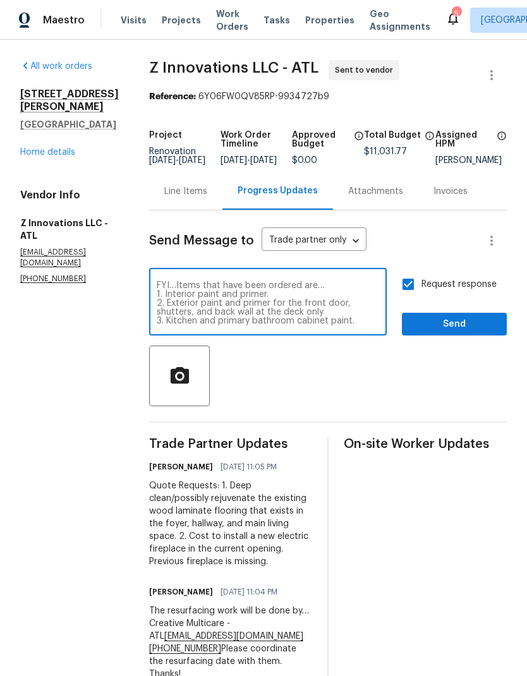
type textarea "FYI…Items that have been ordered are… 1. Interior paint and primer. 2. Exterior…"
click at [409, 289] on input "Request response" at bounding box center [408, 284] width 27 height 27
checkbox input "false"
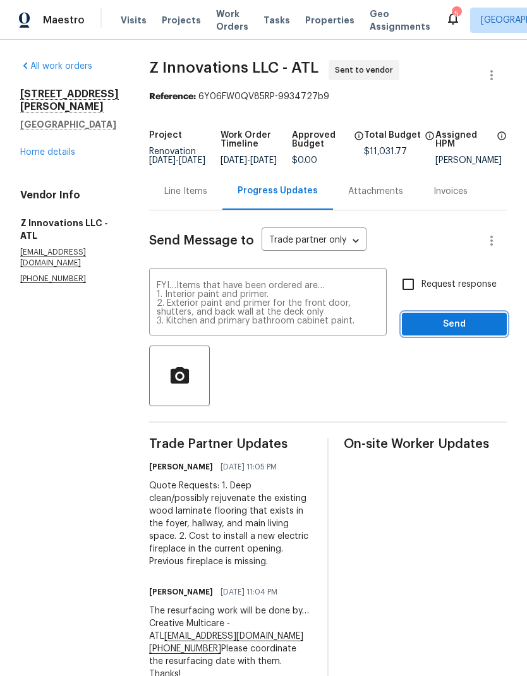
click at [469, 332] on span "Send" at bounding box center [454, 324] width 85 height 16
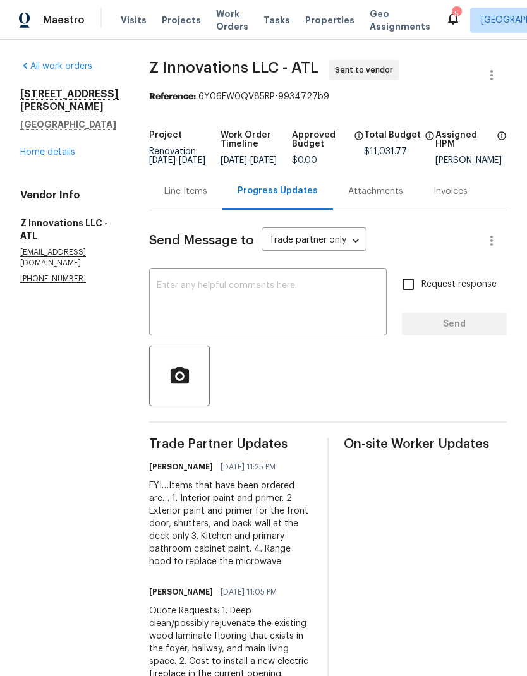
click at [193, 185] on div "Line Items" at bounding box center [185, 191] width 43 height 13
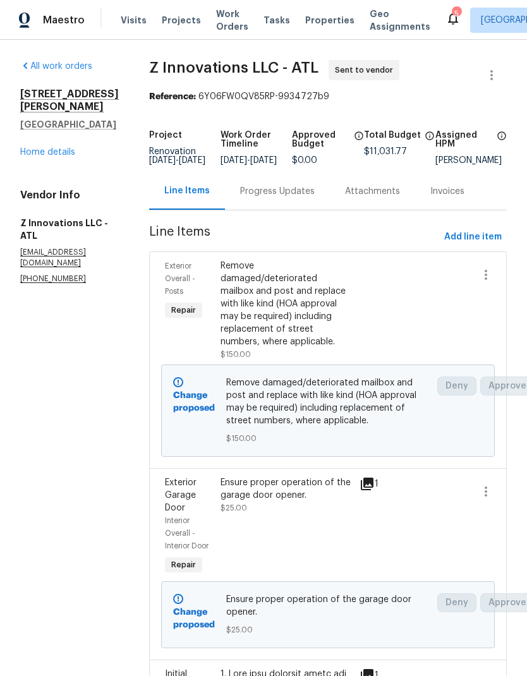
click at [69, 148] on link "Home details" at bounding box center [47, 152] width 55 height 9
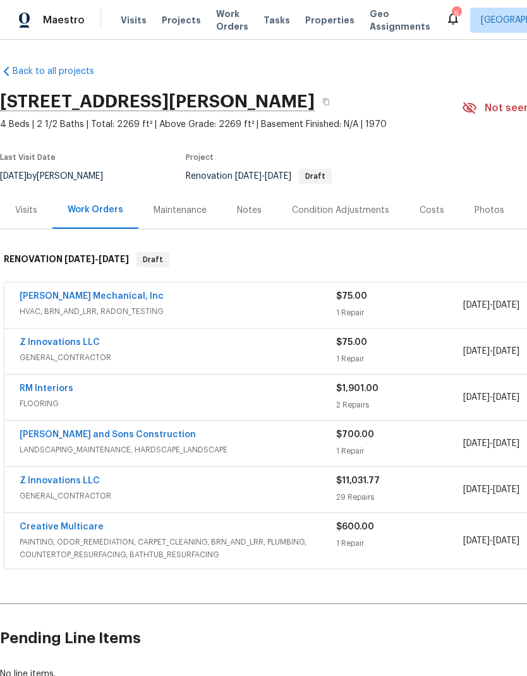
click at [89, 476] on link "Z Innovations LLC" at bounding box center [60, 480] width 80 height 9
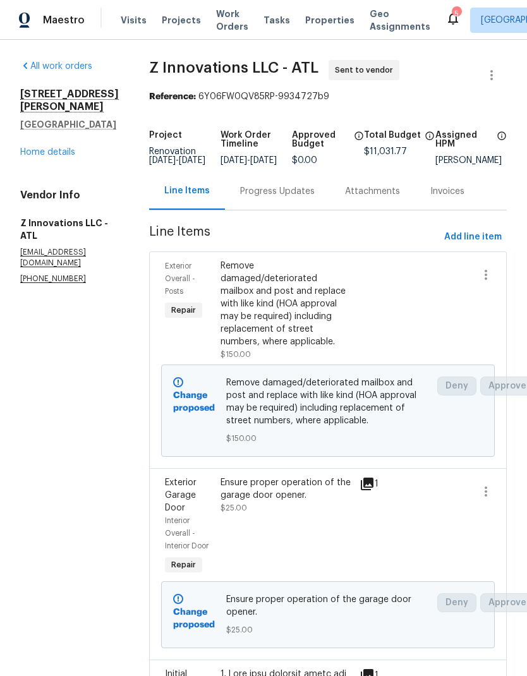
click at [292, 198] on div "Progress Updates" at bounding box center [277, 191] width 75 height 13
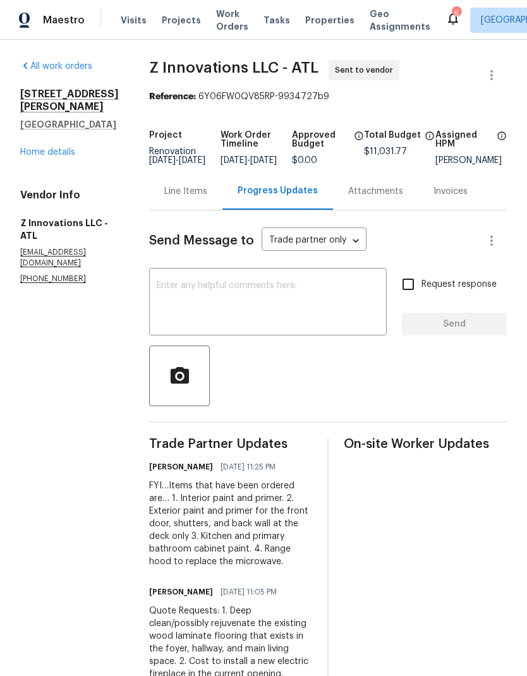
click at [179, 185] on div "Line Items" at bounding box center [185, 191] width 43 height 13
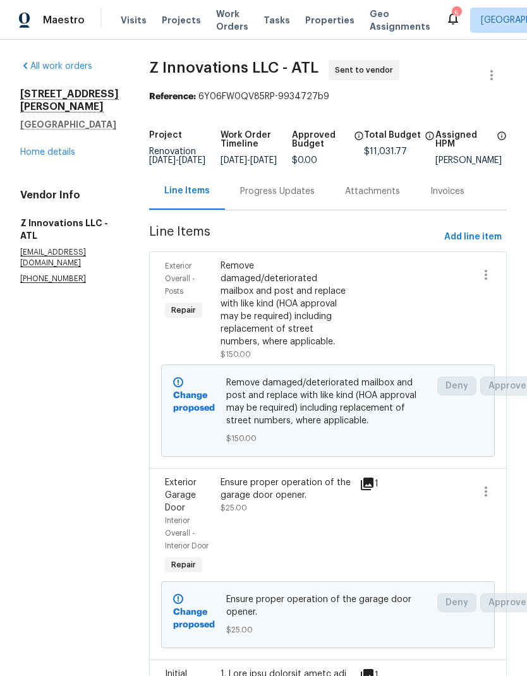
click at [63, 148] on link "Home details" at bounding box center [47, 152] width 55 height 9
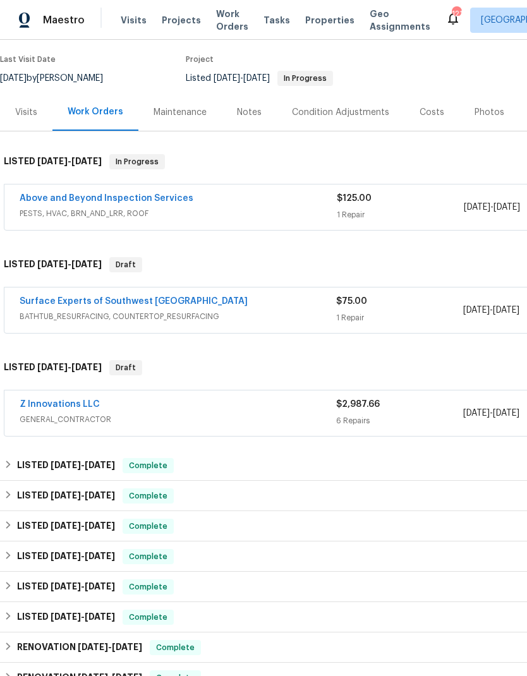
scroll to position [99, 0]
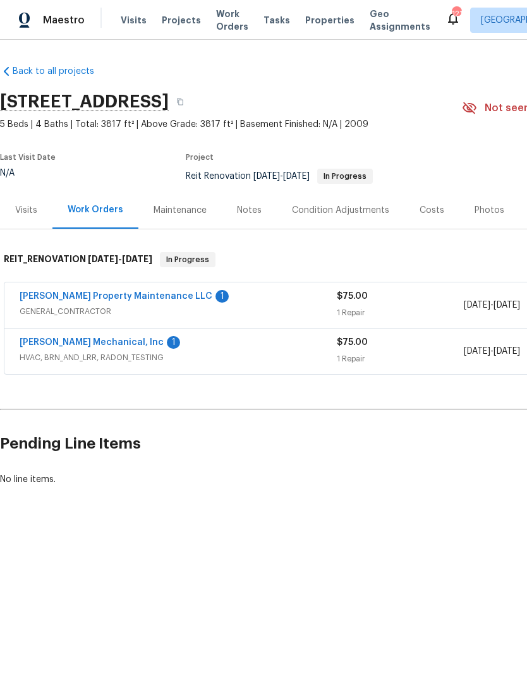
click at [122, 294] on link "Glen Property Maintenance LLC" at bounding box center [116, 296] width 193 height 9
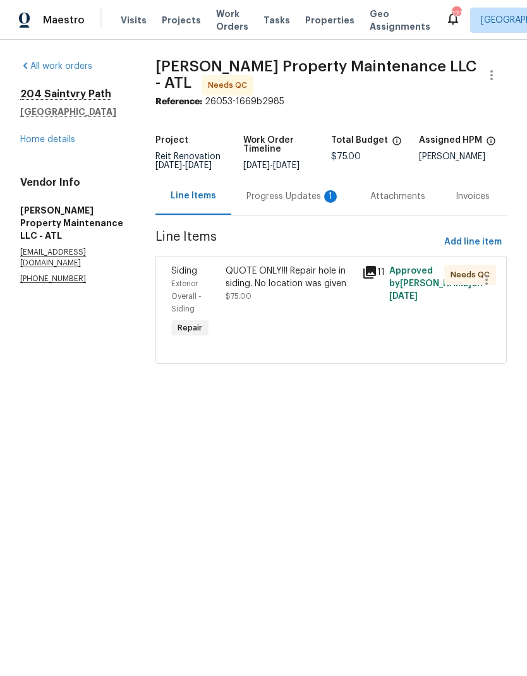
click at [298, 197] on div "Progress Updates 1" at bounding box center [292, 196] width 93 height 13
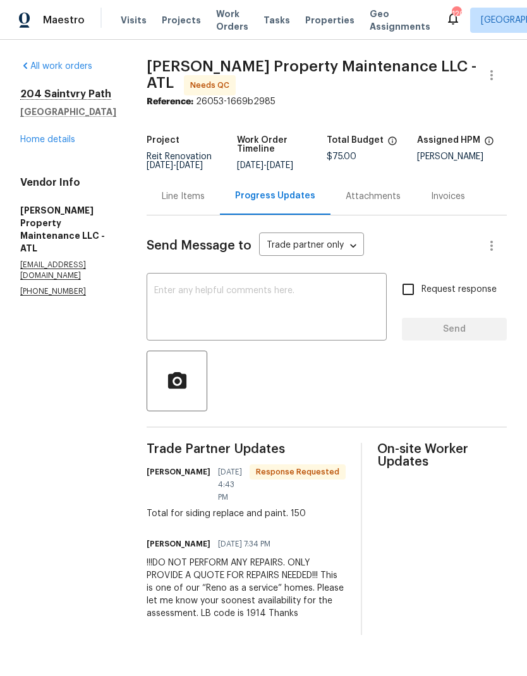
click at [193, 193] on div "Line Items" at bounding box center [183, 196] width 43 height 13
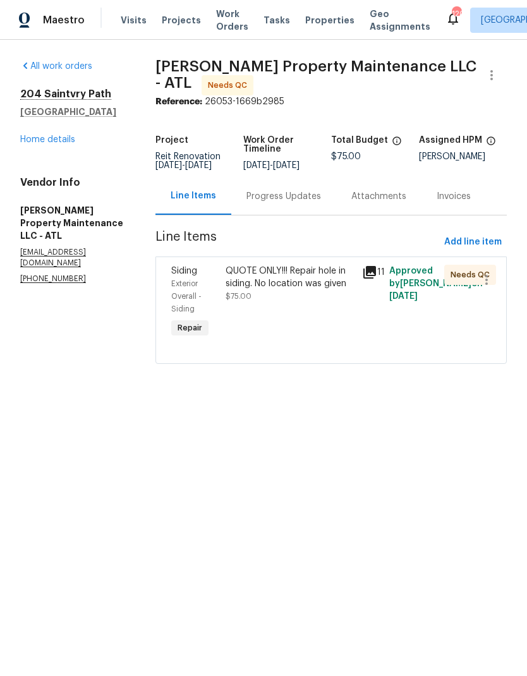
click at [73, 139] on link "Home details" at bounding box center [47, 139] width 55 height 9
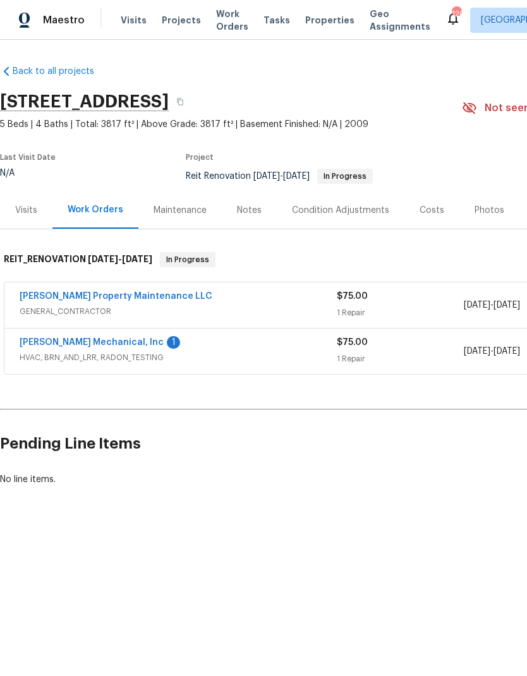
click at [111, 344] on link "[PERSON_NAME] Mechanical, Inc" at bounding box center [92, 342] width 144 height 9
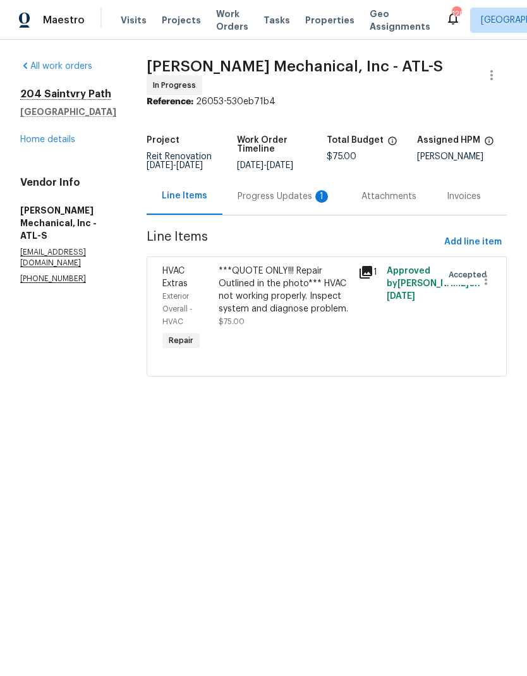
click at [278, 203] on div "Progress Updates 1" at bounding box center [283, 196] width 93 height 13
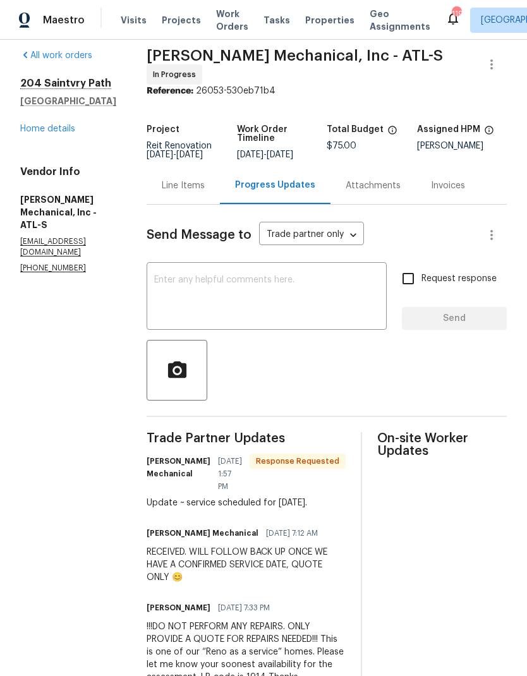
scroll to position [10, 0]
click at [205, 193] on div "Line Items" at bounding box center [183, 186] width 43 height 13
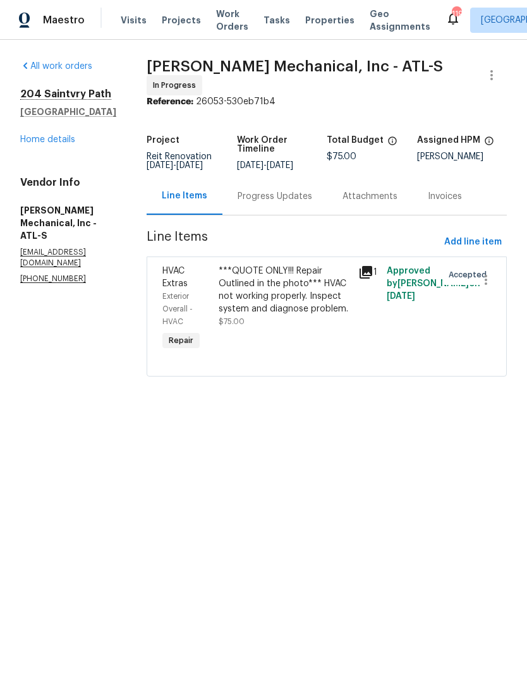
click at [64, 141] on link "Home details" at bounding box center [47, 139] width 55 height 9
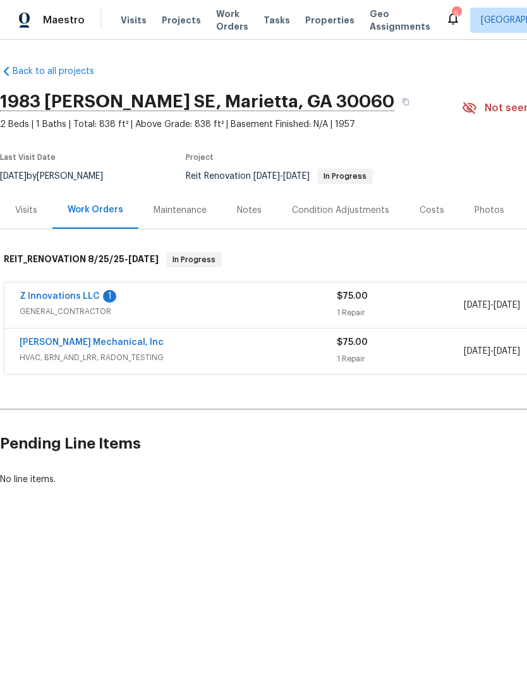
click at [84, 296] on link "Z Innovations LLC" at bounding box center [60, 296] width 80 height 9
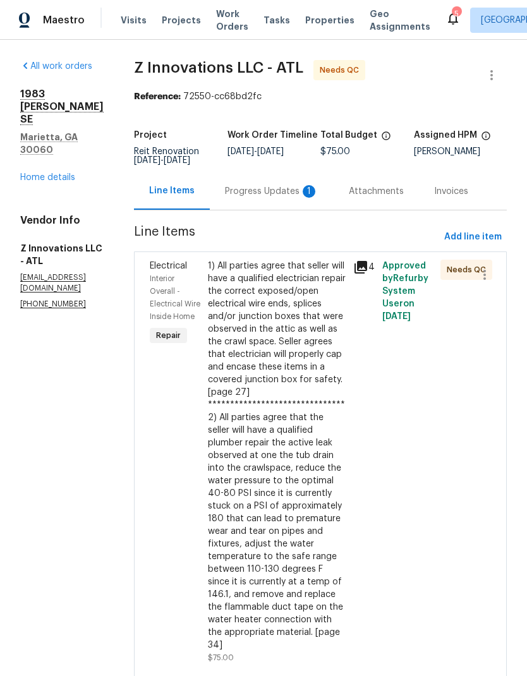
click at [284, 208] on div "Progress Updates 1" at bounding box center [272, 190] width 124 height 37
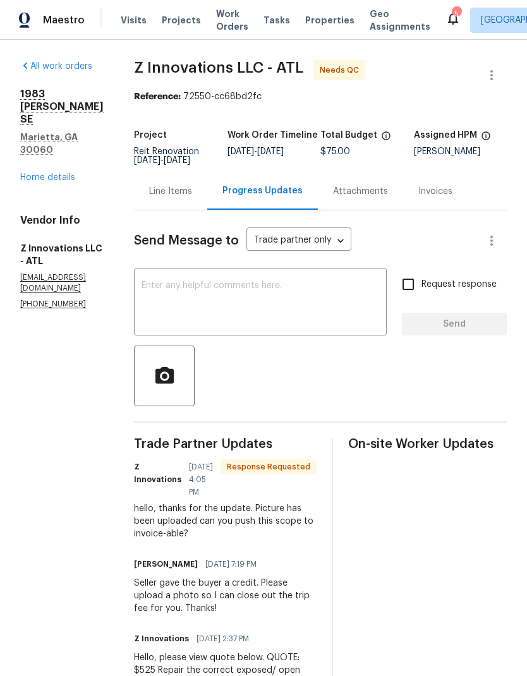
click at [189, 198] on div "Line Items" at bounding box center [170, 191] width 43 height 13
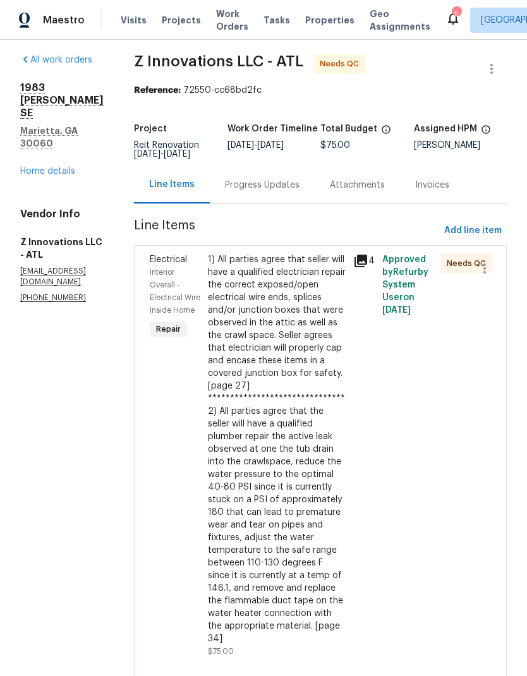
scroll to position [6, 0]
click at [298, 492] on div "**********" at bounding box center [277, 450] width 138 height 392
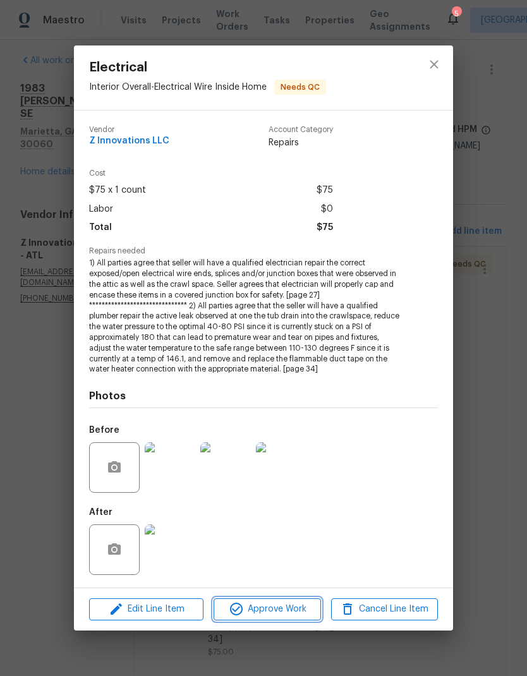
click at [289, 612] on span "Approve Work" at bounding box center [266, 609] width 99 height 16
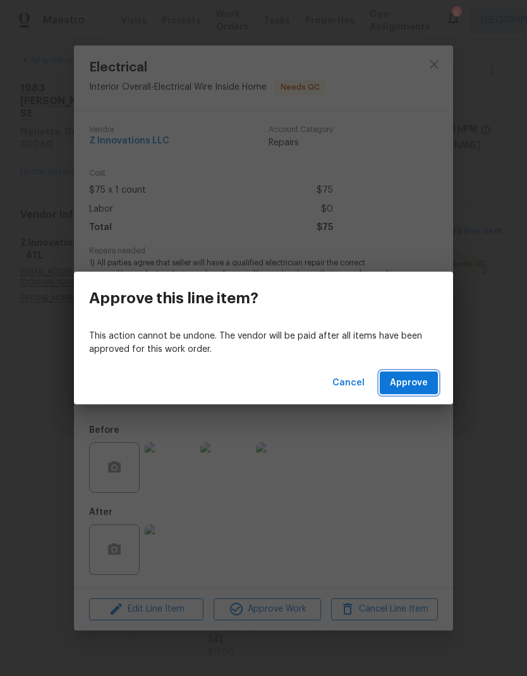
click at [423, 391] on button "Approve" at bounding box center [409, 382] width 58 height 23
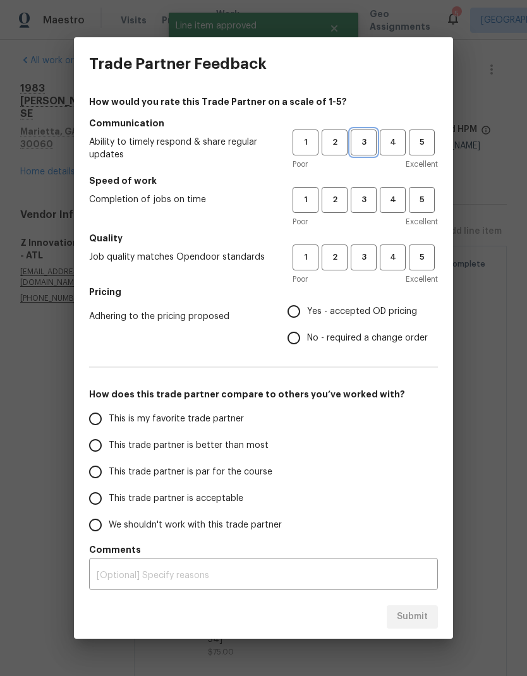
click at [368, 136] on span "3" at bounding box center [363, 142] width 23 height 15
click at [364, 195] on span "3" at bounding box center [363, 200] width 23 height 15
click at [366, 255] on span "3" at bounding box center [363, 257] width 23 height 15
click at [301, 308] on input "Yes - accepted OD pricing" at bounding box center [293, 311] width 27 height 27
radio input "true"
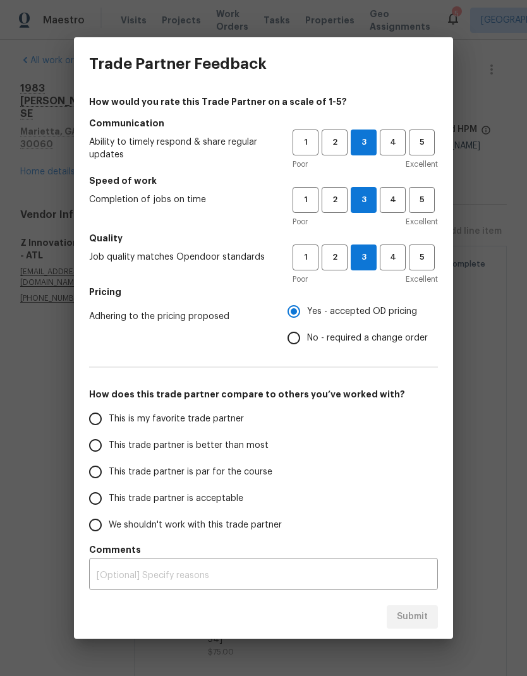
click at [99, 469] on input "This trade partner is par for the course" at bounding box center [95, 472] width 27 height 27
click at [417, 618] on span "Submit" at bounding box center [412, 617] width 31 height 16
radio input "true"
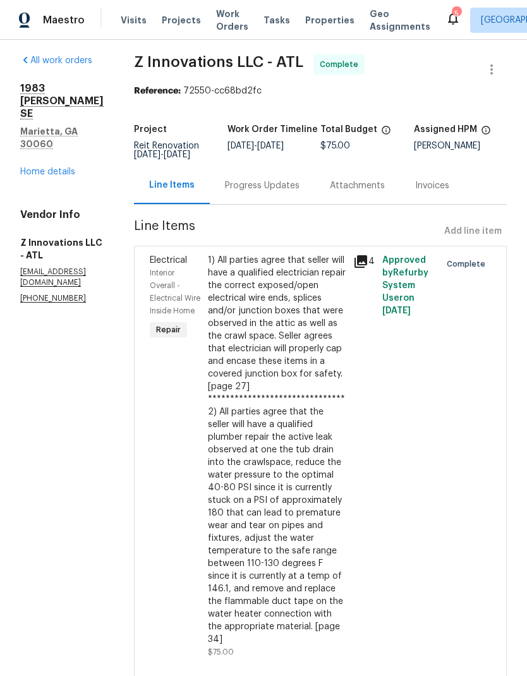
radio input "false"
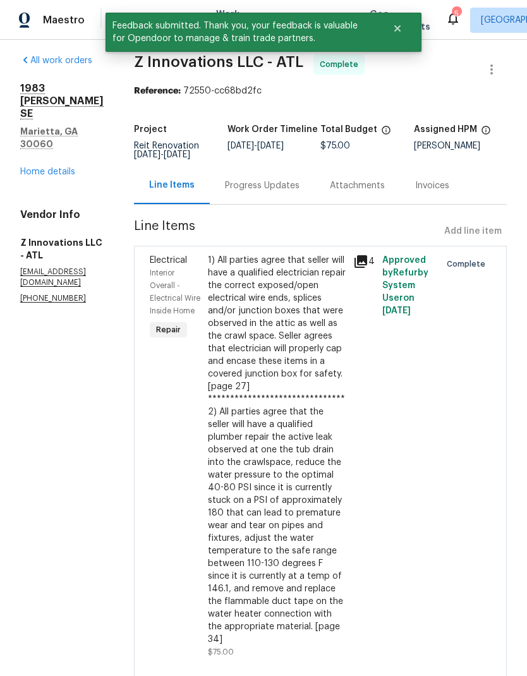
click at [57, 167] on link "Home details" at bounding box center [47, 171] width 55 height 9
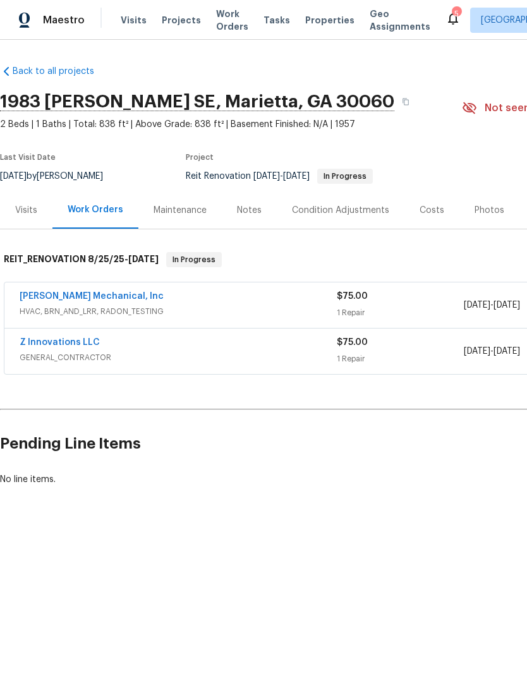
click at [115, 298] on link "JH Martin Mechanical, Inc" at bounding box center [92, 296] width 144 height 9
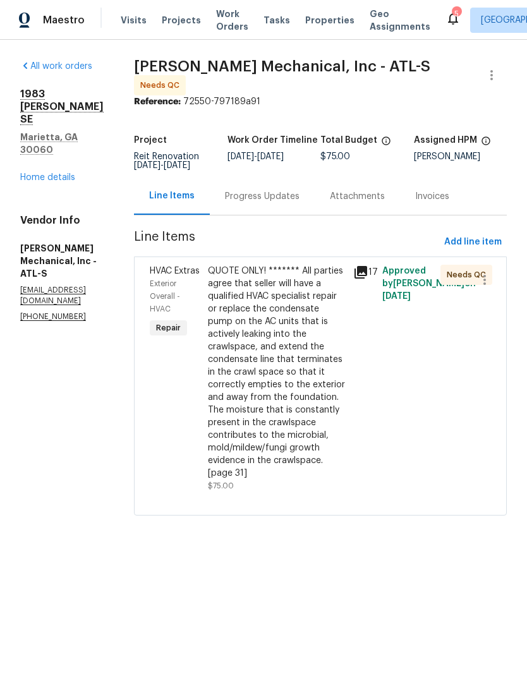
click at [313, 208] on div "Progress Updates" at bounding box center [262, 195] width 105 height 37
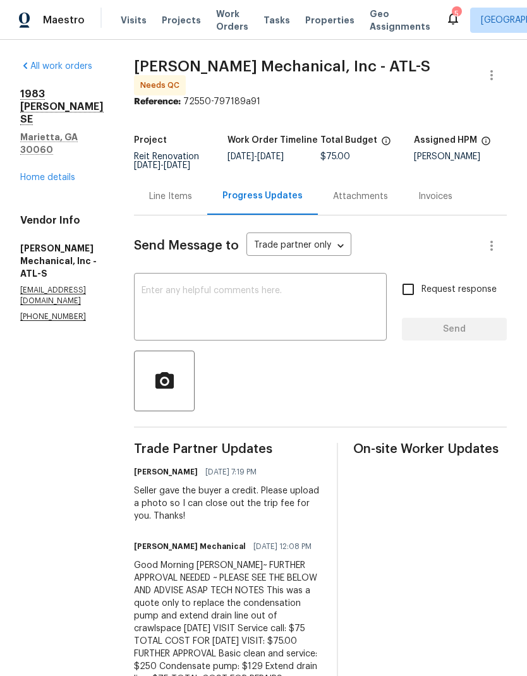
click at [192, 200] on div "Line Items" at bounding box center [170, 196] width 43 height 13
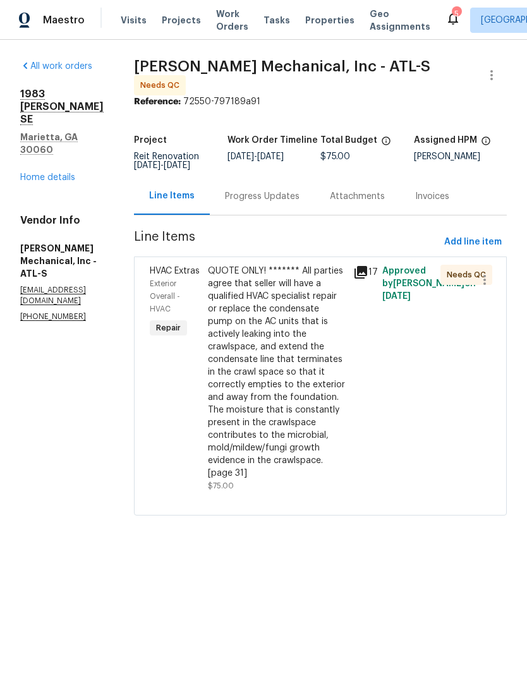
click at [292, 344] on div "QUOTE ONLY! ******* All parties agree that seller will have a qualified HVAC sp…" at bounding box center [277, 372] width 138 height 215
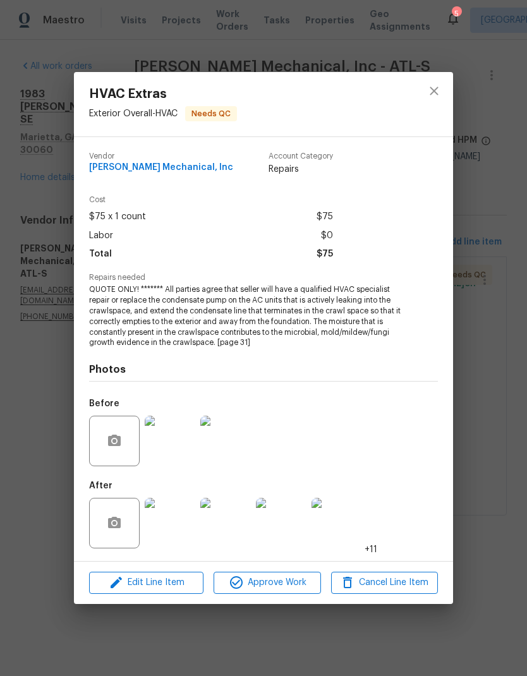
click at [307, 589] on span "Approve Work" at bounding box center [266, 583] width 99 height 16
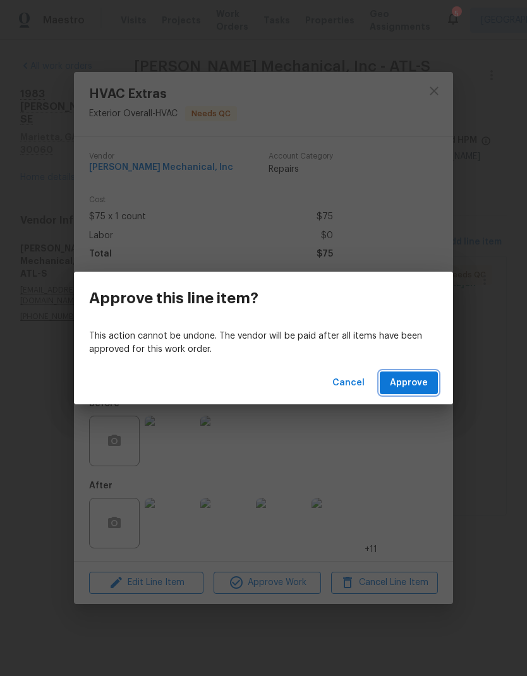
click at [416, 388] on span "Approve" at bounding box center [409, 383] width 38 height 16
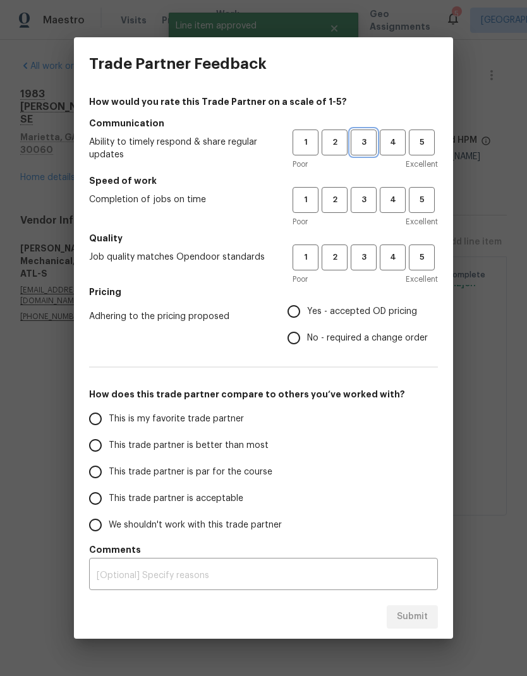
click at [366, 147] on span "3" at bounding box center [363, 142] width 23 height 15
click at [366, 204] on span "3" at bounding box center [363, 200] width 23 height 15
click at [366, 256] on span "3" at bounding box center [363, 257] width 23 height 15
click at [297, 310] on input "Yes - accepted OD pricing" at bounding box center [293, 311] width 27 height 27
radio input "true"
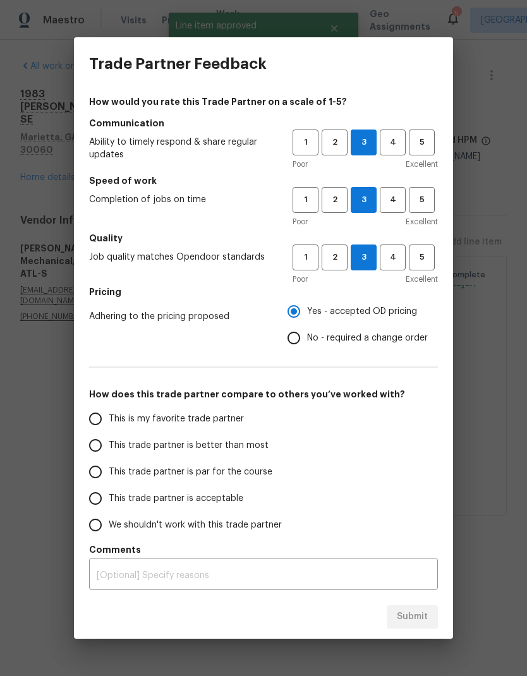
click at [94, 471] on input "This trade partner is par for the course" at bounding box center [95, 472] width 27 height 27
click at [419, 616] on span "Submit" at bounding box center [412, 617] width 31 height 16
radio input "true"
radio input "false"
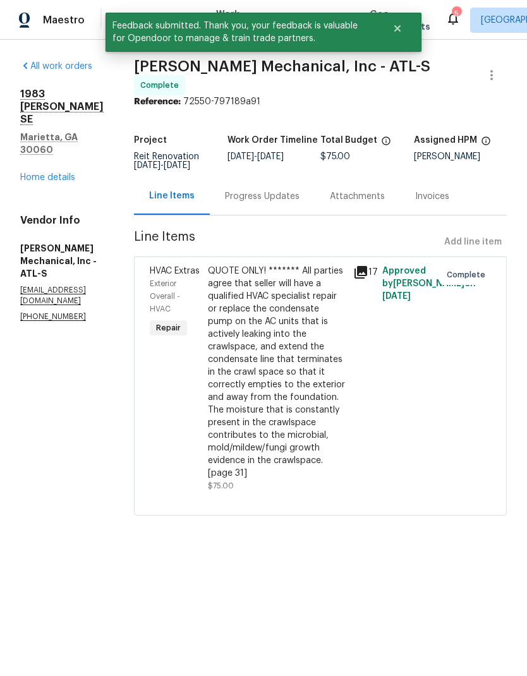
click at [54, 173] on link "Home details" at bounding box center [47, 177] width 55 height 9
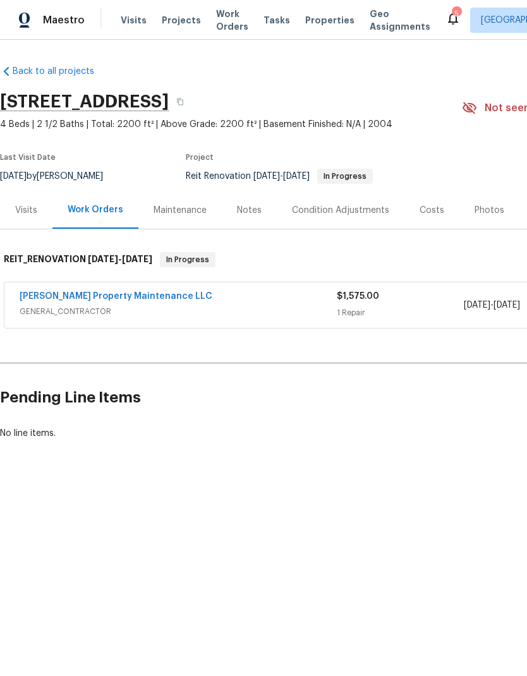
click at [150, 292] on link "[PERSON_NAME] Property Maintenance LLC" at bounding box center [116, 296] width 193 height 9
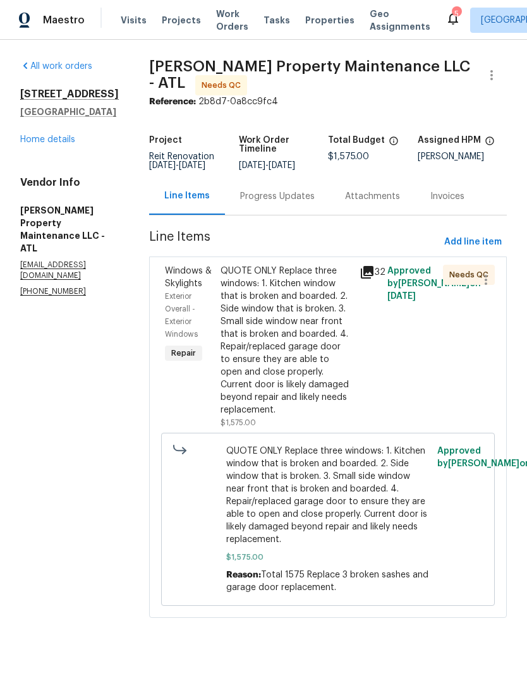
click at [297, 377] on div "QUOTE ONLY Replace three windows: 1. Kitchen window that is broken and boarded.…" at bounding box center [285, 341] width 131 height 152
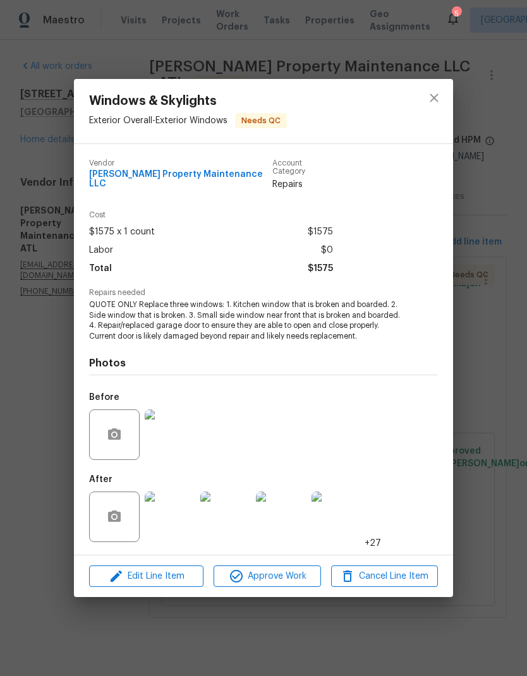
click at [175, 530] on img at bounding box center [170, 516] width 51 height 51
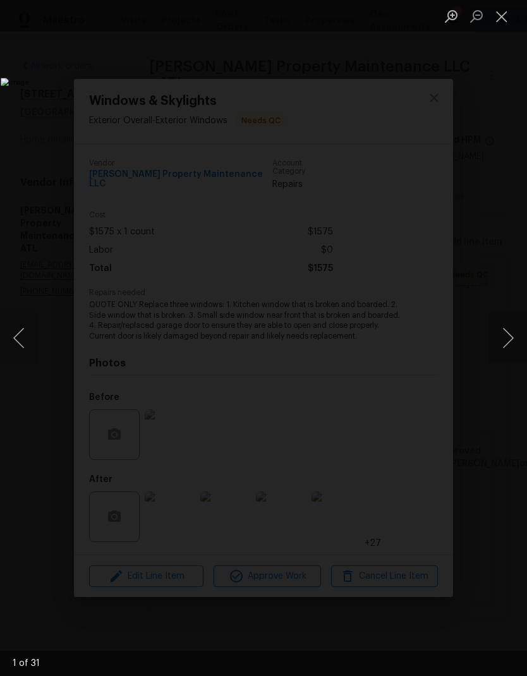
click at [510, 340] on button "Next image" at bounding box center [508, 338] width 38 height 51
click at [510, 344] on button "Next image" at bounding box center [508, 338] width 38 height 51
click at [517, 342] on button "Next image" at bounding box center [508, 338] width 38 height 51
click at [510, 340] on button "Next image" at bounding box center [508, 338] width 38 height 51
click at [511, 340] on button "Next image" at bounding box center [508, 338] width 38 height 51
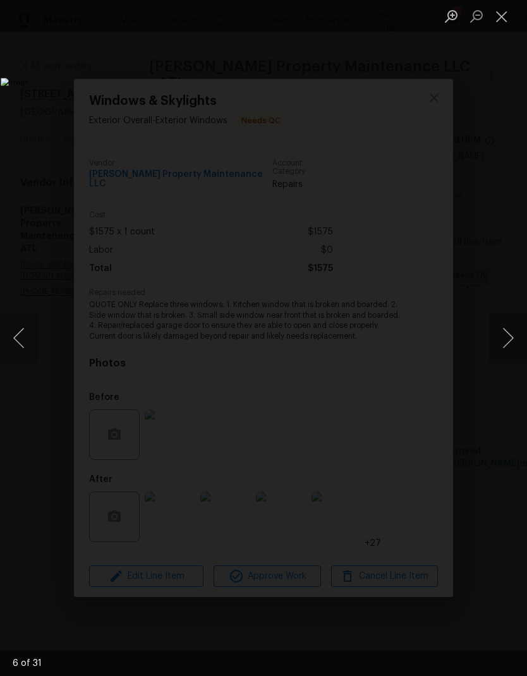
click at [513, 340] on button "Next image" at bounding box center [508, 338] width 38 height 51
click at [512, 341] on button "Next image" at bounding box center [508, 338] width 38 height 51
click at [513, 339] on button "Next image" at bounding box center [508, 338] width 38 height 51
click at [509, 339] on button "Next image" at bounding box center [508, 338] width 38 height 51
click at [510, 340] on button "Next image" at bounding box center [508, 338] width 38 height 51
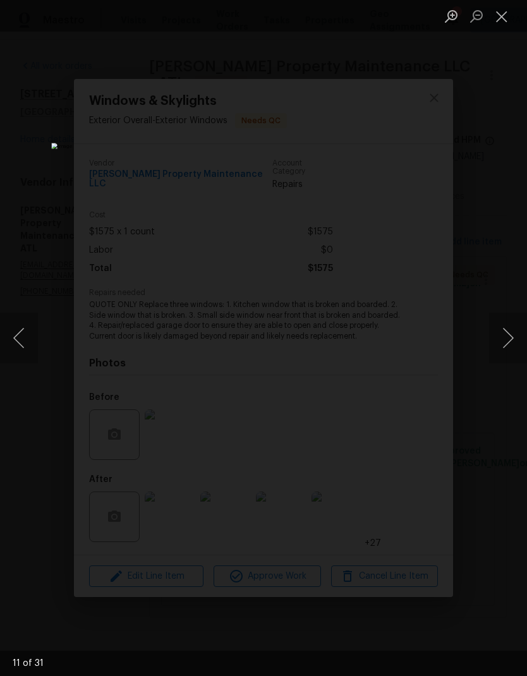
click at [512, 339] on button "Next image" at bounding box center [508, 338] width 38 height 51
click at [513, 341] on button "Next image" at bounding box center [508, 338] width 38 height 51
click at [18, 342] on button "Previous image" at bounding box center [19, 338] width 38 height 51
click at [502, 21] on button "Close lightbox" at bounding box center [501, 16] width 25 height 22
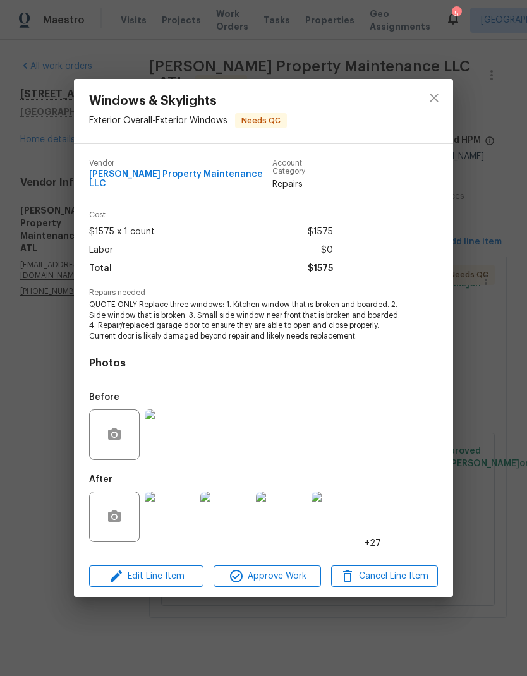
click at [169, 526] on img at bounding box center [170, 516] width 51 height 51
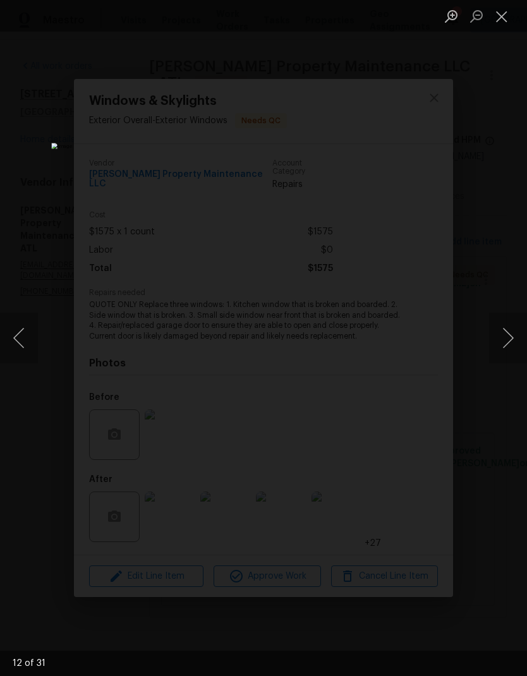
click at [508, 346] on button "Next image" at bounding box center [508, 338] width 38 height 51
click at [511, 346] on button "Next image" at bounding box center [508, 338] width 38 height 51
click at [512, 347] on button "Next image" at bounding box center [508, 338] width 38 height 51
click at [513, 347] on button "Next image" at bounding box center [508, 338] width 38 height 51
click at [513, 345] on button "Next image" at bounding box center [508, 338] width 38 height 51
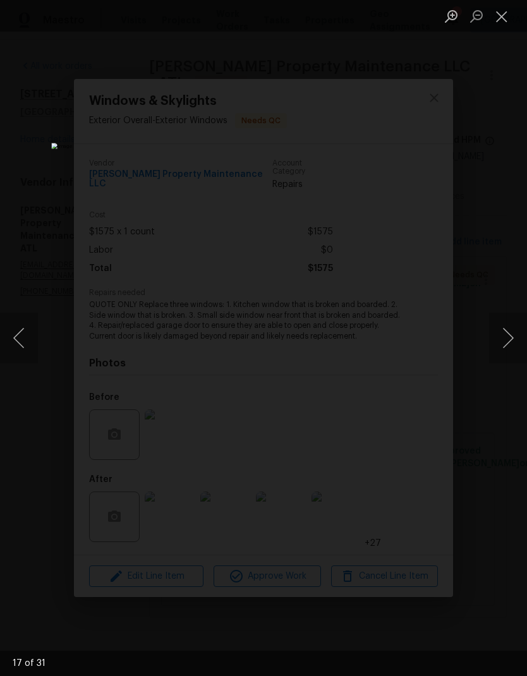
click at [512, 348] on button "Next image" at bounding box center [508, 338] width 38 height 51
click at [511, 349] on button "Next image" at bounding box center [508, 338] width 38 height 51
click at [512, 347] on button "Next image" at bounding box center [508, 338] width 38 height 51
click at [512, 348] on button "Next image" at bounding box center [508, 338] width 38 height 51
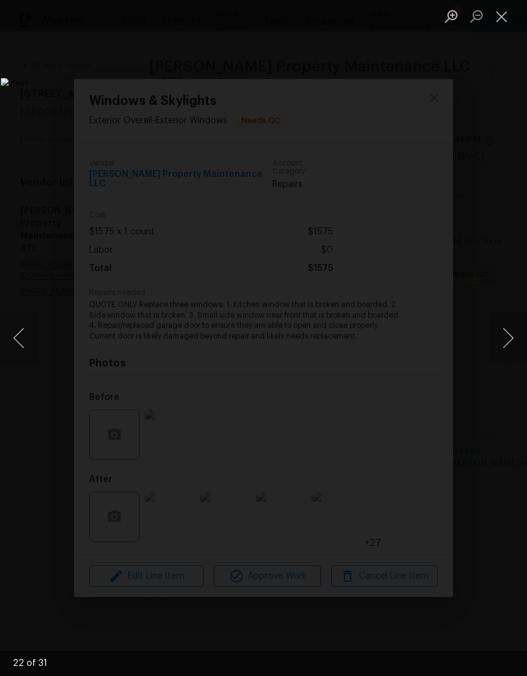
click at [512, 348] on button "Next image" at bounding box center [508, 338] width 38 height 51
click at [512, 349] on button "Next image" at bounding box center [508, 338] width 38 height 51
click at [513, 347] on button "Next image" at bounding box center [508, 338] width 38 height 51
click at [513, 348] on button "Next image" at bounding box center [508, 338] width 38 height 51
click at [512, 349] on button "Next image" at bounding box center [508, 338] width 38 height 51
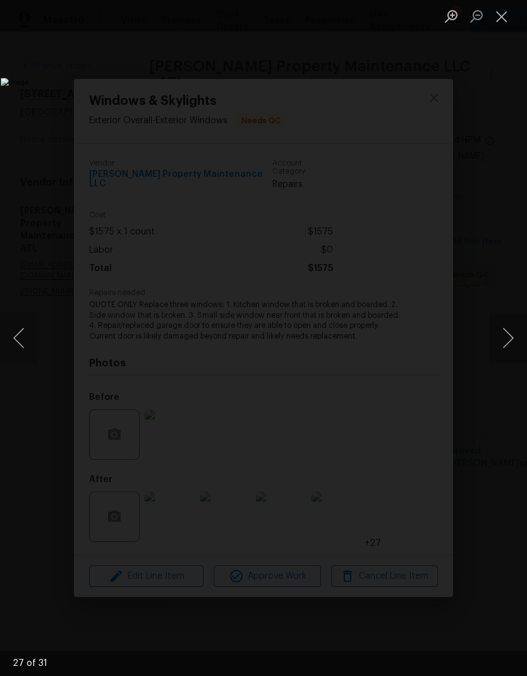
click at [512, 348] on button "Next image" at bounding box center [508, 338] width 38 height 51
click at [513, 347] on button "Next image" at bounding box center [508, 338] width 38 height 51
click at [512, 347] on button "Next image" at bounding box center [508, 338] width 38 height 51
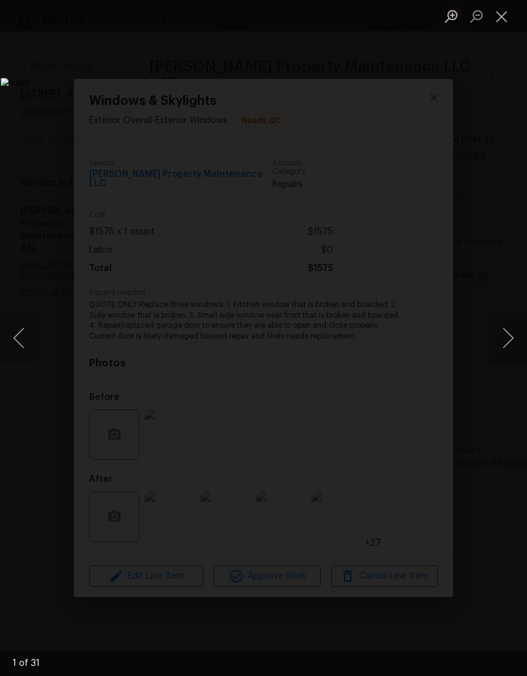
click at [511, 347] on button "Next image" at bounding box center [508, 338] width 38 height 51
click at [512, 347] on button "Next image" at bounding box center [508, 338] width 38 height 51
click at [512, 348] on button "Next image" at bounding box center [508, 338] width 38 height 51
click at [511, 348] on button "Next image" at bounding box center [508, 338] width 38 height 51
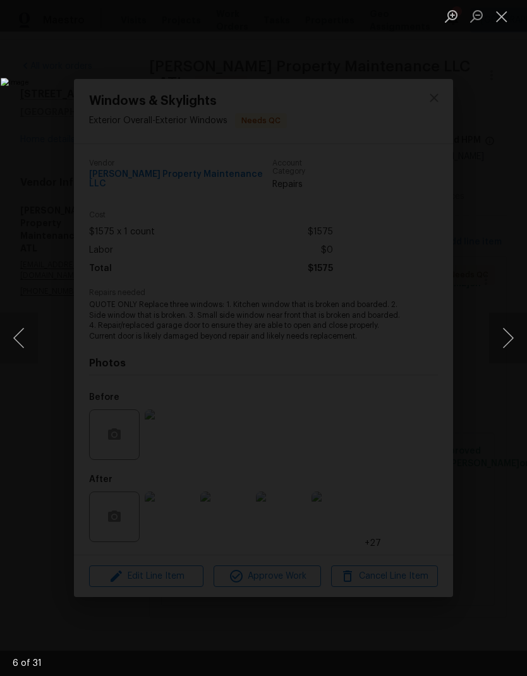
click at [16, 347] on button "Previous image" at bounding box center [19, 338] width 38 height 51
click at [509, 344] on button "Next image" at bounding box center [508, 338] width 38 height 51
click at [510, 346] on button "Next image" at bounding box center [508, 338] width 38 height 51
click at [510, 347] on button "Next image" at bounding box center [508, 338] width 38 height 51
click at [511, 347] on button "Next image" at bounding box center [508, 338] width 38 height 51
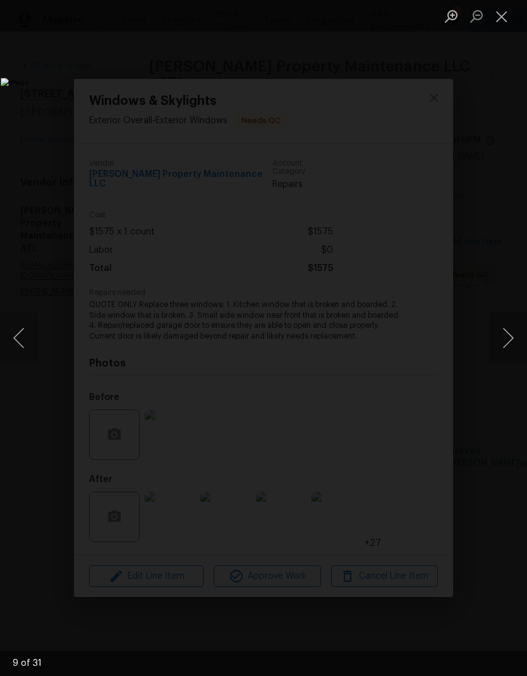
click at [23, 334] on button "Previous image" at bounding box center [19, 338] width 38 height 51
click at [513, 345] on button "Next image" at bounding box center [508, 338] width 38 height 51
click at [512, 346] on button "Next image" at bounding box center [508, 338] width 38 height 51
click at [512, 345] on button "Next image" at bounding box center [508, 338] width 38 height 51
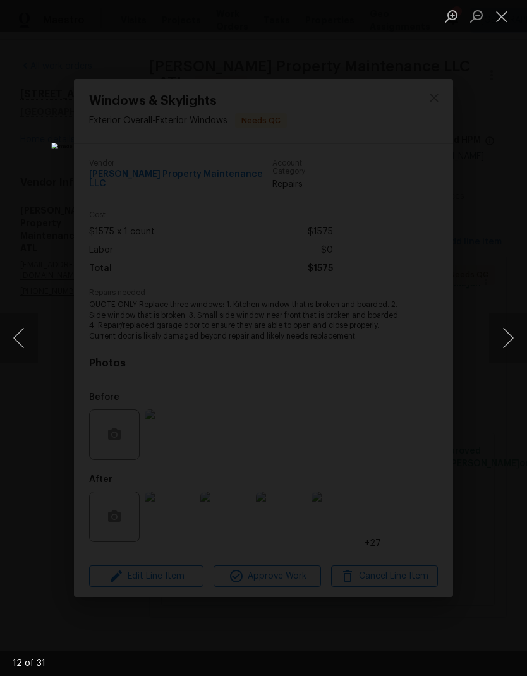
click at [503, 20] on button "Close lightbox" at bounding box center [501, 16] width 25 height 22
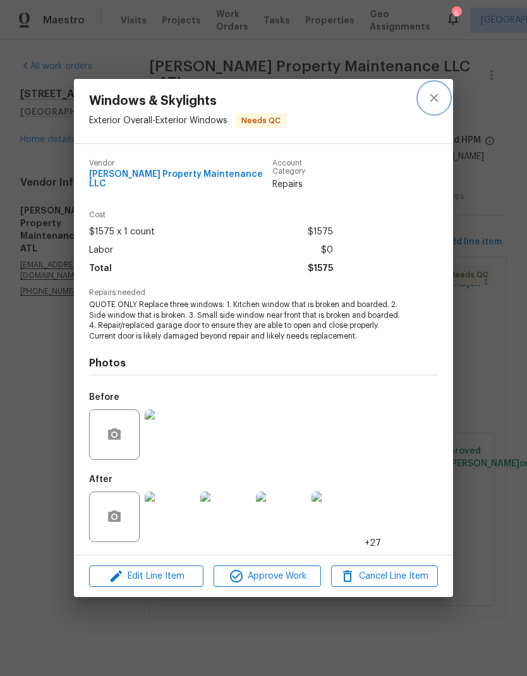
click at [436, 102] on icon "close" at bounding box center [433, 97] width 8 height 8
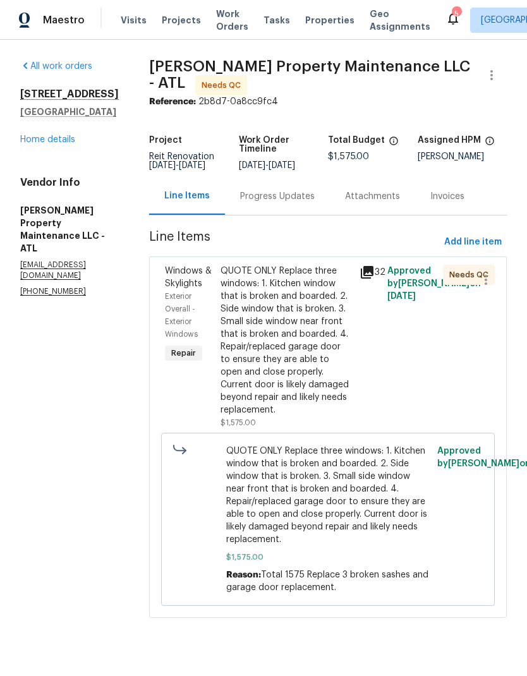
click at [296, 196] on div "Progress Updates" at bounding box center [277, 196] width 75 height 13
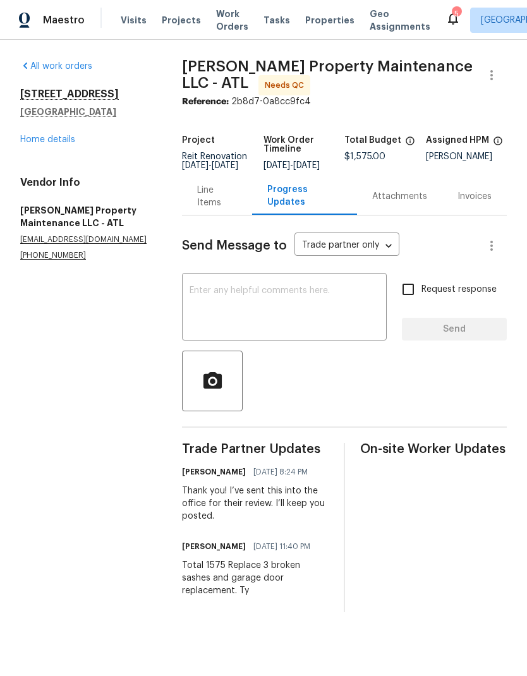
click at [207, 206] on div "Line Items" at bounding box center [217, 196] width 40 height 25
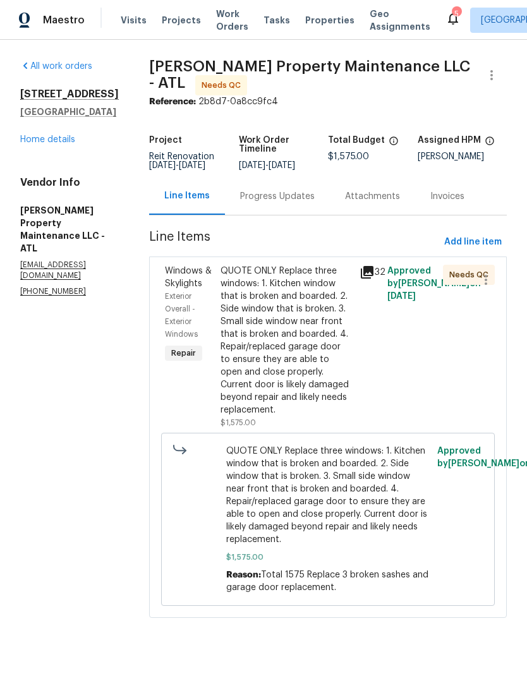
click at [375, 272] on icon at bounding box center [366, 272] width 15 height 15
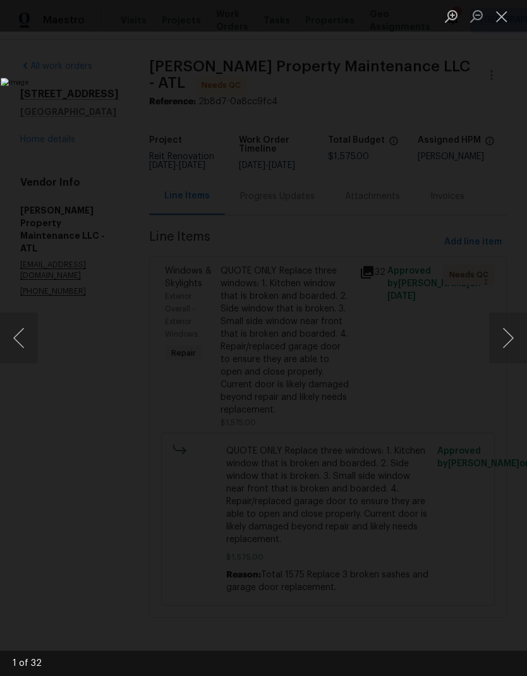
click at [519, 356] on button "Next image" at bounding box center [508, 338] width 38 height 51
click at [512, 337] on button "Next image" at bounding box center [508, 338] width 38 height 51
click at [510, 342] on button "Next image" at bounding box center [508, 338] width 38 height 51
click at [510, 335] on button "Next image" at bounding box center [508, 338] width 38 height 51
click at [512, 338] on button "Next image" at bounding box center [508, 338] width 38 height 51
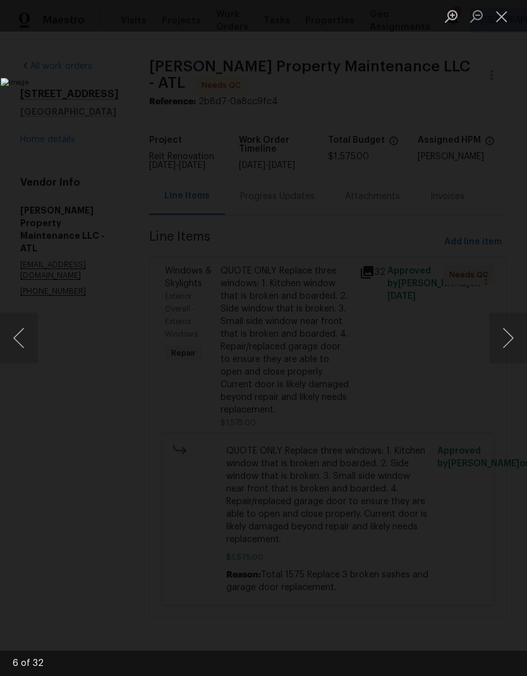
click at [513, 335] on button "Next image" at bounding box center [508, 338] width 38 height 51
click at [510, 335] on button "Next image" at bounding box center [508, 338] width 38 height 51
click at [511, 338] on button "Next image" at bounding box center [508, 338] width 38 height 51
click at [509, 337] on button "Next image" at bounding box center [508, 338] width 38 height 51
click at [508, 339] on button "Next image" at bounding box center [508, 338] width 38 height 51
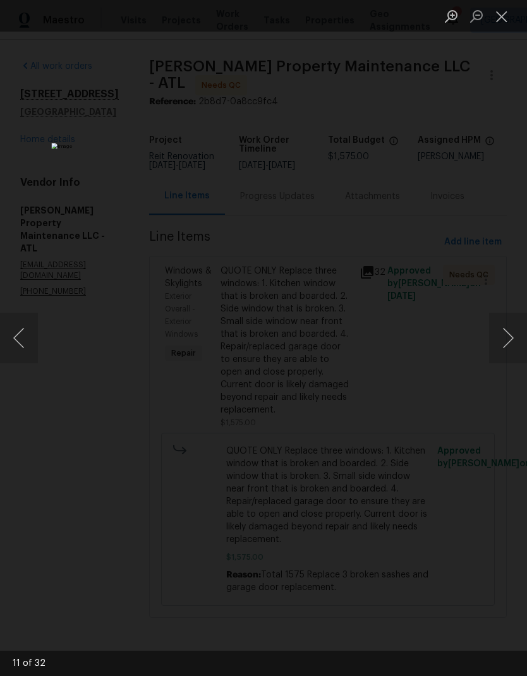
click at [510, 339] on button "Next image" at bounding box center [508, 338] width 38 height 51
click at [510, 340] on button "Next image" at bounding box center [508, 338] width 38 height 51
click at [510, 339] on button "Next image" at bounding box center [508, 338] width 38 height 51
click at [508, 344] on button "Next image" at bounding box center [508, 338] width 38 height 51
click at [510, 345] on button "Next image" at bounding box center [508, 338] width 38 height 51
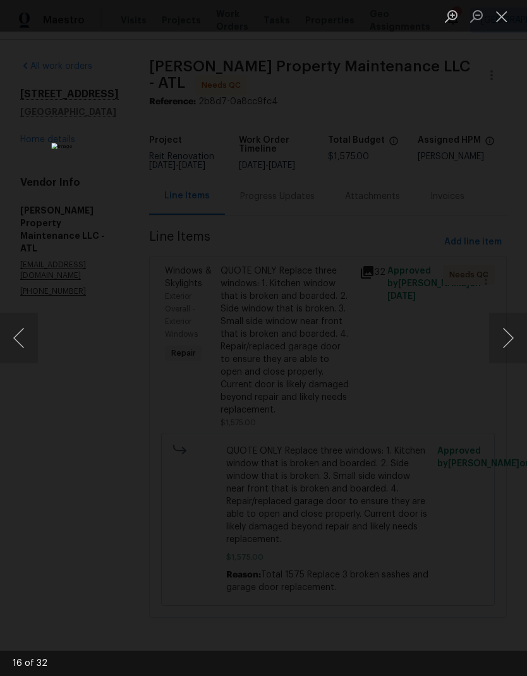
click at [510, 344] on button "Next image" at bounding box center [508, 338] width 38 height 51
click at [510, 13] on button "Close lightbox" at bounding box center [501, 16] width 25 height 22
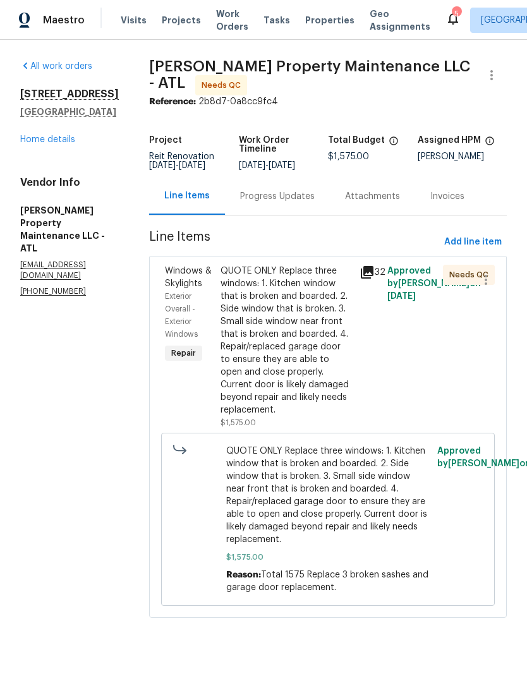
click at [296, 201] on div "Progress Updates" at bounding box center [277, 196] width 75 height 13
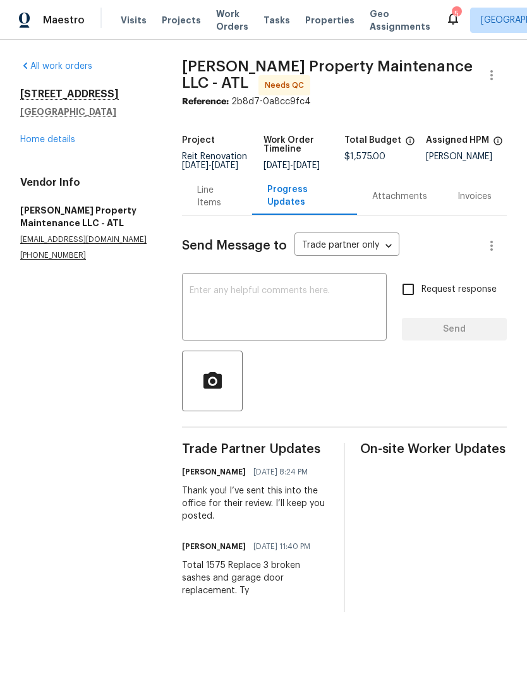
click at [208, 209] on div "Line Items" at bounding box center [217, 196] width 40 height 25
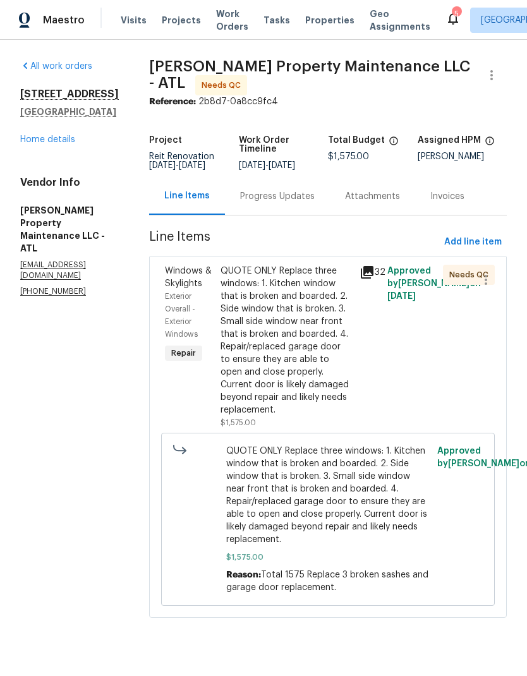
click at [287, 351] on div "QUOTE ONLY Replace three windows: 1. Kitchen window that is broken and boarded.…" at bounding box center [285, 341] width 131 height 152
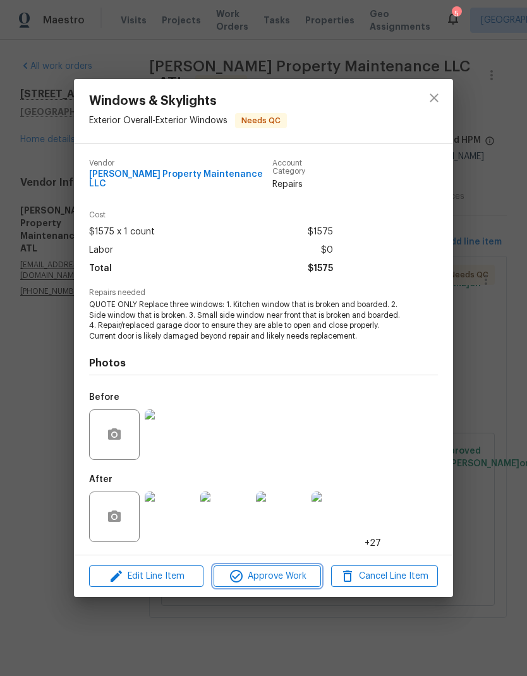
click at [299, 579] on span "Approve Work" at bounding box center [266, 576] width 99 height 16
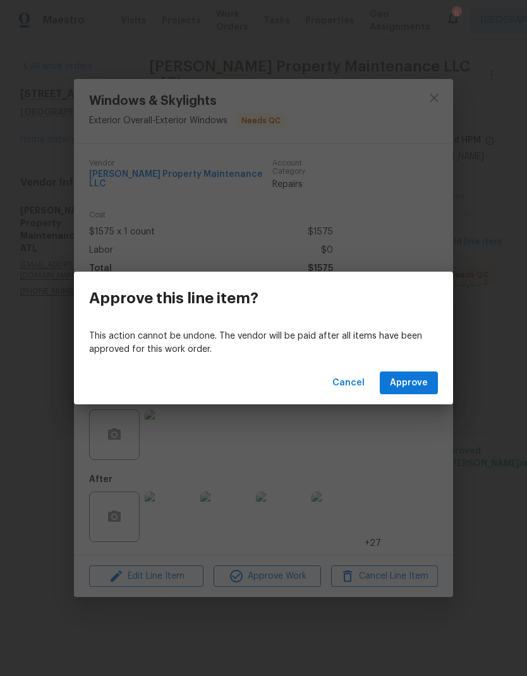
click at [420, 388] on span "Approve" at bounding box center [409, 383] width 38 height 16
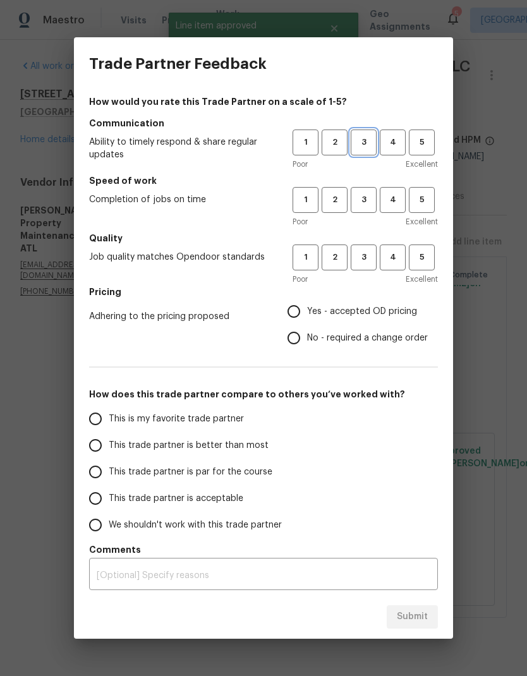
click at [363, 143] on span "3" at bounding box center [363, 142] width 23 height 15
click at [361, 200] on span "3" at bounding box center [363, 200] width 23 height 15
click at [368, 255] on span "3" at bounding box center [363, 257] width 23 height 15
click at [299, 345] on input "No - required a change order" at bounding box center [293, 338] width 27 height 27
radio input "true"
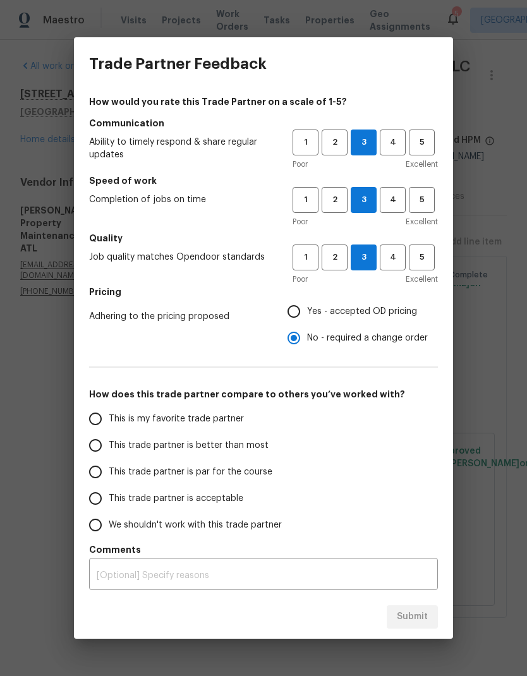
click at [102, 477] on input "This trade partner is par for the course" at bounding box center [95, 472] width 27 height 27
click at [407, 486] on div "This is my favorite trade partner This trade partner is better than most This t…" at bounding box center [263, 471] width 349 height 133
click at [419, 615] on span "Submit" at bounding box center [412, 617] width 31 height 16
radio input "true"
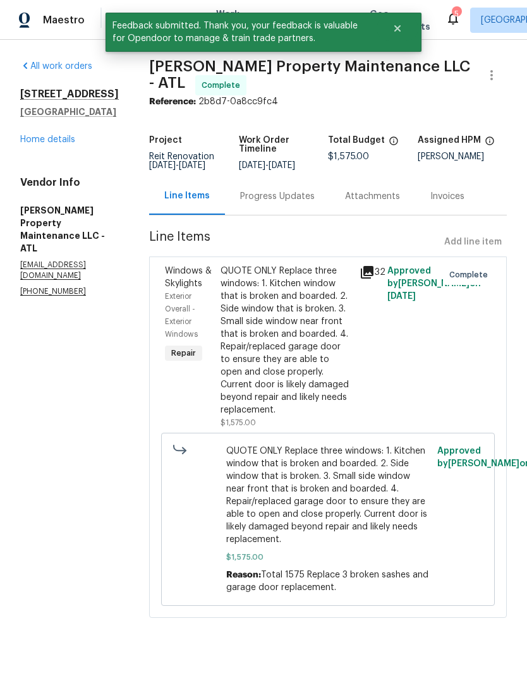
click at [69, 143] on link "Home details" at bounding box center [47, 139] width 55 height 9
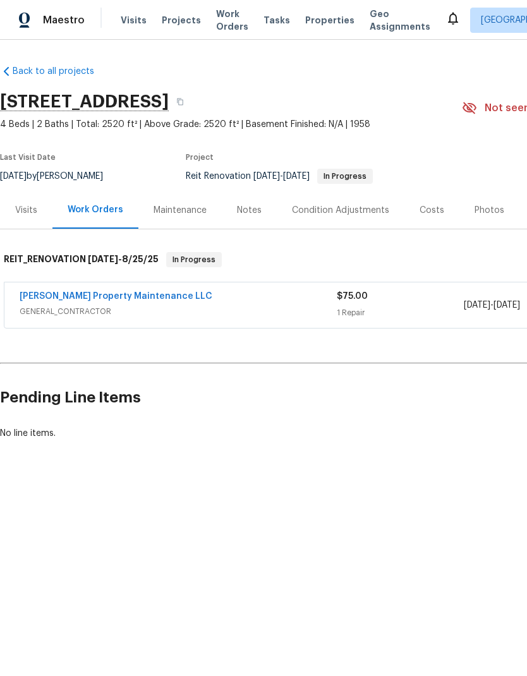
click at [134, 298] on link "[PERSON_NAME] Property Maintenance LLC" at bounding box center [116, 296] width 193 height 9
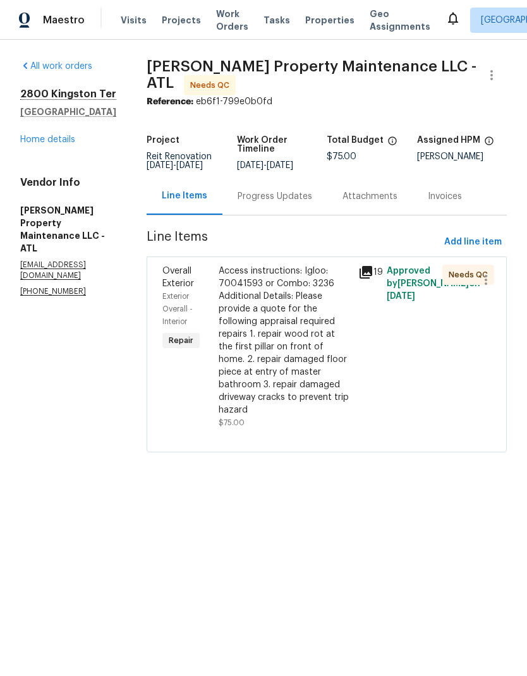
click at [301, 201] on div "Progress Updates" at bounding box center [274, 196] width 75 height 13
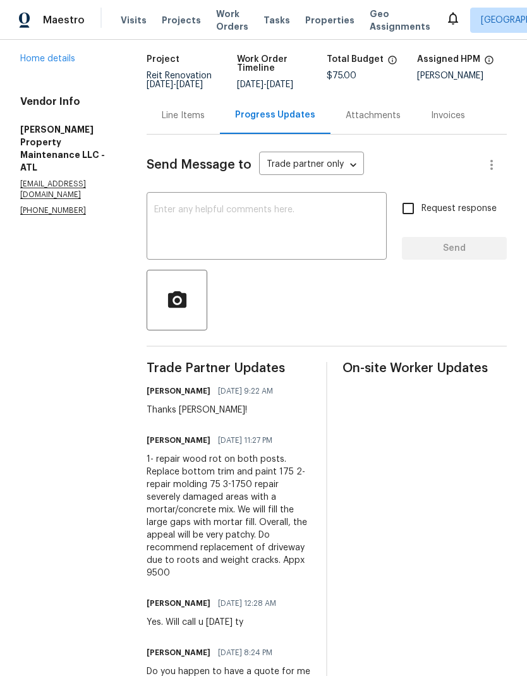
scroll to position [80, 0]
click at [57, 62] on link "Home details" at bounding box center [47, 59] width 55 height 9
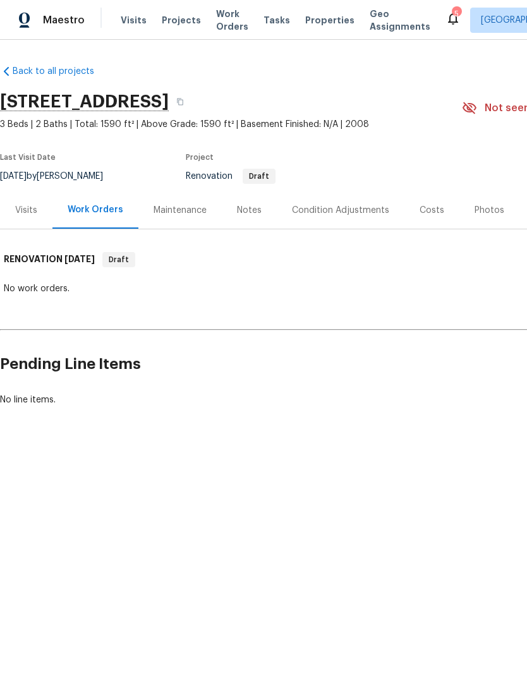
click at [428, 205] on div "Costs" at bounding box center [431, 210] width 25 height 13
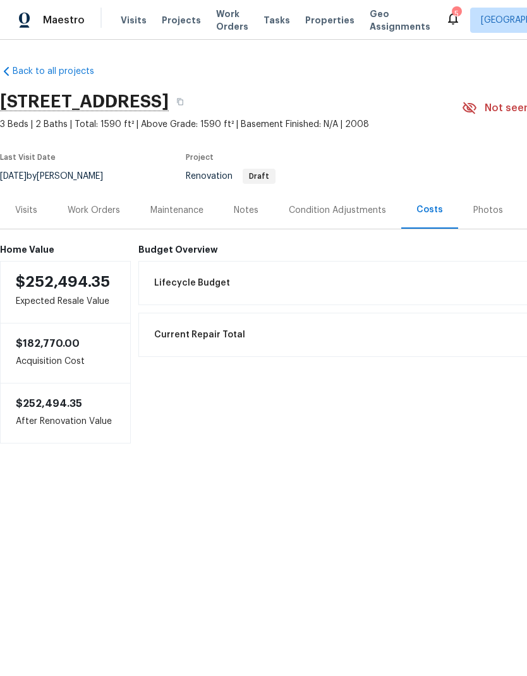
click at [345, 216] on div "Condition Adjustments" at bounding box center [337, 210] width 97 height 13
